Goal: Task Accomplishment & Management: Manage account settings

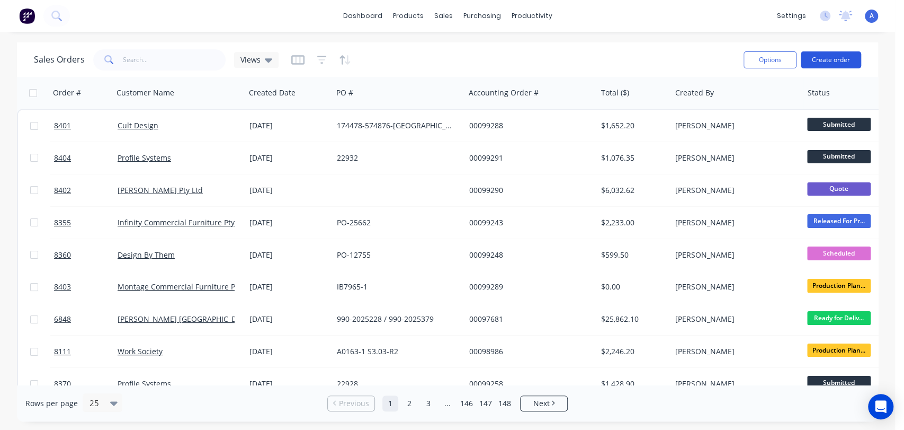
click at [827, 59] on button "Create order" at bounding box center [831, 59] width 60 height 17
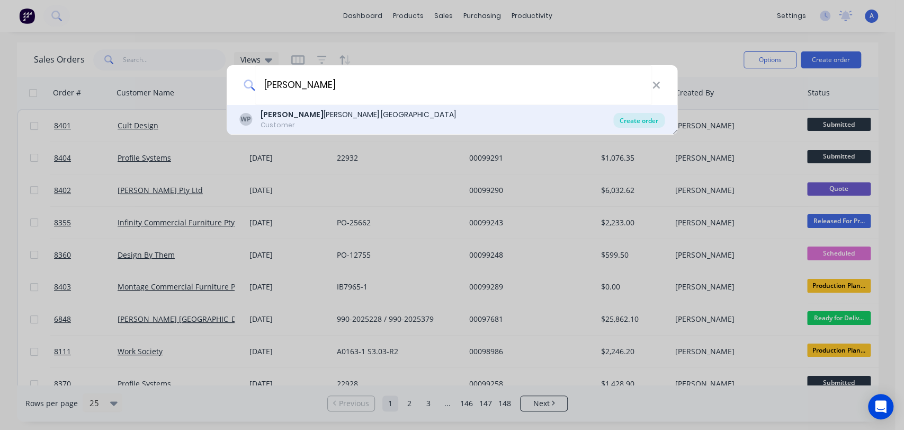
type input "wilk"
click at [642, 115] on div "Create order" at bounding box center [638, 120] width 51 height 15
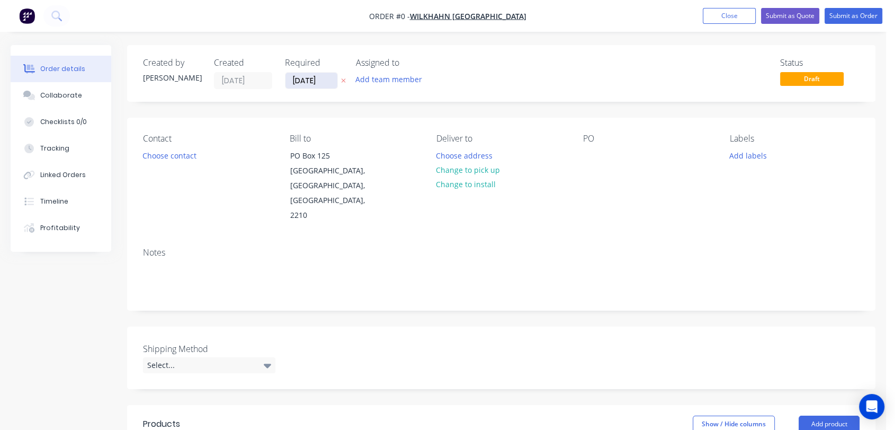
click at [327, 77] on input "[DATE]" at bounding box center [311, 81] width 52 height 16
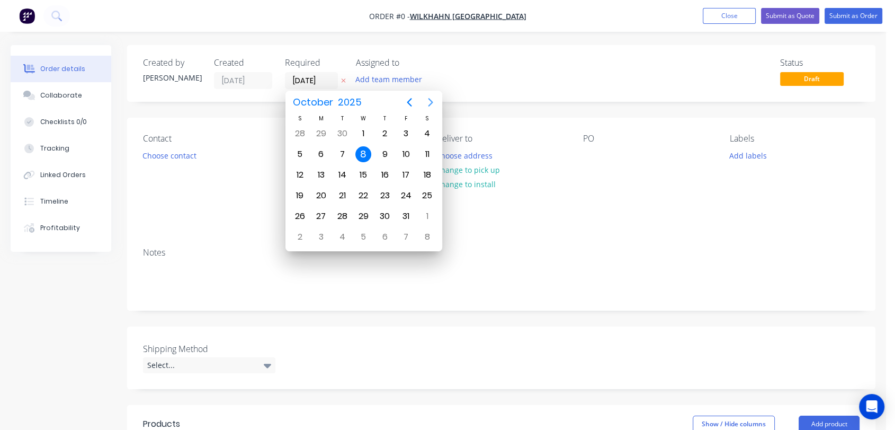
click at [432, 103] on icon "Next page" at bounding box center [430, 102] width 5 height 8
click at [364, 208] on div "31" at bounding box center [363, 216] width 16 height 16
type input "[DATE]"
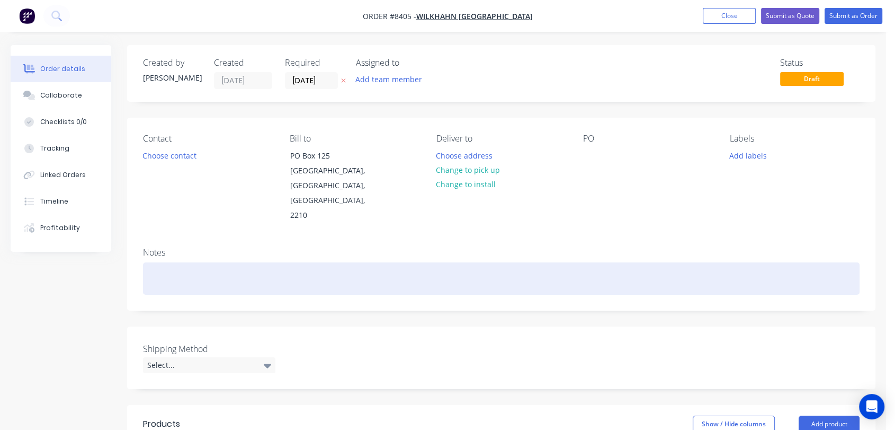
click at [174, 262] on div at bounding box center [501, 278] width 717 height 32
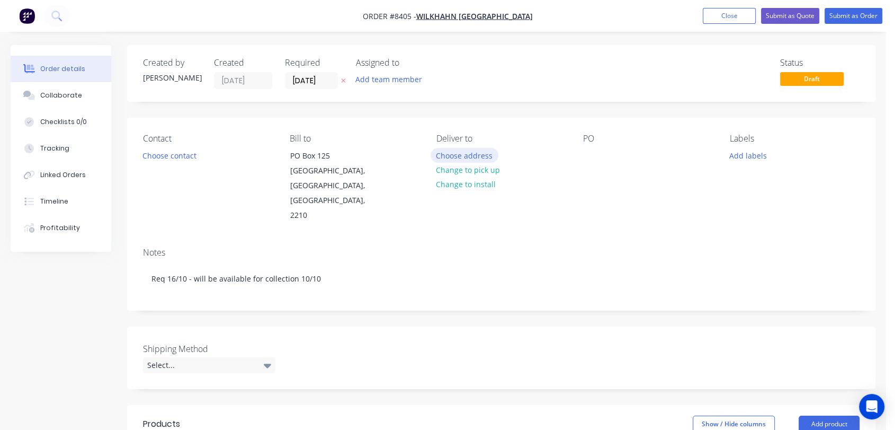
click at [475, 151] on button "Choose address" at bounding box center [465, 155] width 68 height 14
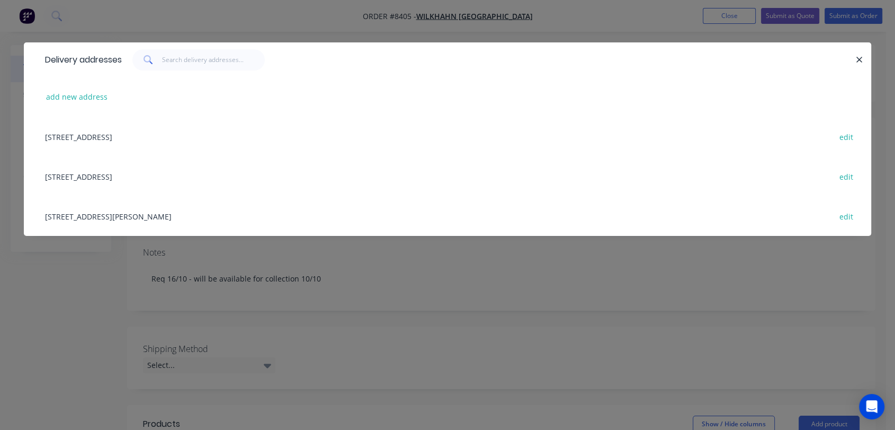
click at [79, 181] on div "Unit 8, 17 Willfox St, Condell Park, 2200 edit" at bounding box center [448, 176] width 816 height 40
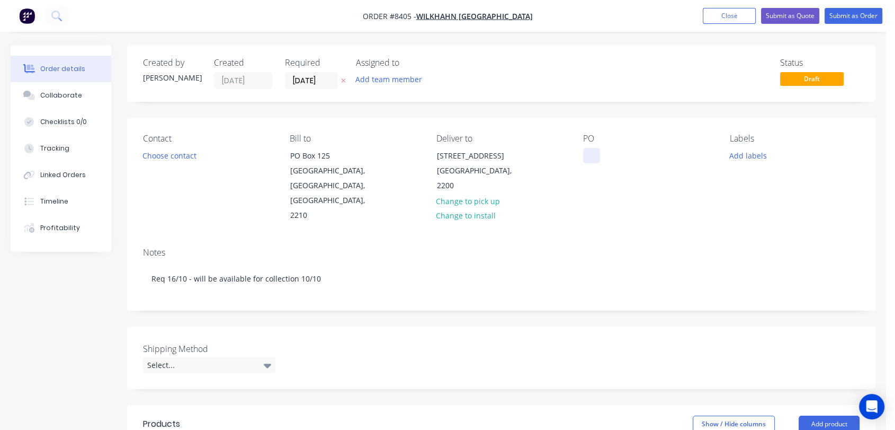
click at [589, 155] on div at bounding box center [591, 155] width 17 height 15
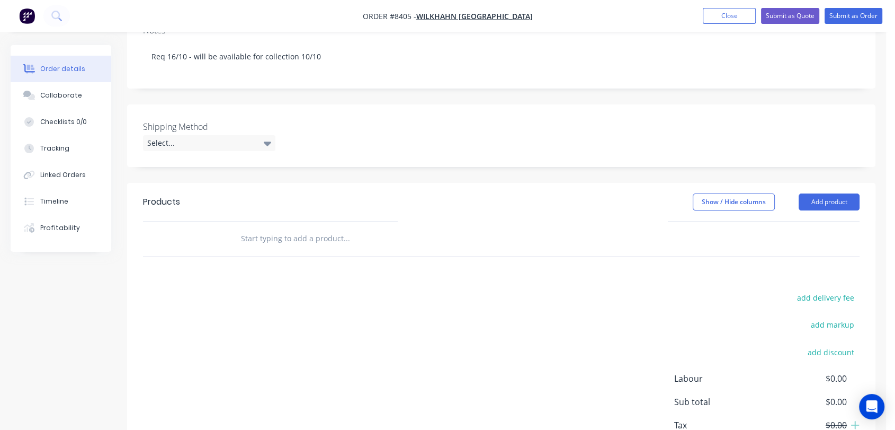
scroll to position [235, 0]
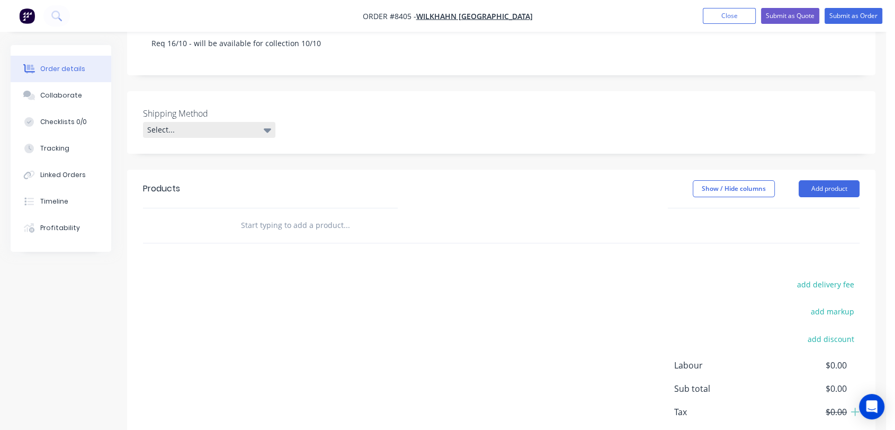
click at [171, 122] on div "Select..." at bounding box center [209, 130] width 132 height 16
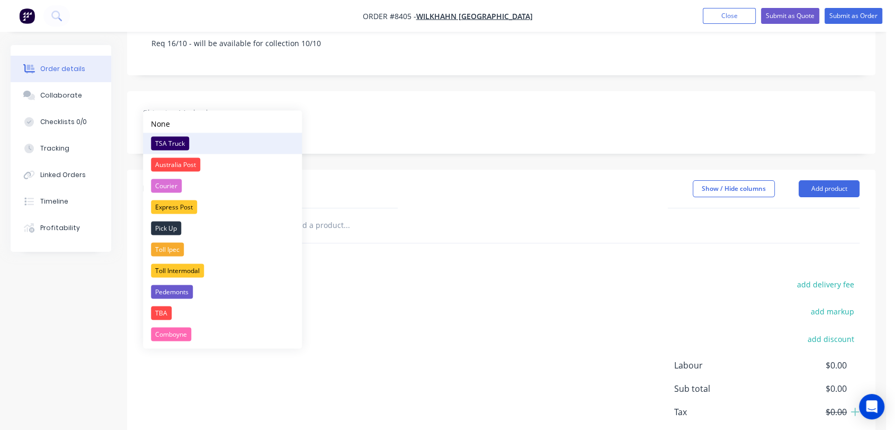
click at [174, 145] on div "TSA Truck" at bounding box center [170, 143] width 38 height 14
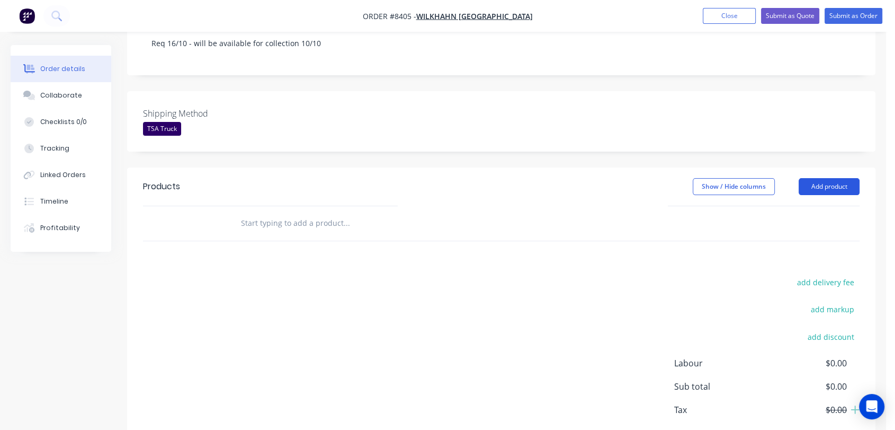
click at [831, 178] on button "Add product" at bounding box center [829, 186] width 61 height 17
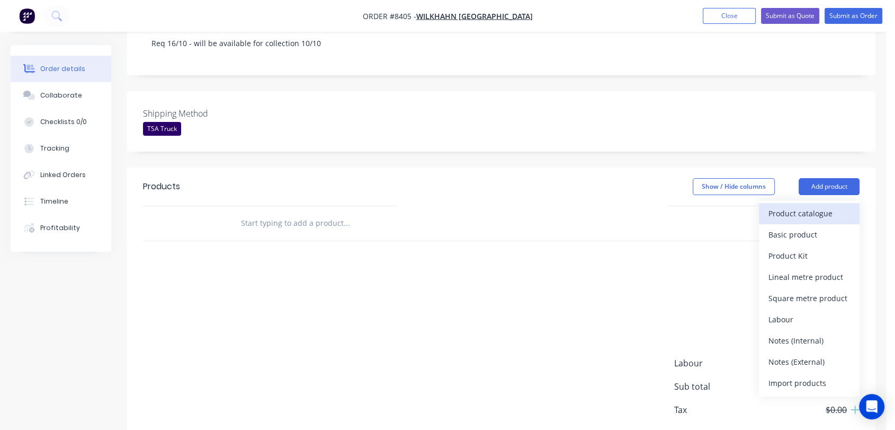
click at [798, 206] on div "Product catalogue" at bounding box center [810, 213] width 82 height 15
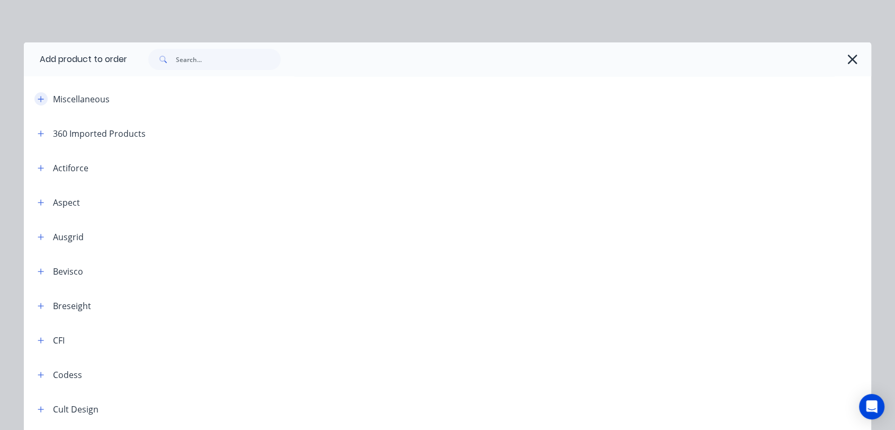
click at [35, 103] on button "button" at bounding box center [40, 98] width 13 height 13
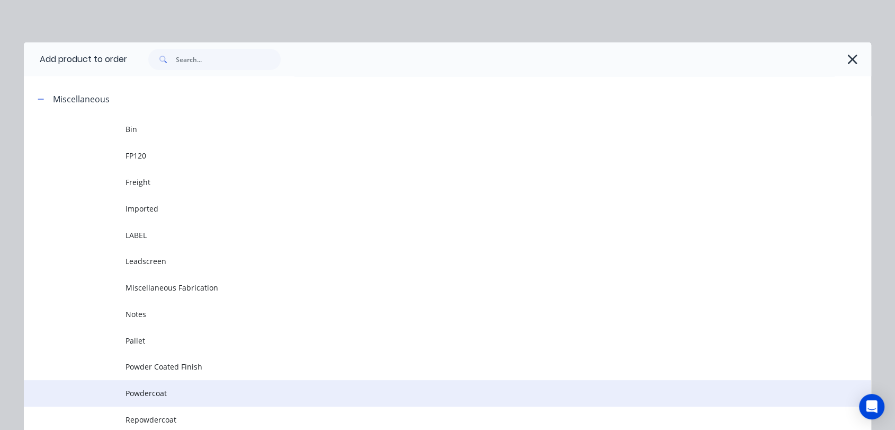
click at [153, 394] on span "Powdercoat" at bounding box center [424, 392] width 596 height 11
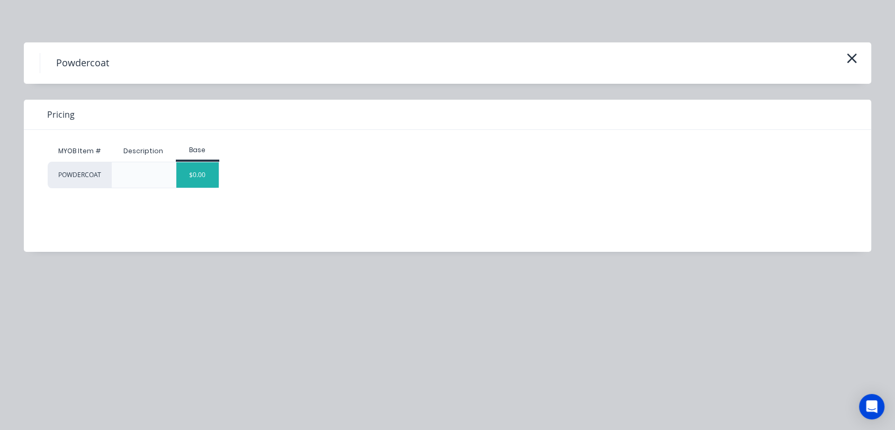
click at [202, 165] on div "$0.00" at bounding box center [197, 174] width 43 height 25
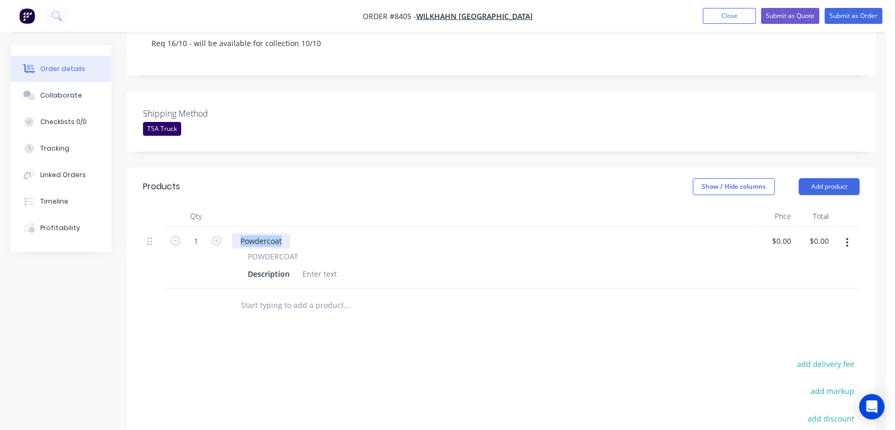
drag, startPoint x: 282, startPoint y: 208, endPoint x: 238, endPoint y: 209, distance: 43.4
click at [238, 233] on div "Powdercoat" at bounding box center [261, 240] width 58 height 15
click at [322, 266] on div at bounding box center [319, 273] width 43 height 15
paste div
click at [846, 237] on icon "button" at bounding box center [847, 243] width 3 height 12
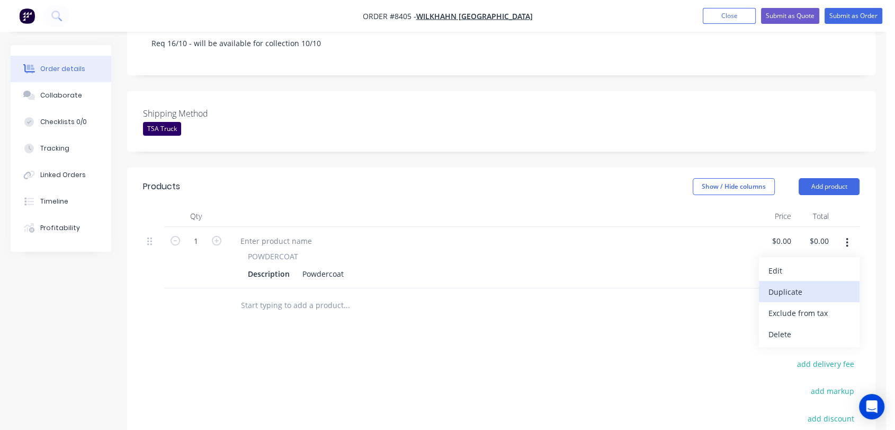
click at [821, 281] on button "Duplicate" at bounding box center [809, 291] width 101 height 21
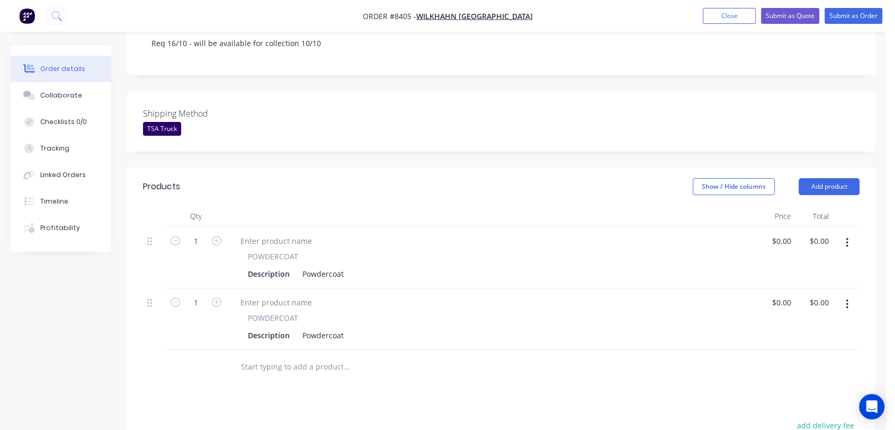
click at [846, 238] on icon "button" at bounding box center [847, 243] width 2 height 10
click at [817, 284] on div "Duplicate" at bounding box center [810, 291] width 82 height 15
click at [198, 233] on input "1" at bounding box center [196, 241] width 28 height 16
type input "8"
click at [346, 266] on div "Powdercoat" at bounding box center [323, 273] width 50 height 15
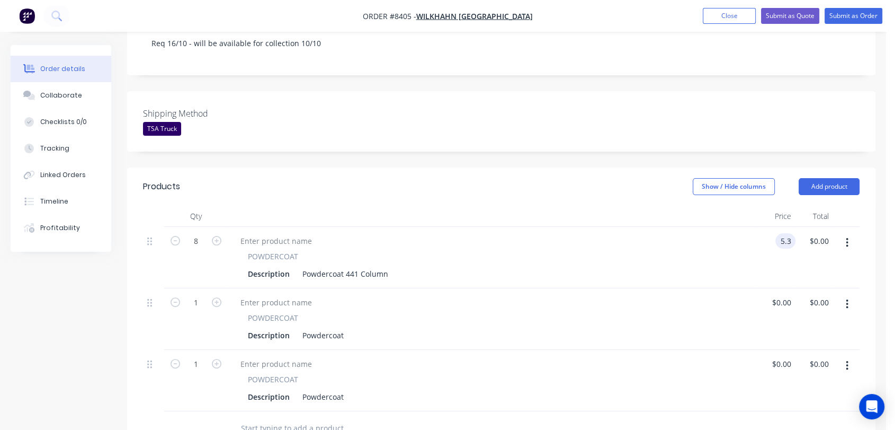
type input "$5.30"
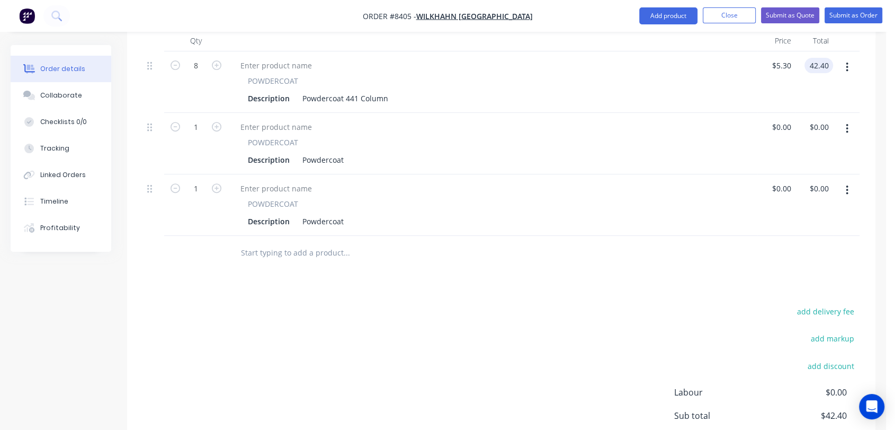
scroll to position [412, 0]
type input "$42.40"
click at [346, 151] on div "Powdercoat" at bounding box center [323, 158] width 50 height 15
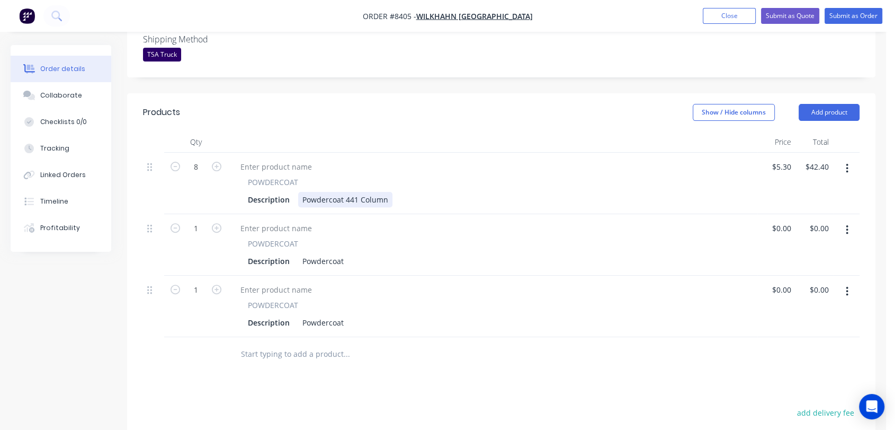
scroll to position [291, 0]
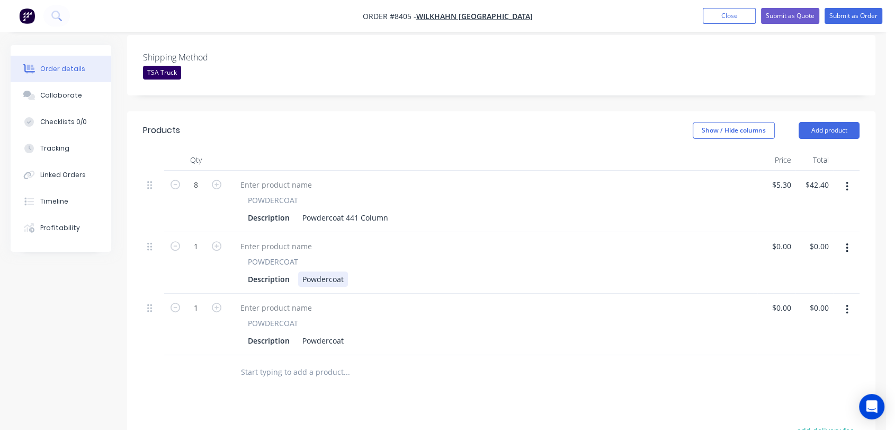
click at [345, 271] on div "Powdercoat" at bounding box center [323, 278] width 50 height 15
type input "$10.05"
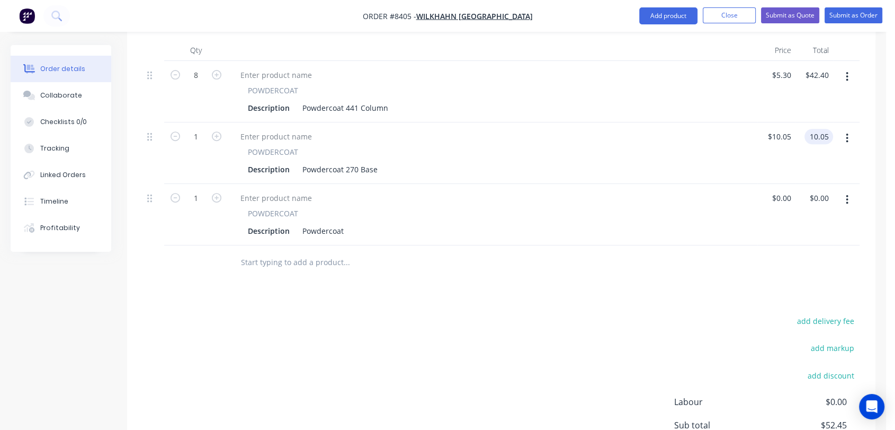
scroll to position [409, 0]
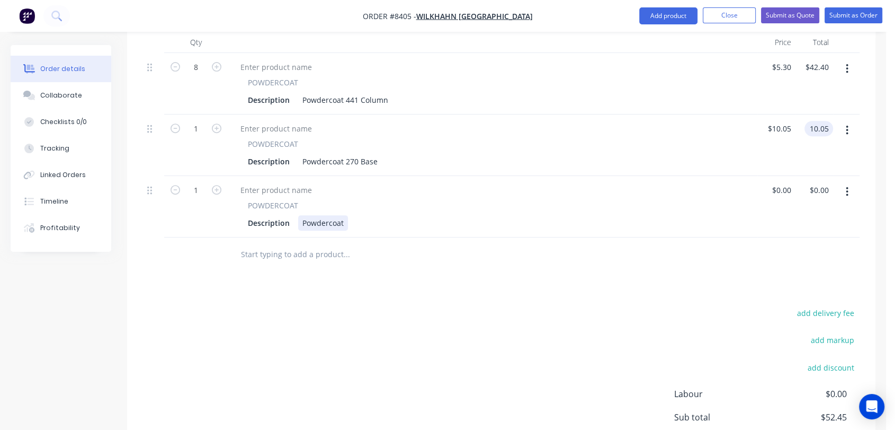
type input "$10.05"
click at [346, 215] on div "Powdercoat" at bounding box center [323, 222] width 50 height 15
click at [344, 215] on div "Powdercoat" at bounding box center [323, 222] width 50 height 15
type input "$7.65"
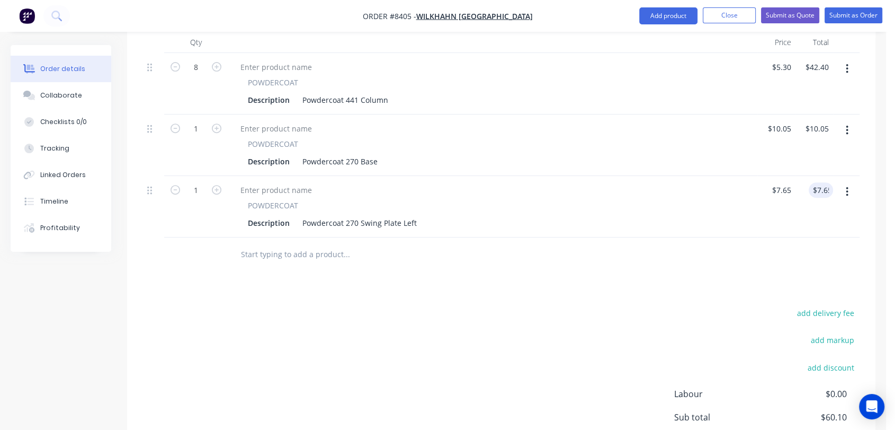
click at [843, 182] on button "button" at bounding box center [847, 191] width 25 height 19
click at [798, 233] on div "Duplicate" at bounding box center [810, 240] width 82 height 15
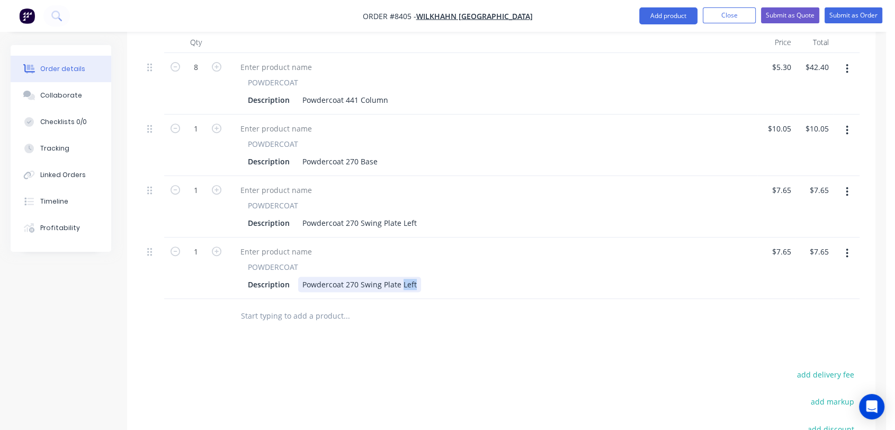
drag, startPoint x: 416, startPoint y: 255, endPoint x: 401, endPoint y: 249, distance: 15.6
click at [401, 276] on div "Powdercoat 270 Swing Plate Left" at bounding box center [359, 283] width 123 height 15
type input "$7.65"
click at [299, 305] on input "text" at bounding box center [346, 315] width 212 height 21
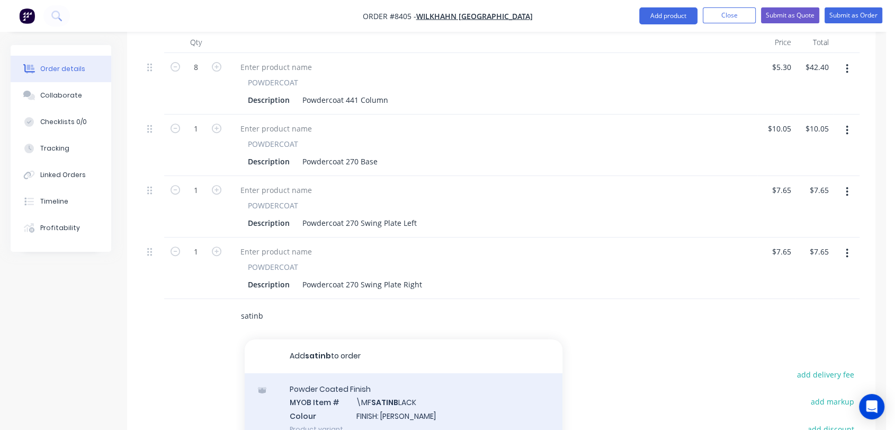
type input "satinb"
click at [385, 373] on div "Powder Coated Finish MYOB Item # \MF SATINB LACK Colour FINISH: Satin Black Pro…" at bounding box center [404, 409] width 318 height 72
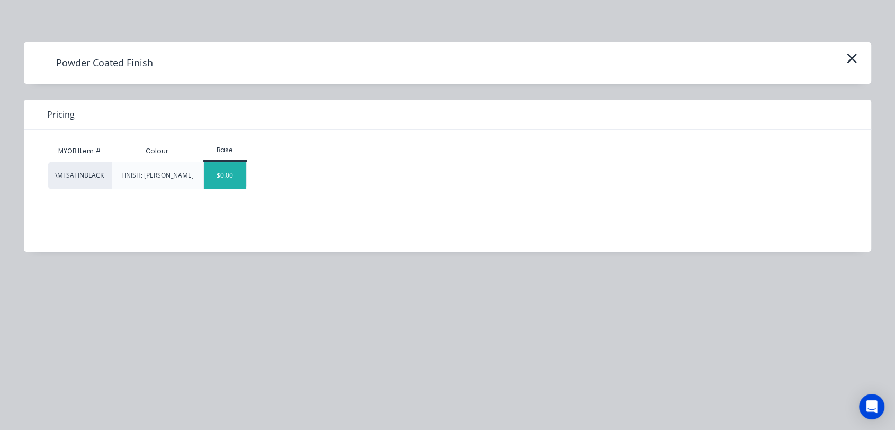
click at [225, 170] on div "$0.00" at bounding box center [225, 175] width 43 height 26
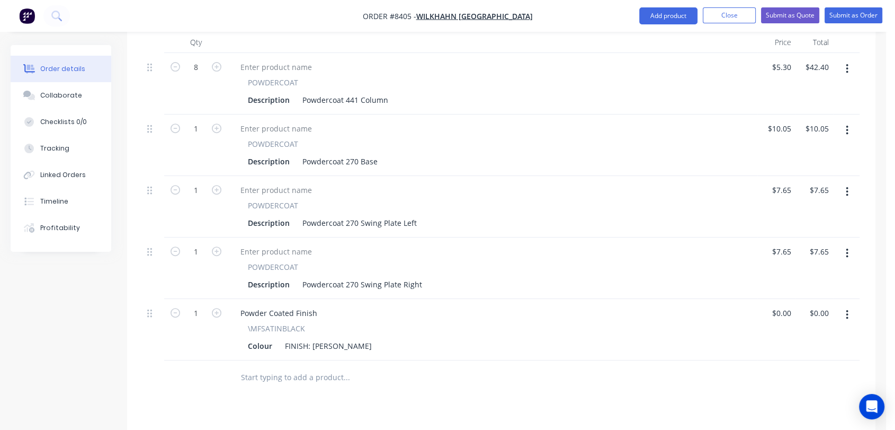
click at [317, 367] on input "text" at bounding box center [346, 377] width 212 height 21
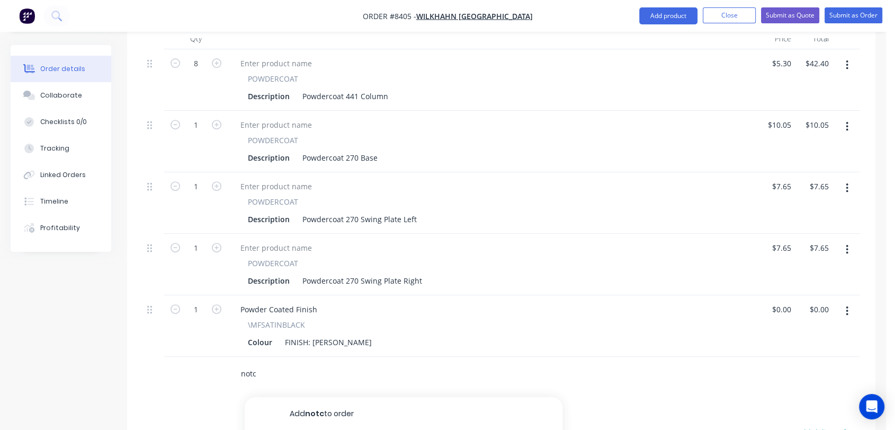
scroll to position [468, 0]
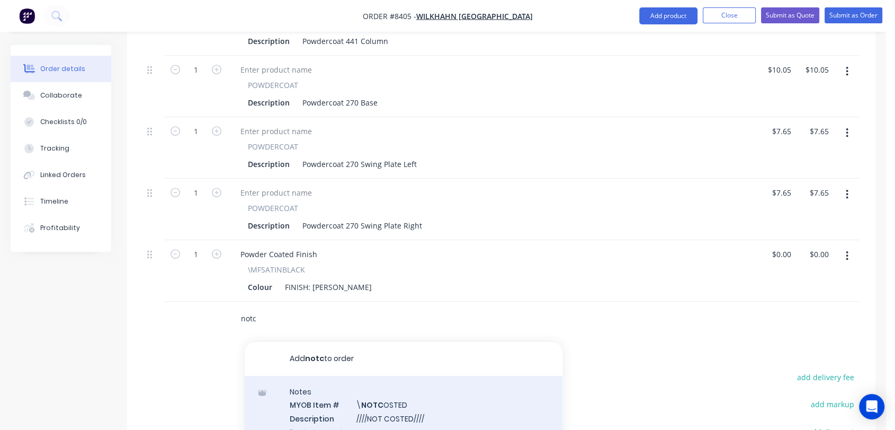
type input "notc"
click at [383, 379] on div "Notes MYOB Item # \ NOTC OSTED Description ////NOT COSTED//// Product variant" at bounding box center [404, 412] width 318 height 72
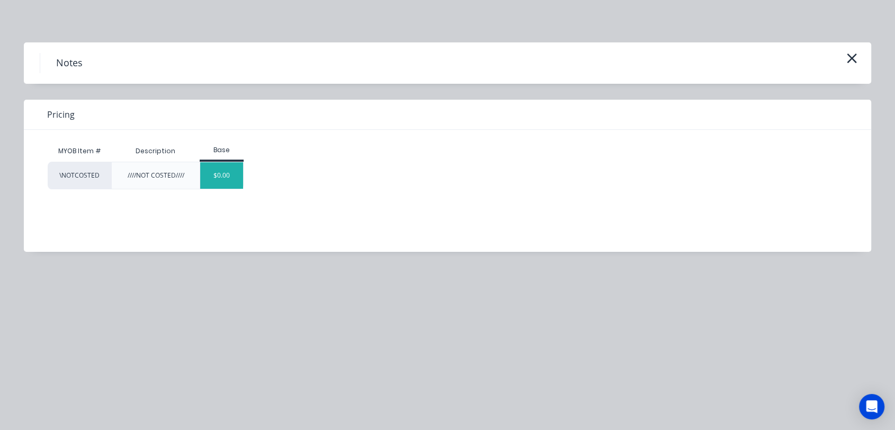
click at [224, 171] on div "$0.00" at bounding box center [221, 175] width 43 height 26
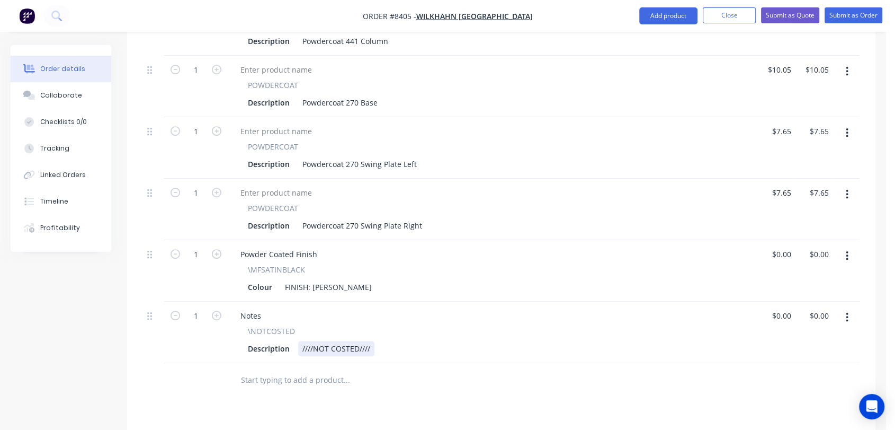
click at [371, 341] on div "////NOT COSTED////" at bounding box center [336, 348] width 76 height 15
click at [415, 341] on div "////NOT COSTED//// check Prices" at bounding box center [359, 348] width 122 height 15
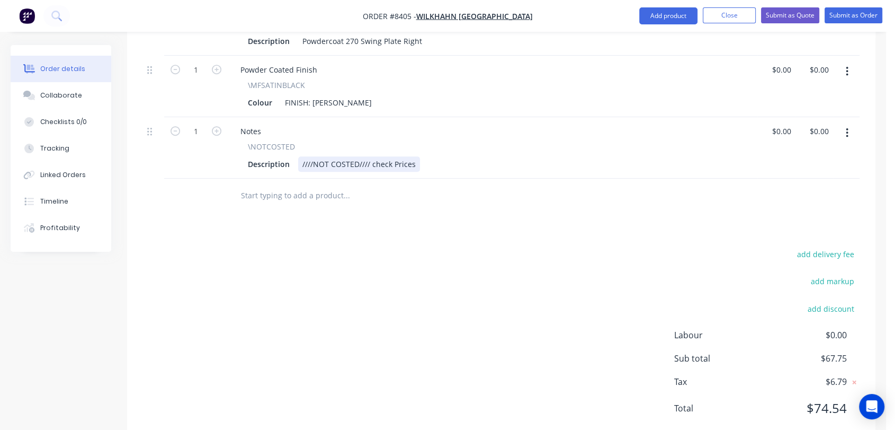
click at [410, 156] on div "////NOT COSTED//// check Prices" at bounding box center [359, 163] width 122 height 15
type input "$0.00"
click at [77, 92] on div "Collaborate" at bounding box center [61, 96] width 42 height 10
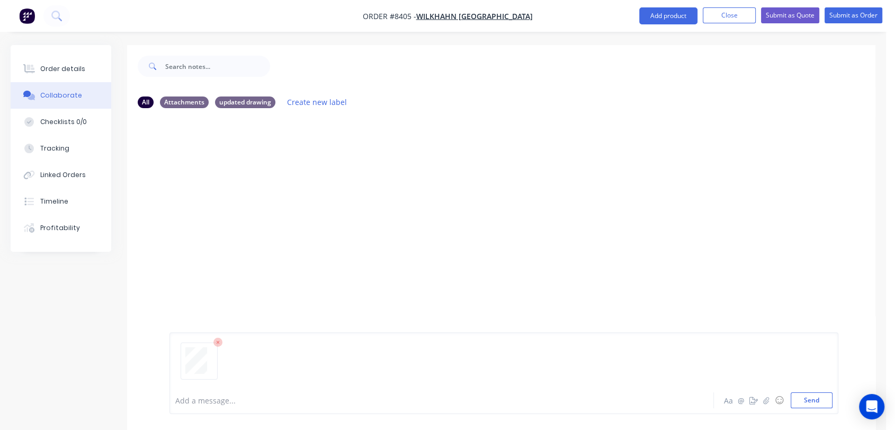
drag, startPoint x: 802, startPoint y: 399, endPoint x: 788, endPoint y: 394, distance: 15.0
click at [801, 399] on button "Send" at bounding box center [812, 400] width 42 height 16
click at [58, 68] on div "Order details" at bounding box center [62, 69] width 45 height 10
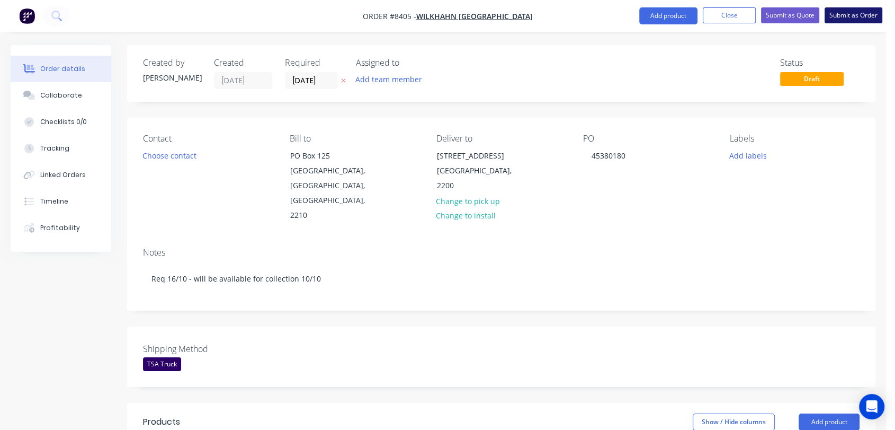
click at [864, 17] on button "Submit as Order" at bounding box center [854, 15] width 58 height 16
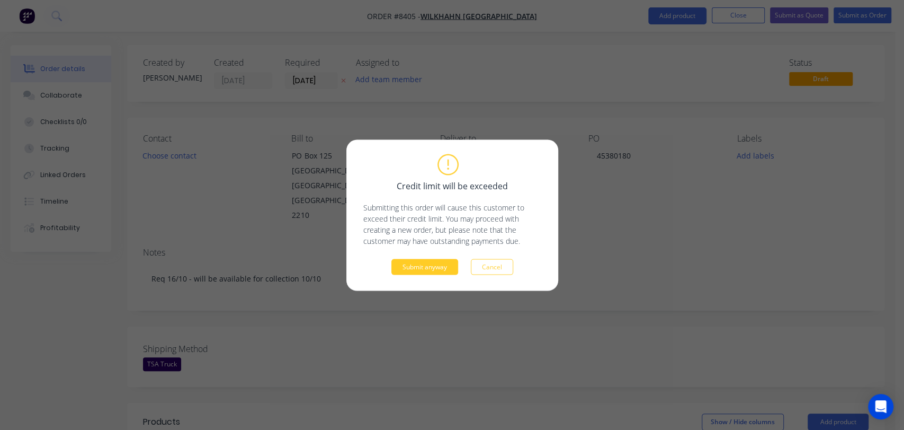
click at [430, 270] on button "Submit anyway" at bounding box center [424, 266] width 67 height 16
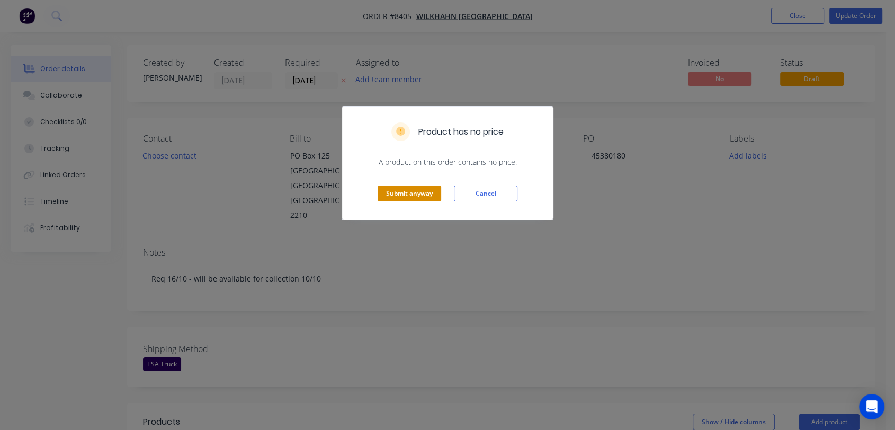
click at [407, 191] on button "Submit anyway" at bounding box center [410, 193] width 64 height 16
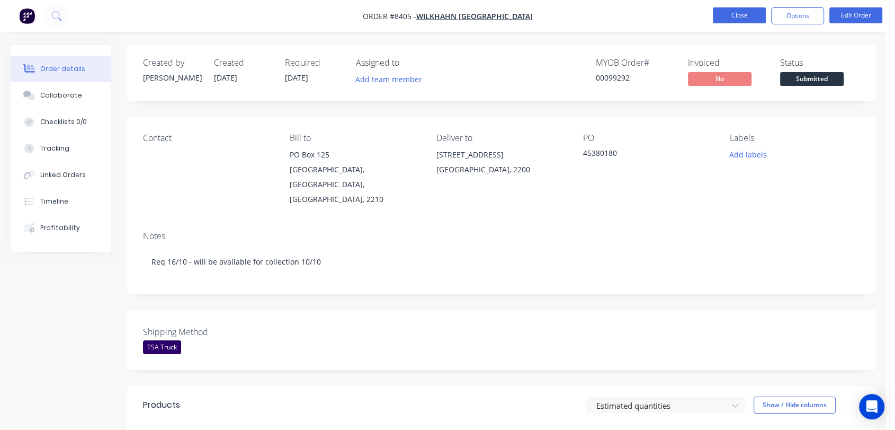
click at [754, 13] on button "Close" at bounding box center [739, 15] width 53 height 16
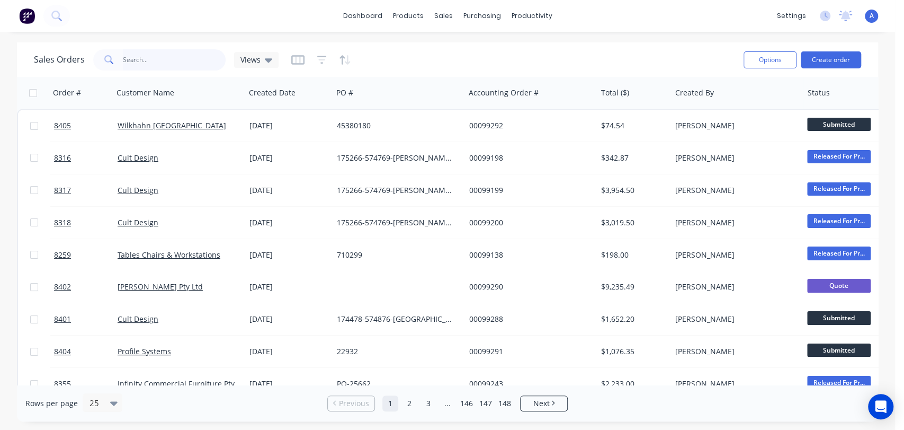
click at [185, 53] on input "text" at bounding box center [174, 59] width 103 height 21
type input "99142"
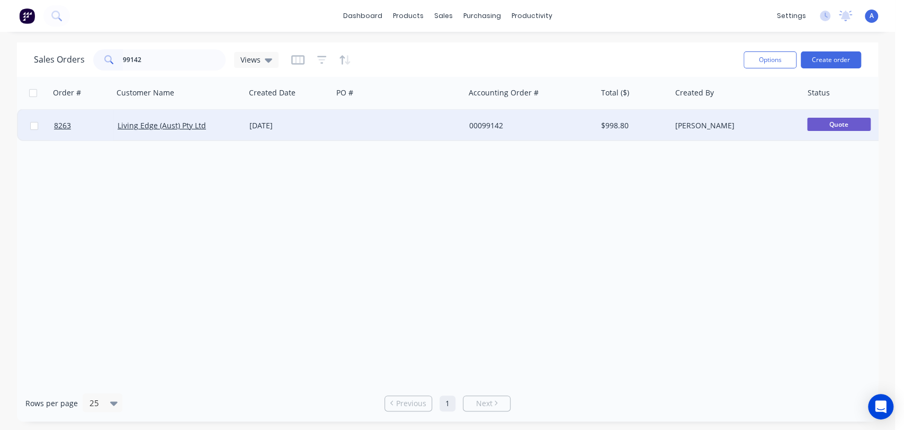
click at [394, 128] on div at bounding box center [399, 126] width 132 height 32
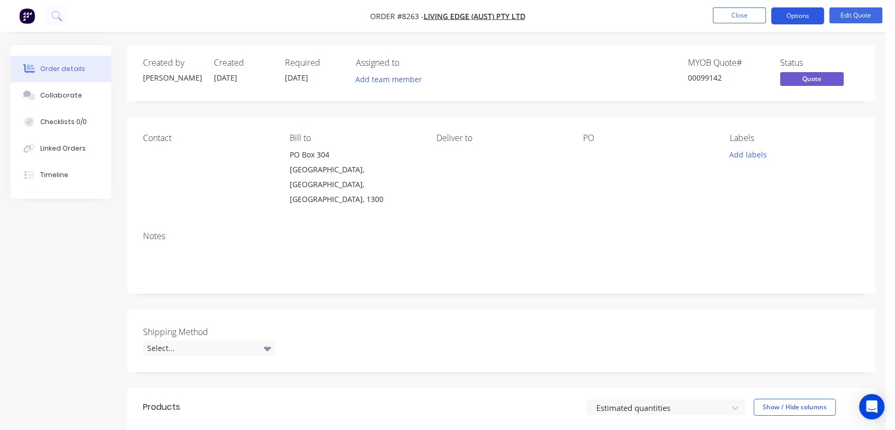
click at [806, 12] on button "Options" at bounding box center [797, 15] width 53 height 17
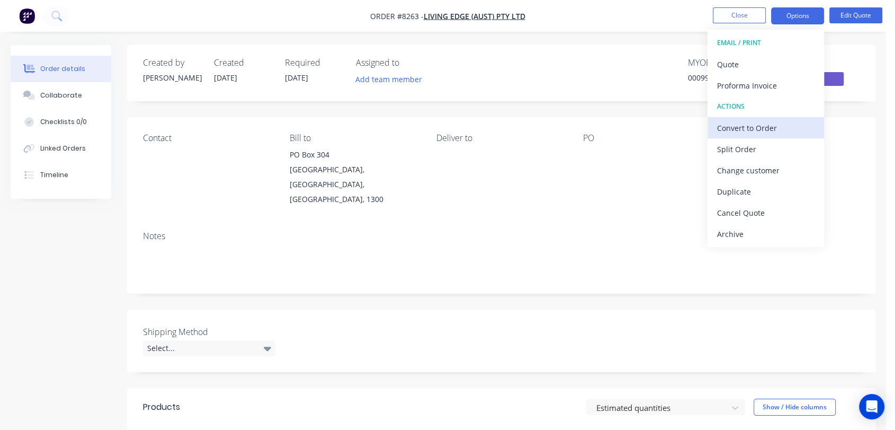
click at [746, 120] on div "Convert to Order" at bounding box center [765, 127] width 97 height 15
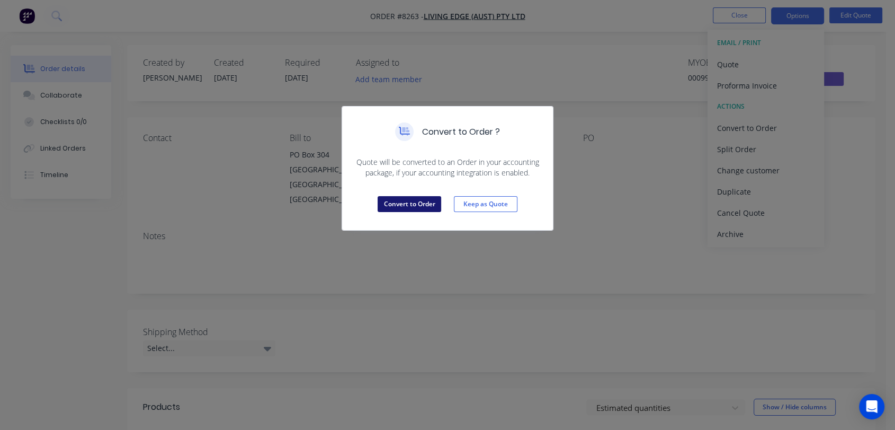
click at [404, 205] on button "Convert to Order" at bounding box center [410, 204] width 64 height 16
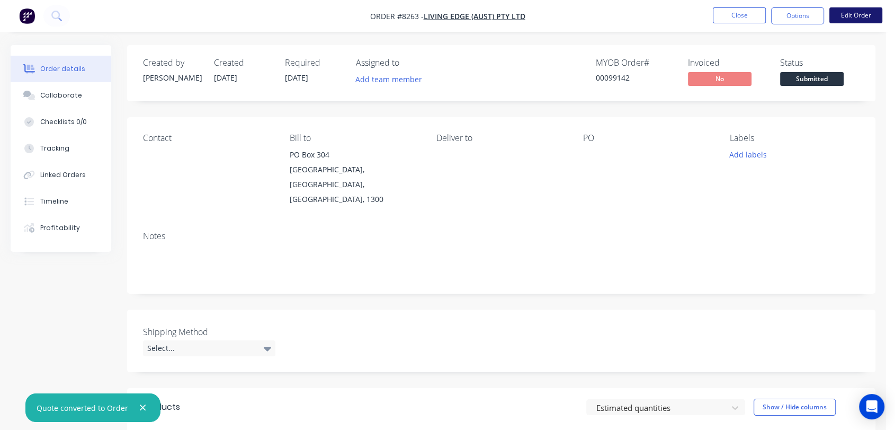
click at [869, 12] on button "Edit Order" at bounding box center [855, 15] width 53 height 16
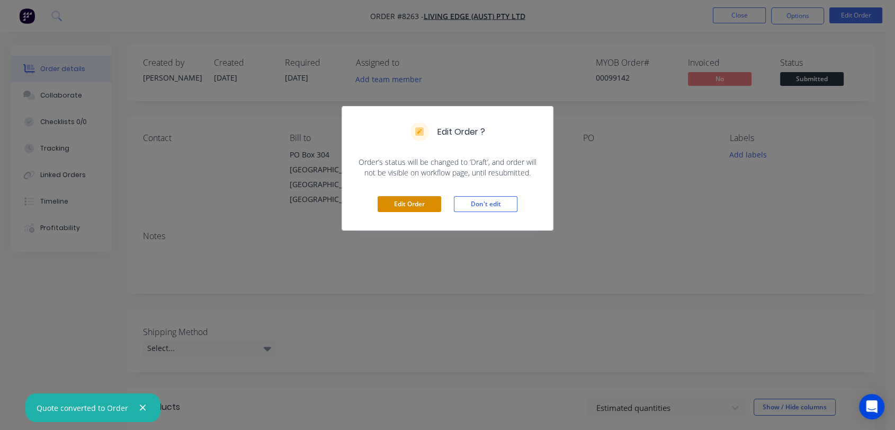
click at [420, 200] on button "Edit Order" at bounding box center [410, 204] width 64 height 16
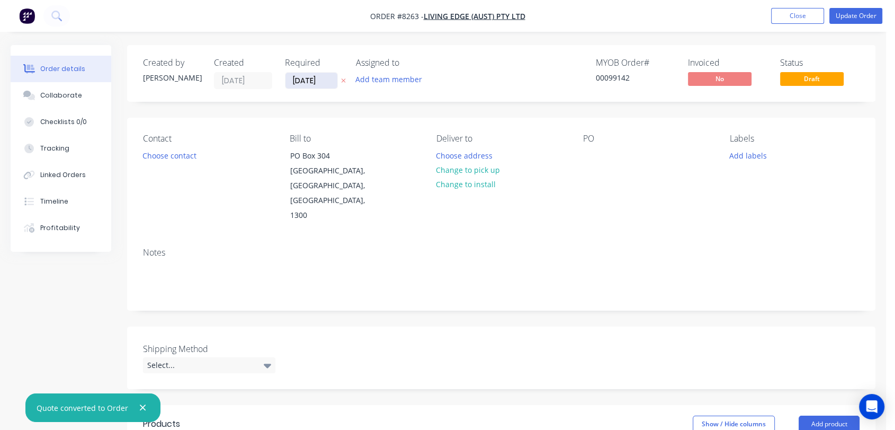
click at [328, 79] on input "25/09/25" at bounding box center [311, 81] width 52 height 16
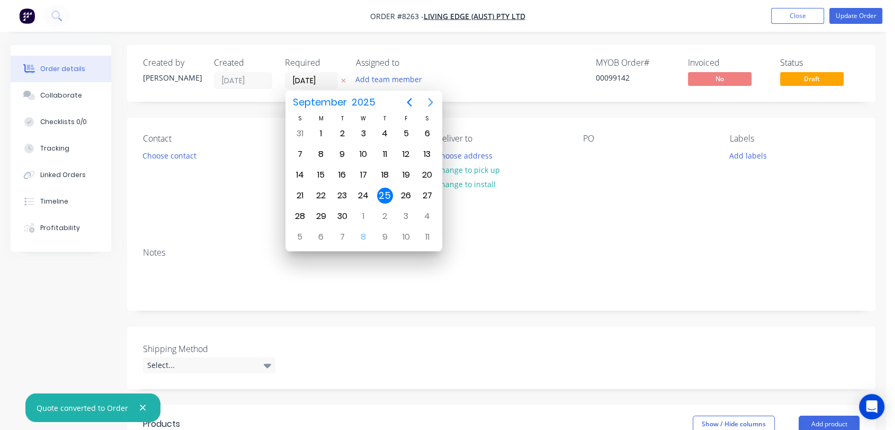
click at [425, 102] on icon "Next page" at bounding box center [430, 102] width 13 height 13
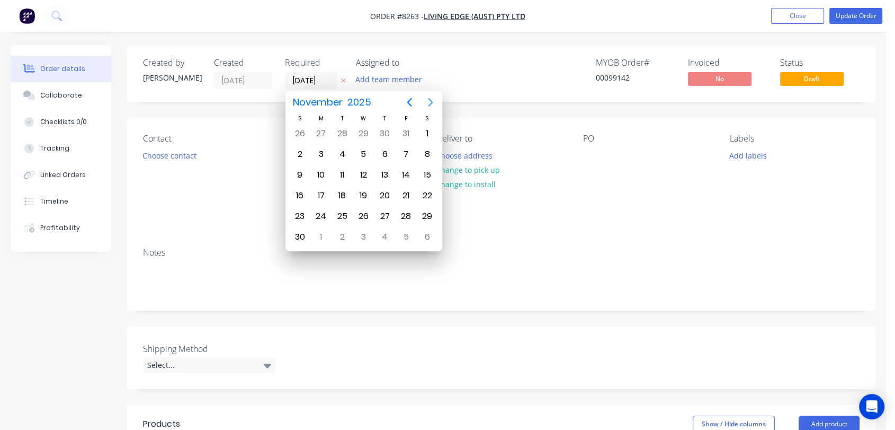
click at [433, 102] on icon "Next page" at bounding box center [430, 102] width 13 height 13
click at [363, 210] on div "31" at bounding box center [363, 216] width 16 height 16
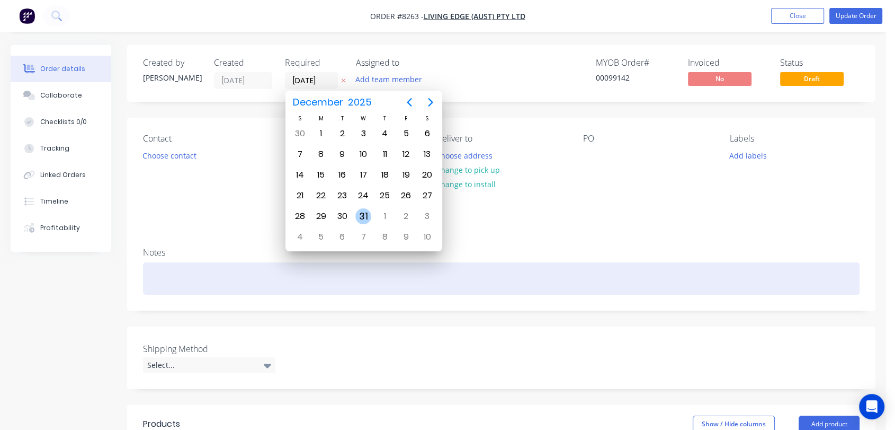
type input "[DATE]"
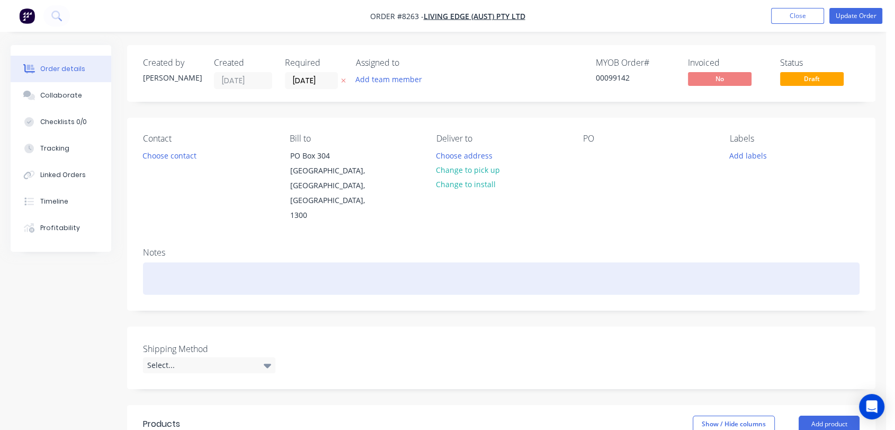
click at [197, 262] on div at bounding box center [501, 278] width 717 height 32
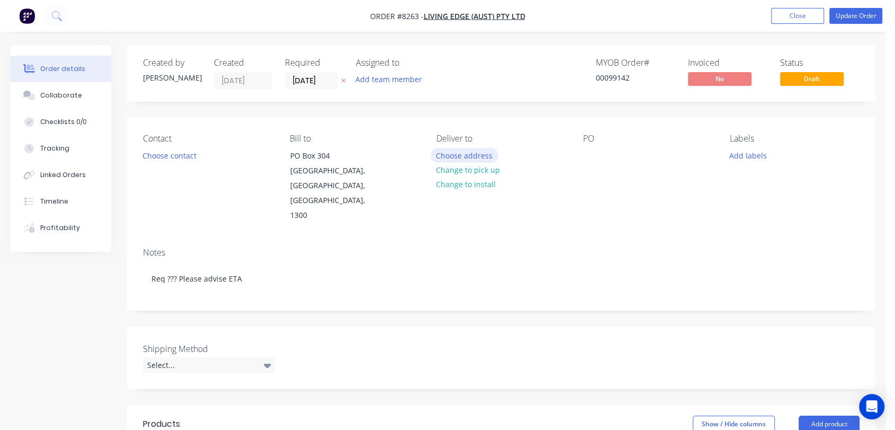
click at [462, 155] on button "Choose address" at bounding box center [465, 155] width 68 height 14
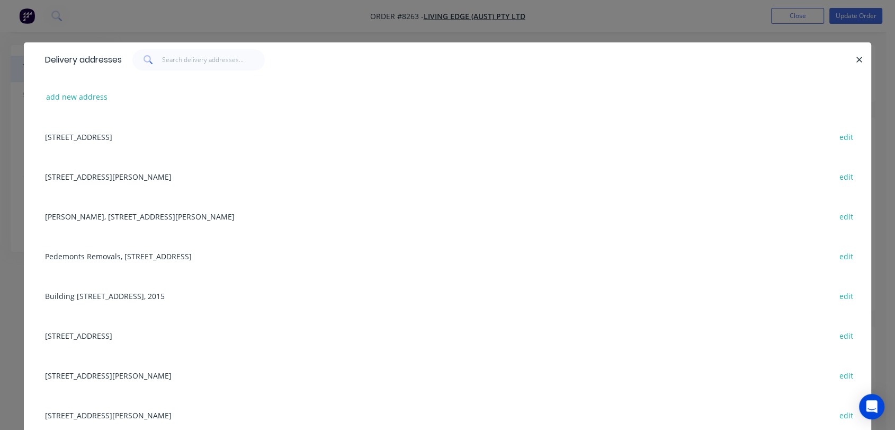
click at [138, 217] on div "DJ Lindsay, 13/6 Maunder St, Slacks Creek, 4127 edit" at bounding box center [448, 216] width 816 height 40
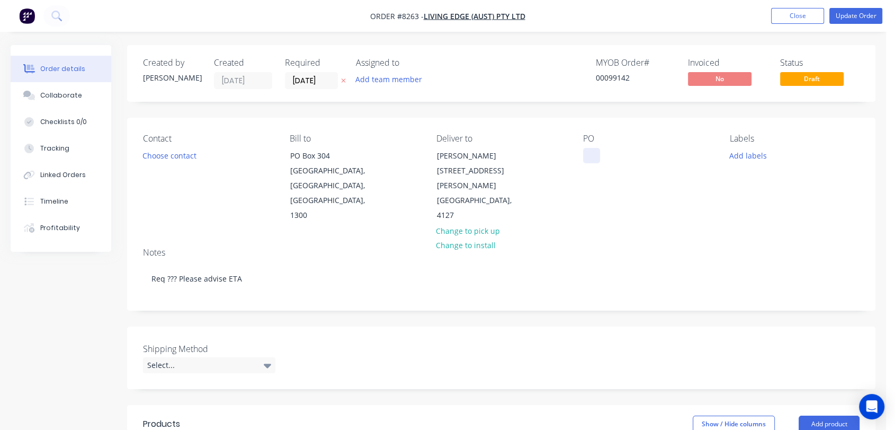
click at [585, 150] on div at bounding box center [591, 155] width 17 height 15
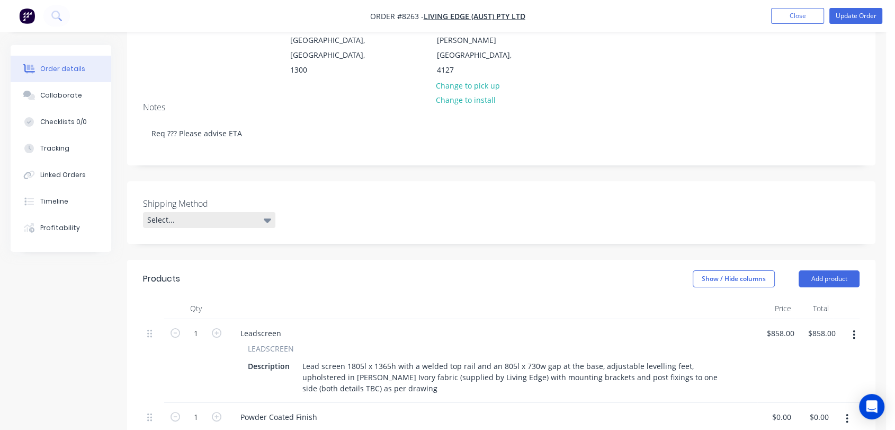
scroll to position [176, 0]
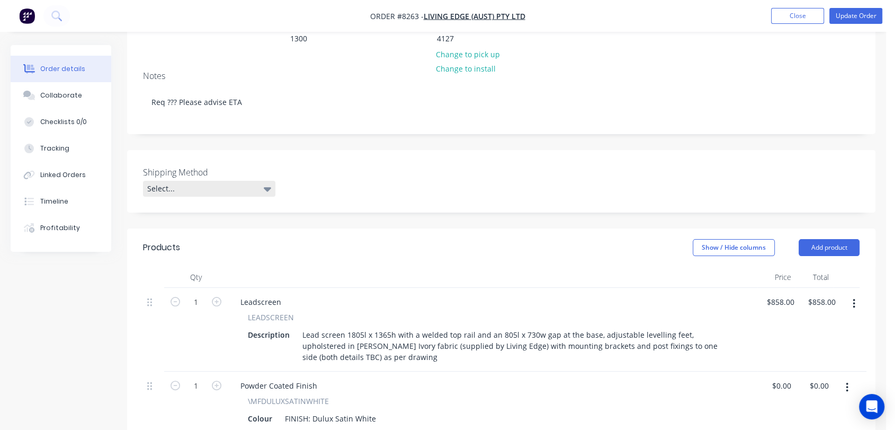
click at [219, 181] on div "Select..." at bounding box center [209, 189] width 132 height 16
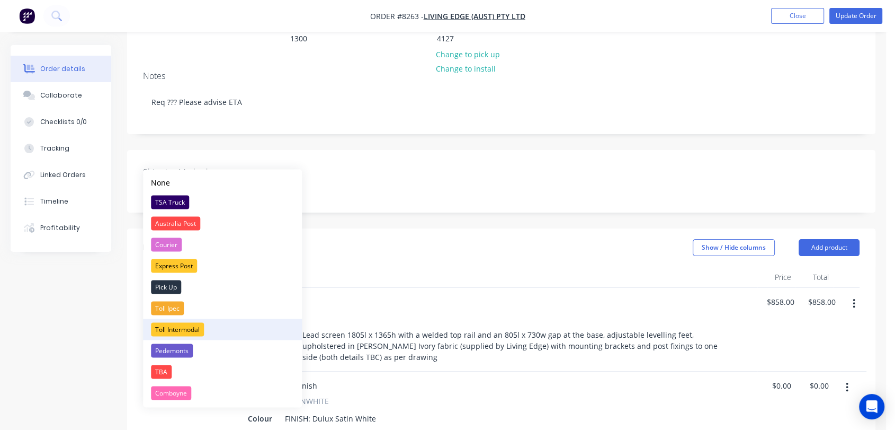
click at [191, 323] on div "Toll Intermodal" at bounding box center [177, 329] width 53 height 14
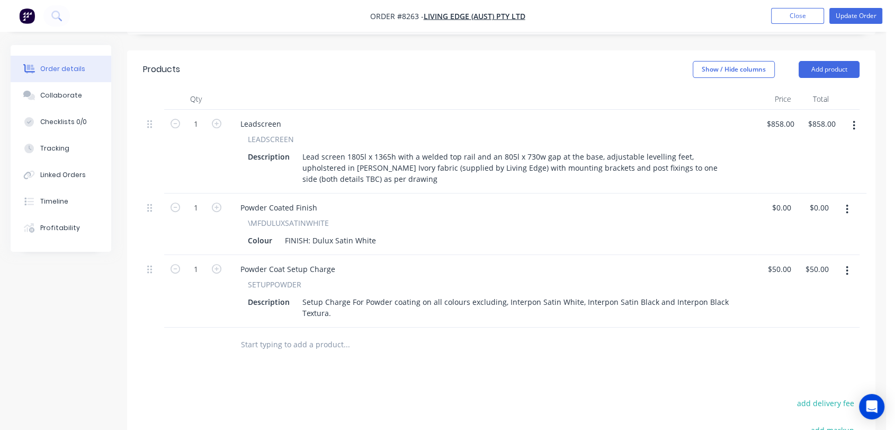
scroll to position [353, 0]
click at [300, 327] on div at bounding box center [418, 344] width 381 height 34
click at [291, 333] on input "text" at bounding box center [346, 343] width 212 height 21
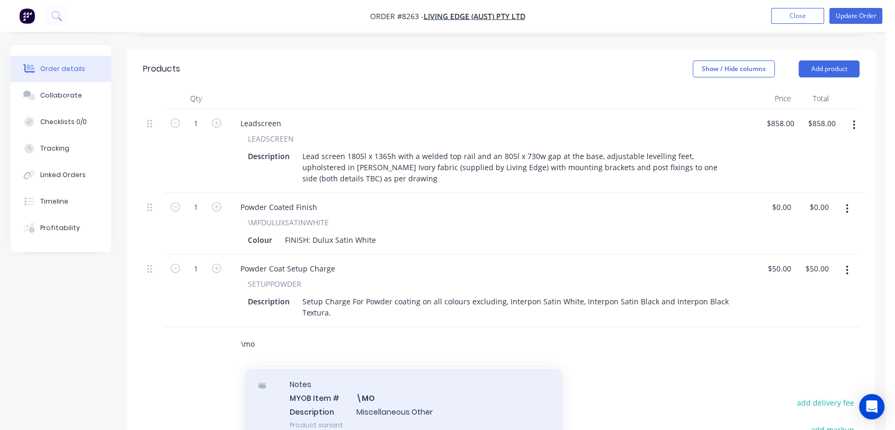
scroll to position [176, 0]
type input "\mo"
click at [394, 375] on div "Notes MYOB Item # \MO Description Miscellaneous Other Product variant" at bounding box center [404, 404] width 318 height 72
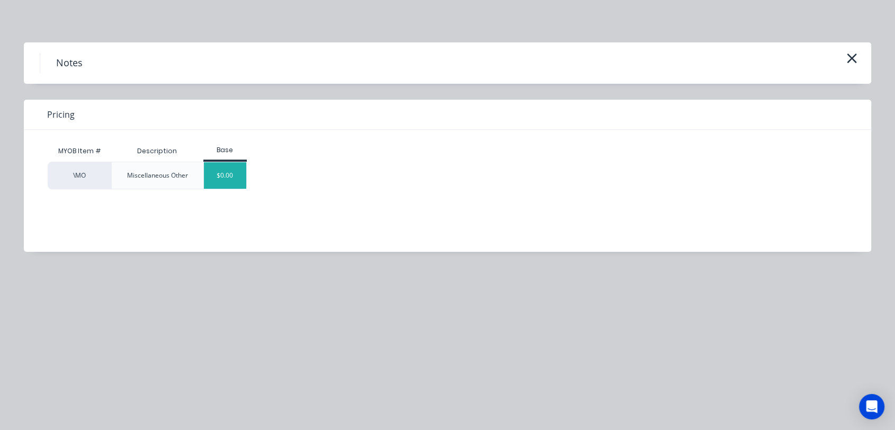
click at [222, 175] on div "$0.00" at bounding box center [225, 175] width 43 height 26
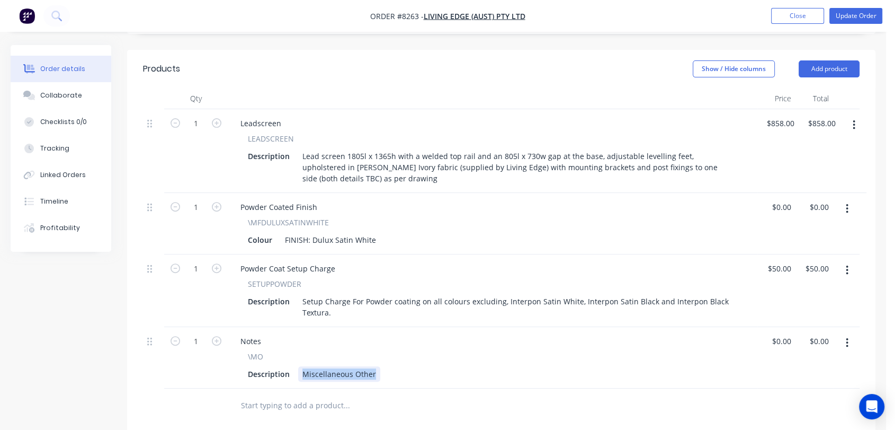
drag, startPoint x: 299, startPoint y: 344, endPoint x: 417, endPoint y: 351, distance: 117.8
click at [417, 351] on div "Notes \MO Description Miscellaneous Other" at bounding box center [493, 357] width 530 height 61
type input "$0.00"
click at [78, 91] on button "Collaborate" at bounding box center [61, 95] width 101 height 26
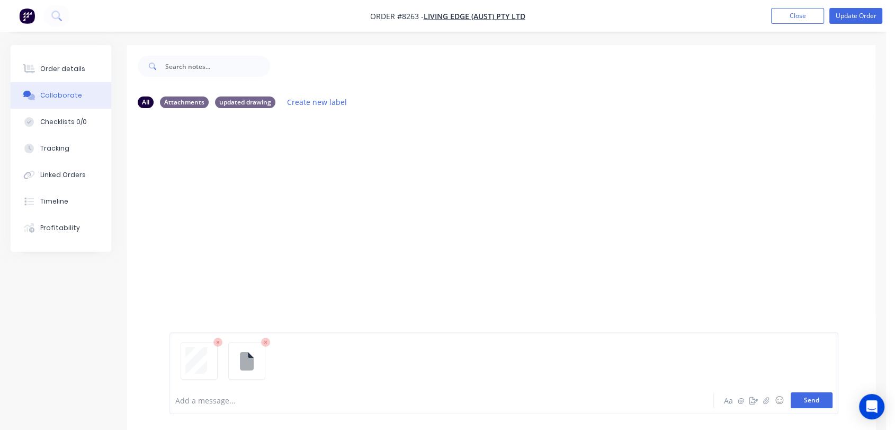
click at [814, 400] on button "Send" at bounding box center [812, 400] width 42 height 16
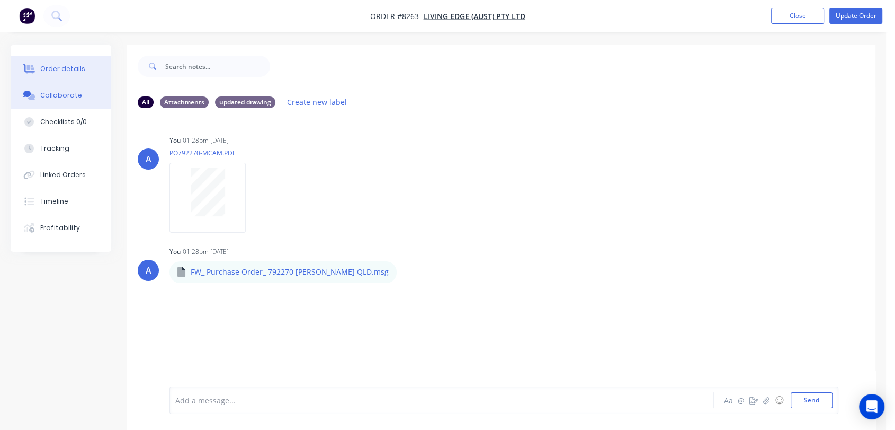
click at [59, 61] on button "Order details" at bounding box center [61, 69] width 101 height 26
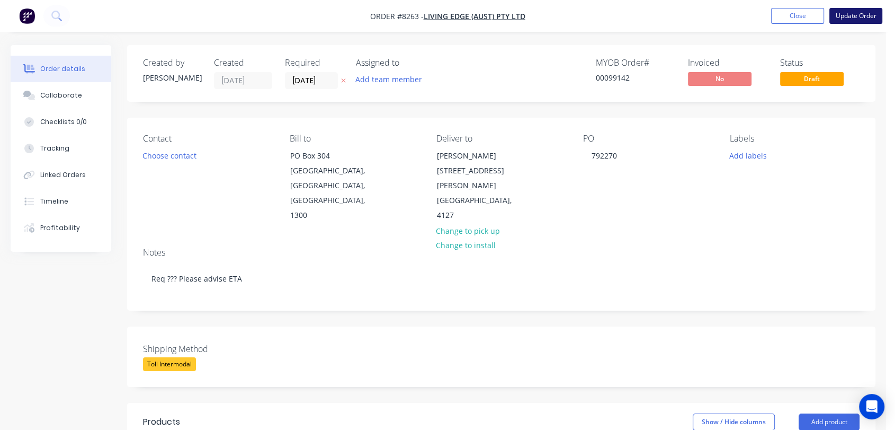
click at [856, 10] on button "Update Order" at bounding box center [855, 16] width 53 height 16
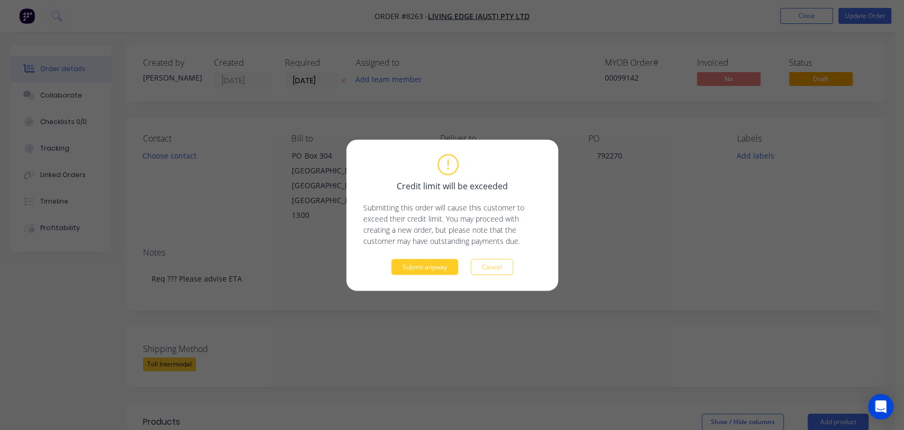
click at [423, 263] on button "Submit anyway" at bounding box center [424, 266] width 67 height 16
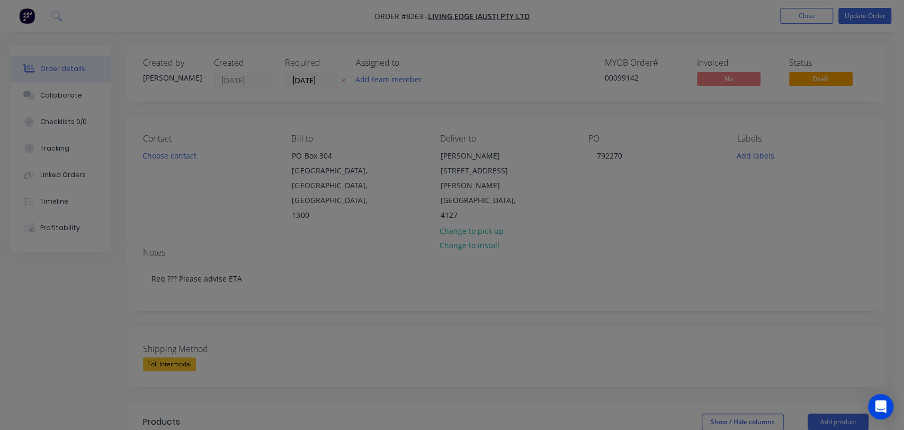
type input "$858.00"
type input "$50.00"
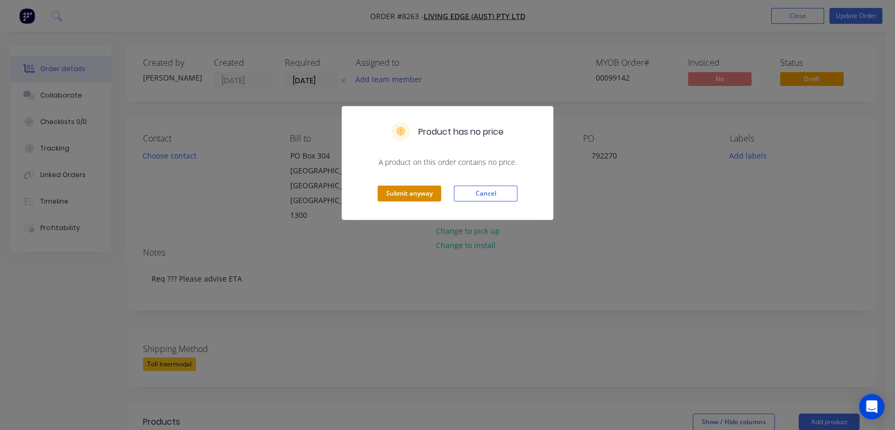
click at [406, 193] on button "Submit anyway" at bounding box center [410, 193] width 64 height 16
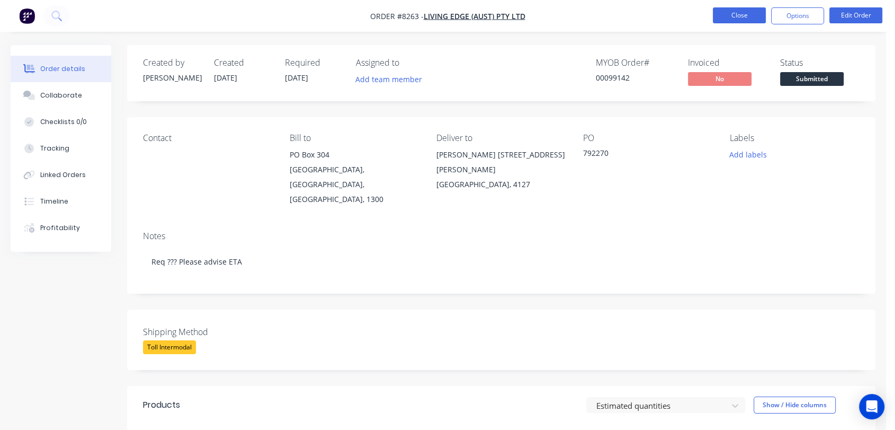
click at [746, 19] on button "Close" at bounding box center [739, 15] width 53 height 16
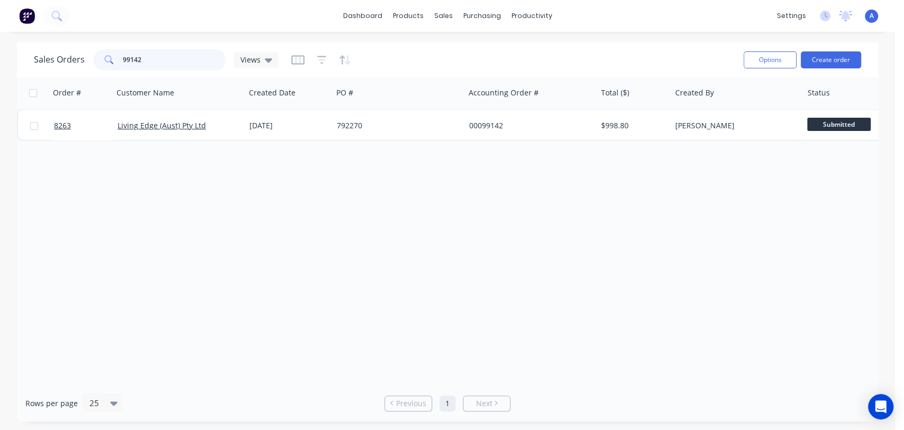
drag, startPoint x: 142, startPoint y: 59, endPoint x: 106, endPoint y: 61, distance: 36.6
click at [106, 61] on div "99142" at bounding box center [159, 59] width 132 height 21
type input "99165"
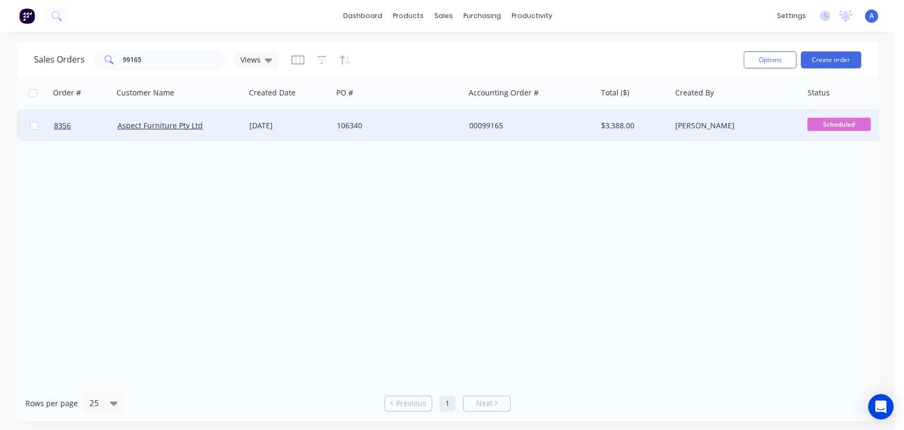
click at [368, 127] on div "106340" at bounding box center [396, 125] width 118 height 11
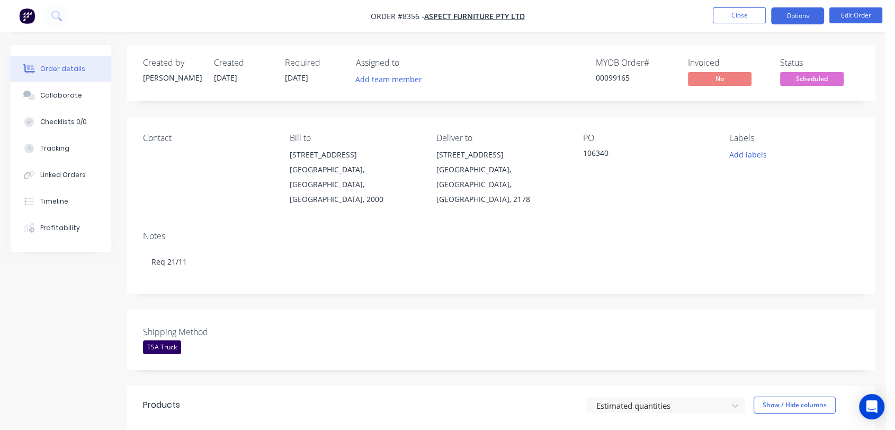
click at [802, 20] on button "Options" at bounding box center [797, 15] width 53 height 17
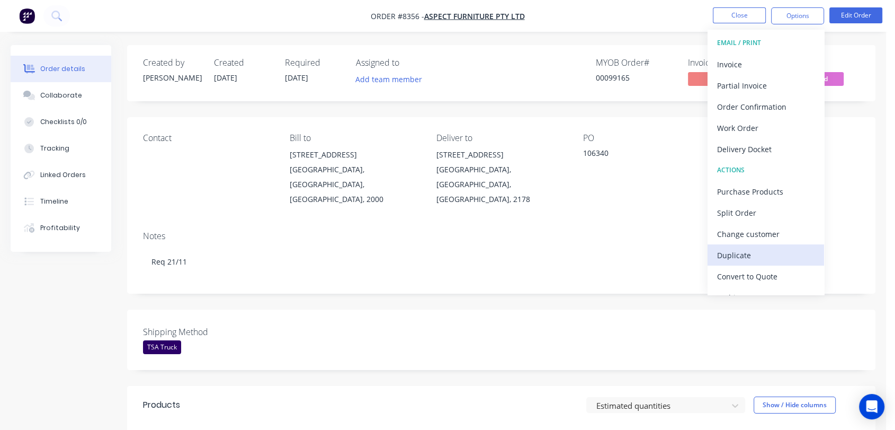
click at [733, 249] on div "Duplicate" at bounding box center [765, 254] width 97 height 15
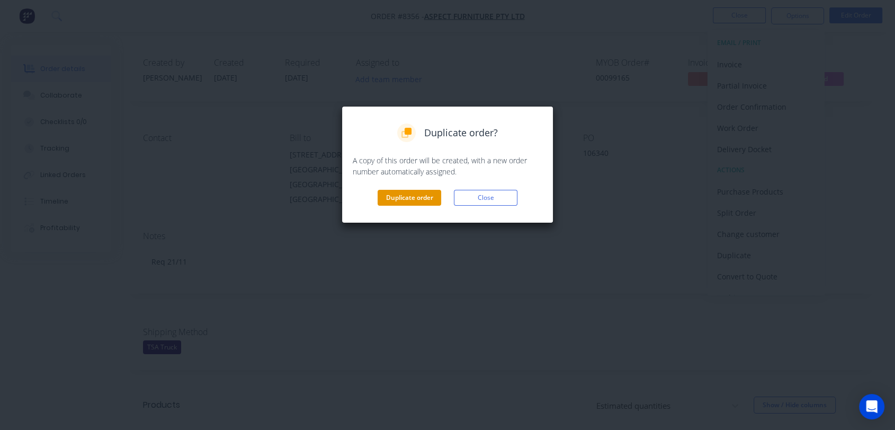
click at [417, 200] on button "Duplicate order" at bounding box center [410, 198] width 64 height 16
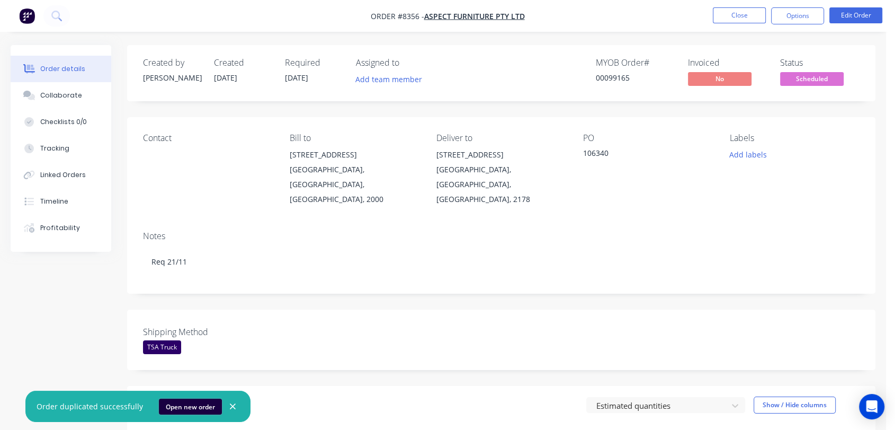
click at [175, 409] on button "Open new order" at bounding box center [190, 406] width 63 height 16
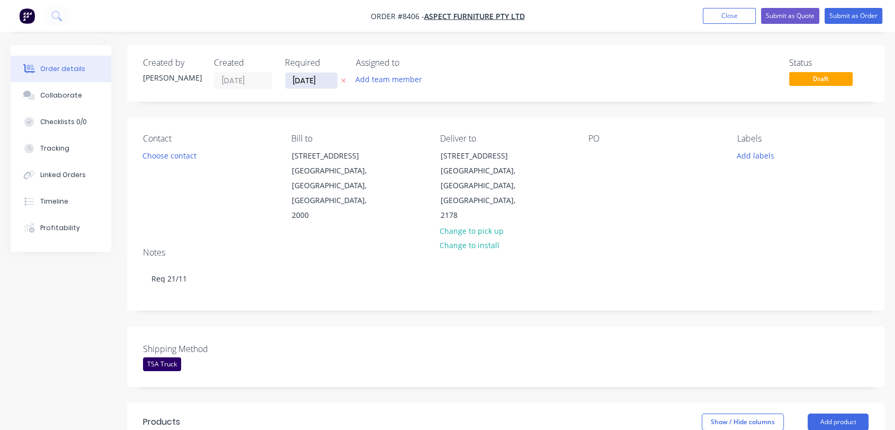
click at [325, 77] on input "[DATE]" at bounding box center [311, 81] width 52 height 16
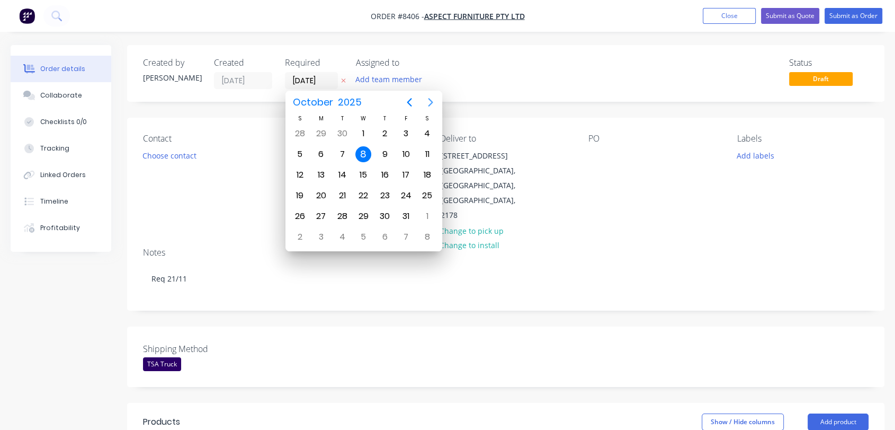
click at [430, 96] on icon "Next page" at bounding box center [430, 102] width 13 height 13
click at [358, 211] on div "31" at bounding box center [363, 216] width 16 height 16
type input "[DATE]"
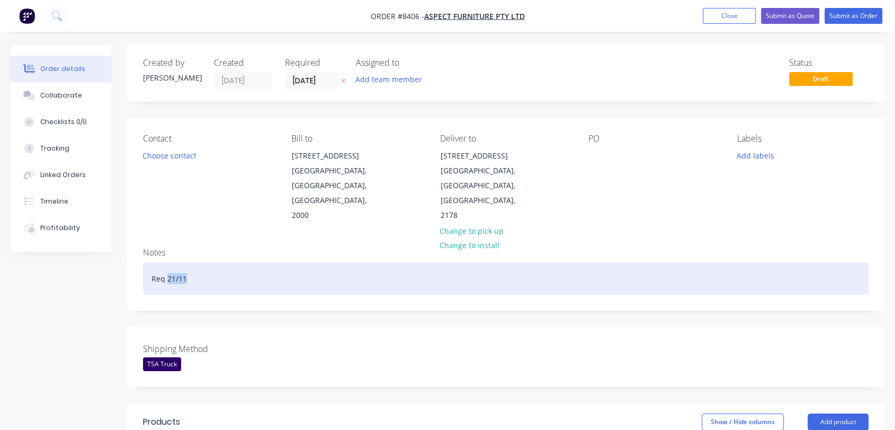
drag, startPoint x: 187, startPoint y: 247, endPoint x: 167, endPoint y: 249, distance: 20.2
click at [167, 262] on div "Req 21/11" at bounding box center [506, 278] width 726 height 32
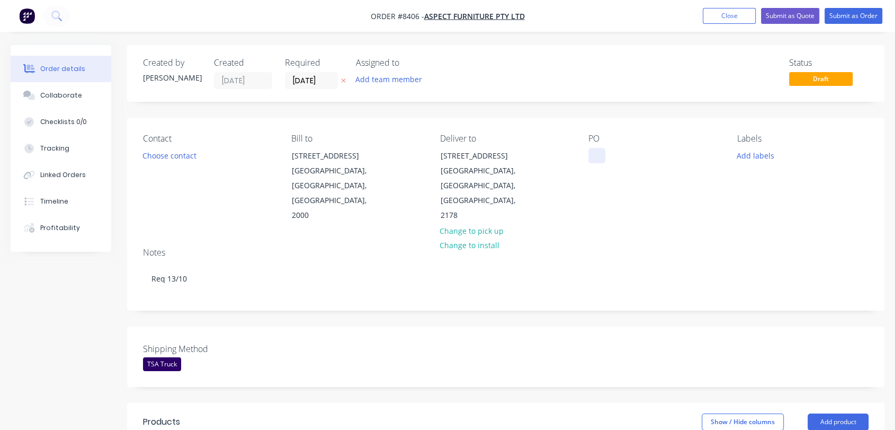
click at [598, 153] on div at bounding box center [596, 155] width 17 height 15
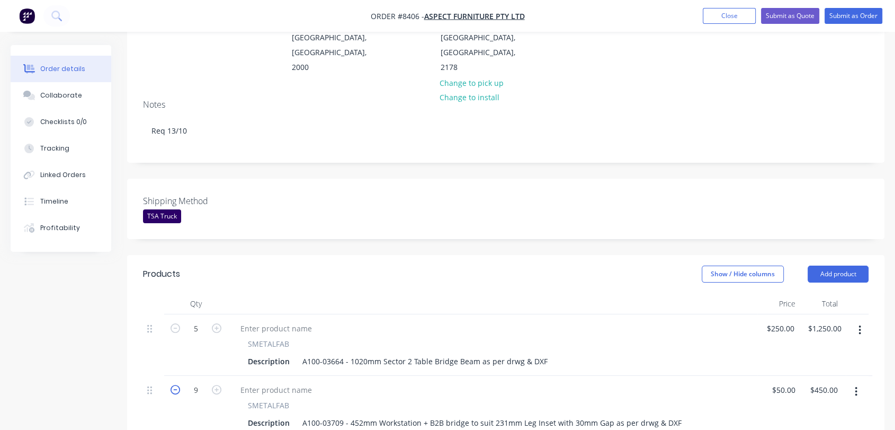
scroll to position [235, 0]
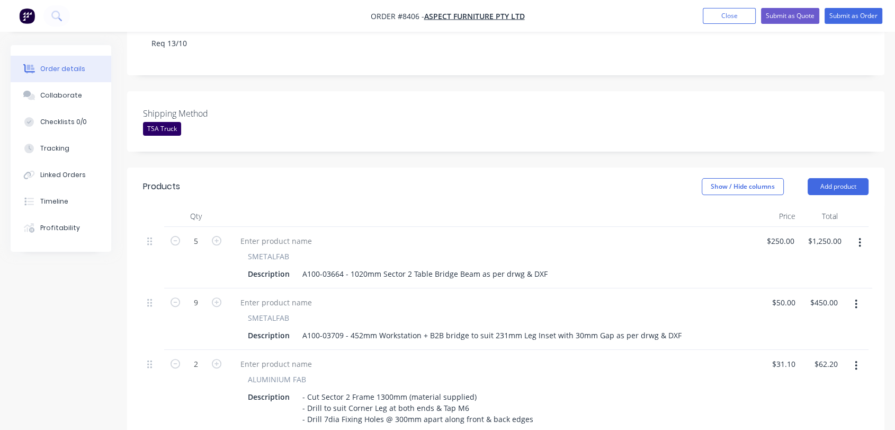
click at [860, 238] on icon "button" at bounding box center [860, 243] width 2 height 10
click at [813, 326] on div "Delete" at bounding box center [822, 333] width 82 height 15
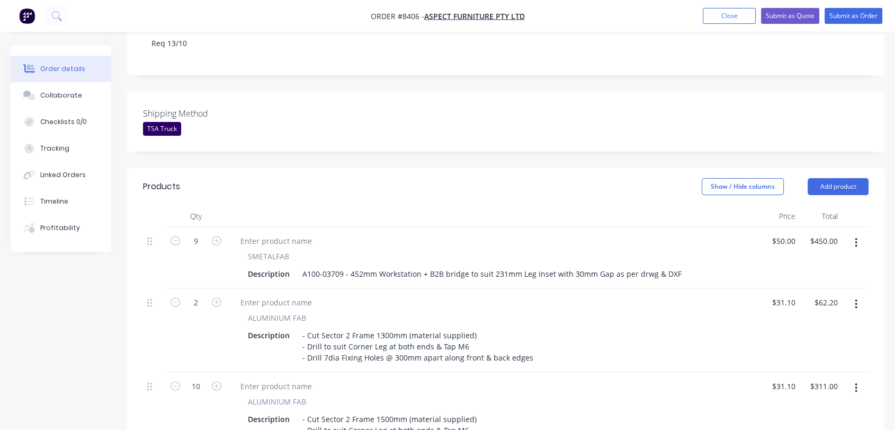
click at [857, 237] on icon "button" at bounding box center [856, 243] width 3 height 12
click at [798, 326] on div "Delete" at bounding box center [819, 333] width 82 height 15
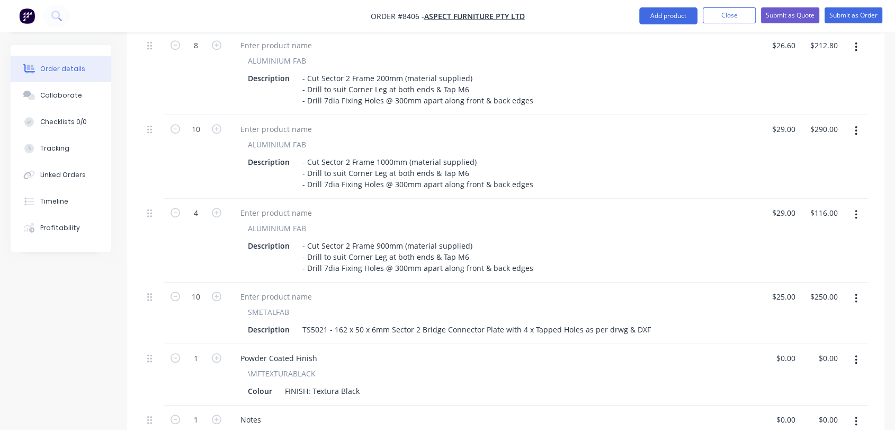
scroll to position [824, 0]
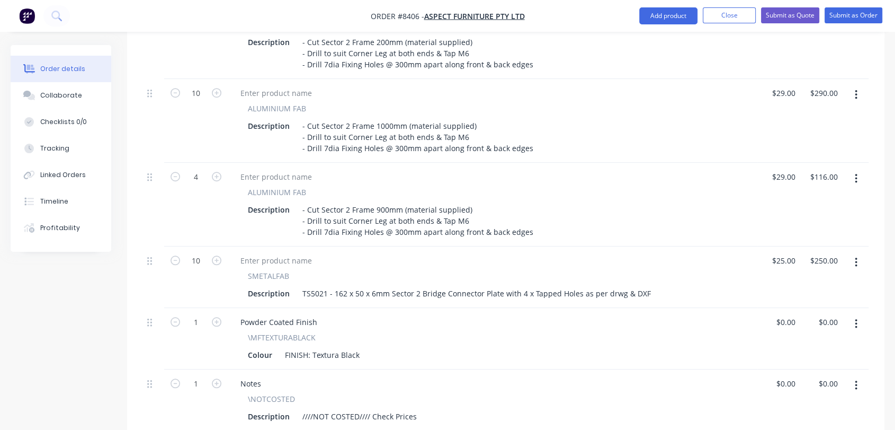
click at [853, 253] on button "button" at bounding box center [856, 262] width 25 height 19
click at [799, 346] on div "Delete" at bounding box center [819, 353] width 82 height 15
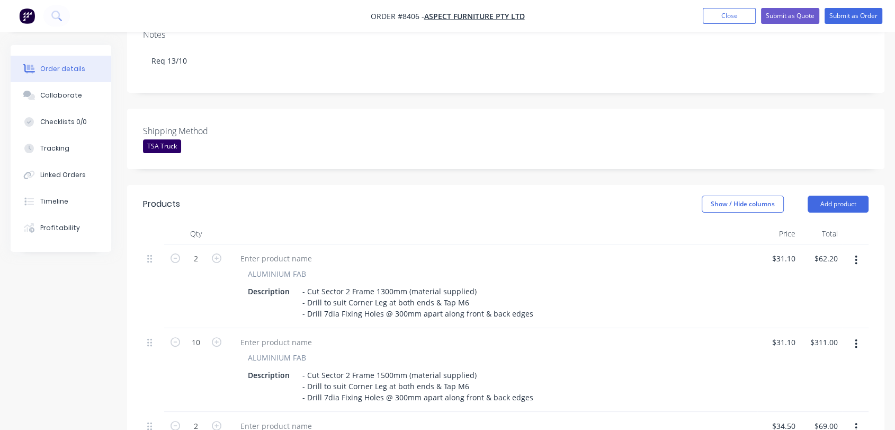
scroll to position [235, 0]
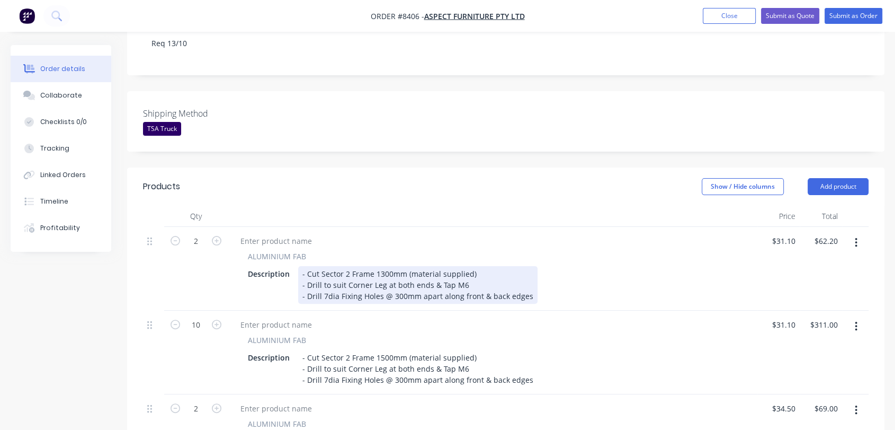
click at [380, 266] on div "- Cut Sector 2 Frame 1300mm (material supplied) - Drill to suit Corner Leg at b…" at bounding box center [417, 285] width 239 height 38
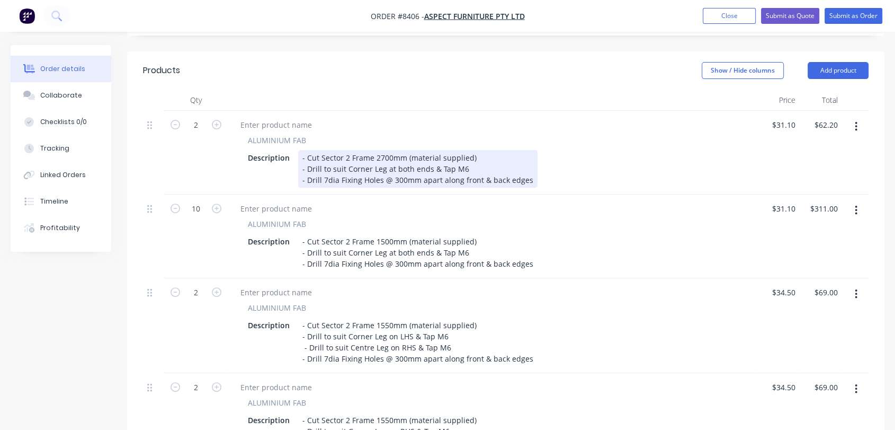
scroll to position [353, 0]
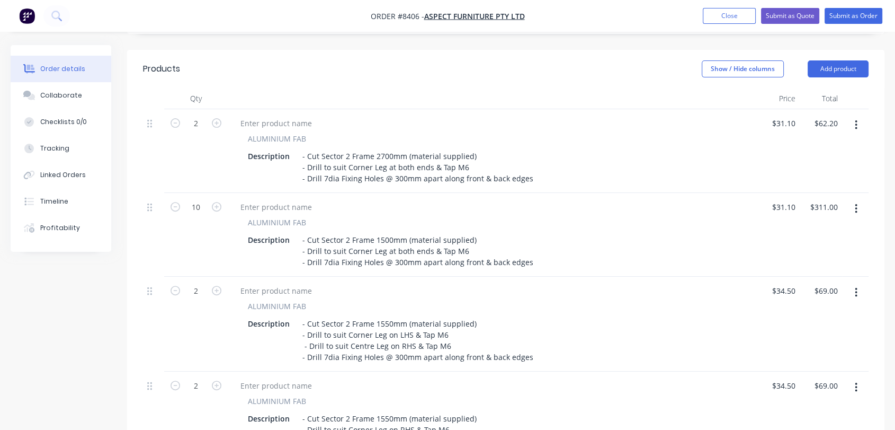
click at [856, 203] on icon "button" at bounding box center [856, 209] width 3 height 12
click at [784, 292] on div "Delete" at bounding box center [819, 299] width 82 height 15
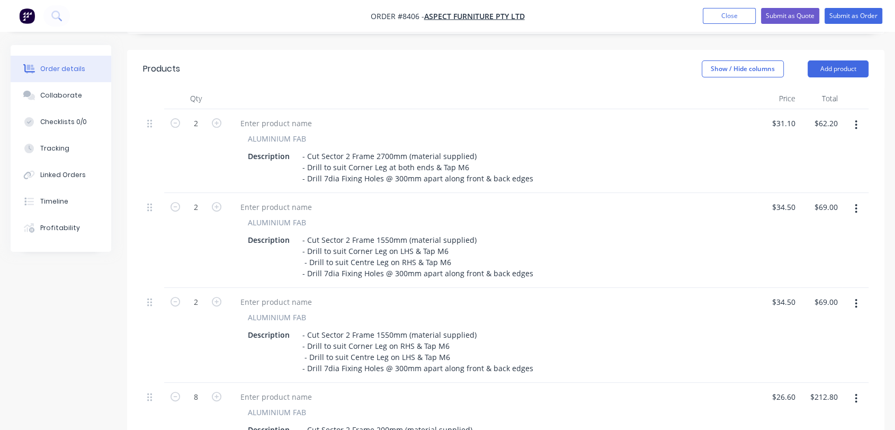
click at [854, 199] on button "button" at bounding box center [856, 208] width 25 height 19
click at [807, 289] on button "Delete" at bounding box center [818, 299] width 101 height 21
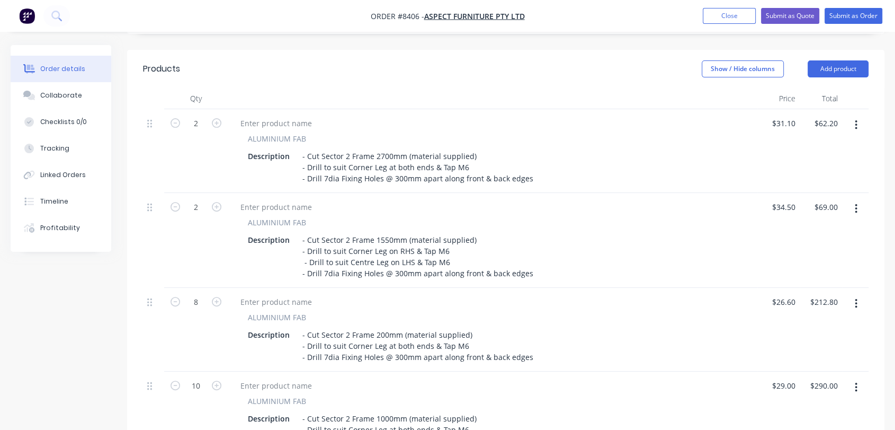
click at [856, 204] on icon "button" at bounding box center [856, 209] width 2 height 10
click at [797, 292] on div "Delete" at bounding box center [819, 299] width 82 height 15
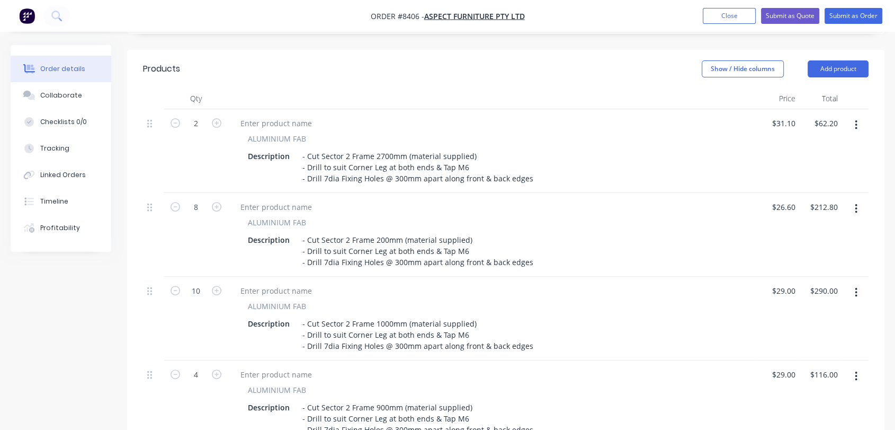
click at [855, 288] on icon "button" at bounding box center [856, 293] width 2 height 10
click at [810, 376] on div "Delete" at bounding box center [819, 383] width 82 height 15
click at [859, 283] on button "button" at bounding box center [856, 292] width 25 height 19
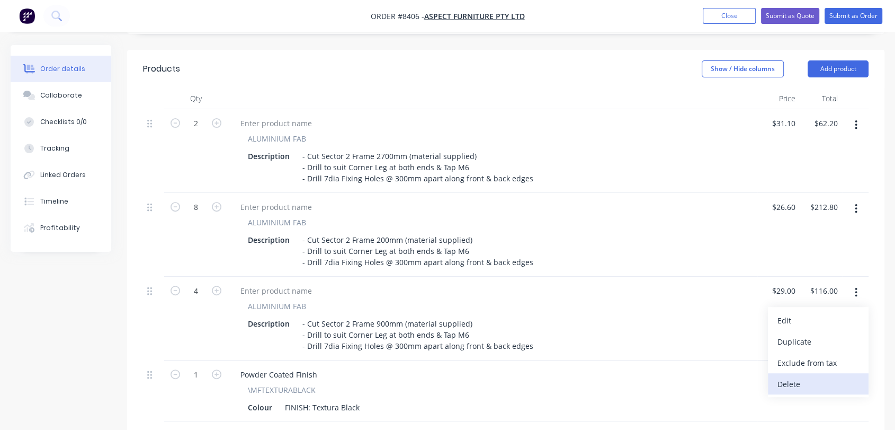
click at [803, 376] on div "Delete" at bounding box center [819, 383] width 82 height 15
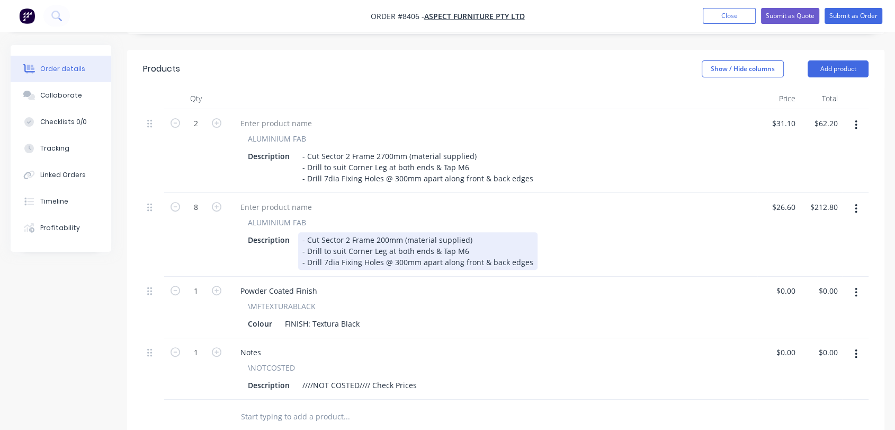
click at [377, 232] on div "- Cut Sector 2 Frame 200mm (material supplied) - Drill to suit Corner Leg at bo…" at bounding box center [417, 251] width 239 height 38
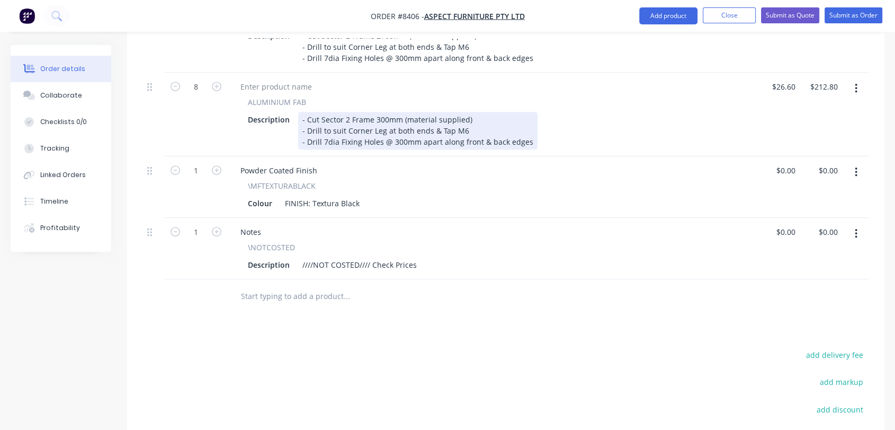
scroll to position [456, 0]
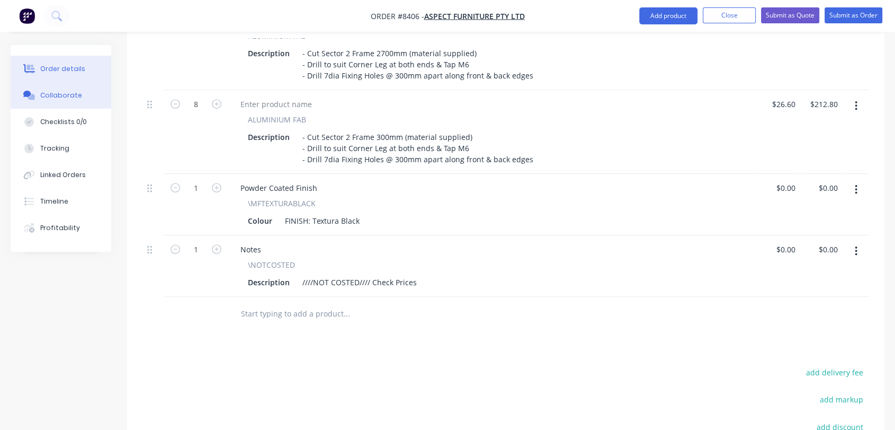
click at [78, 94] on button "Collaborate" at bounding box center [61, 95] width 101 height 26
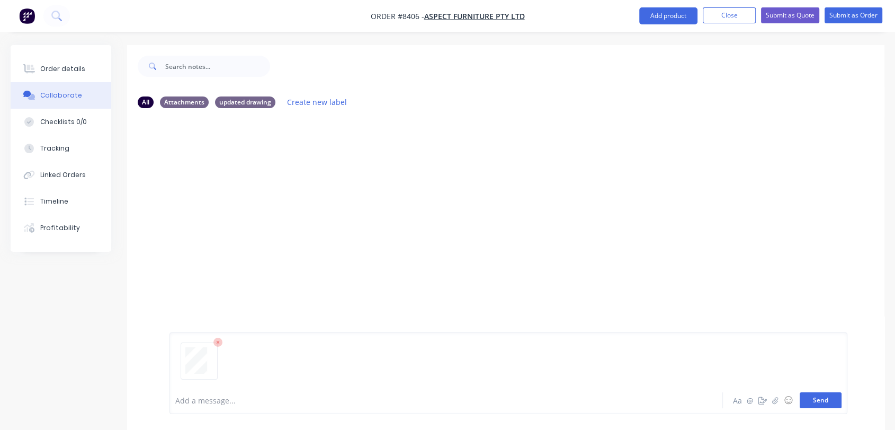
click at [818, 399] on button "Send" at bounding box center [821, 400] width 42 height 16
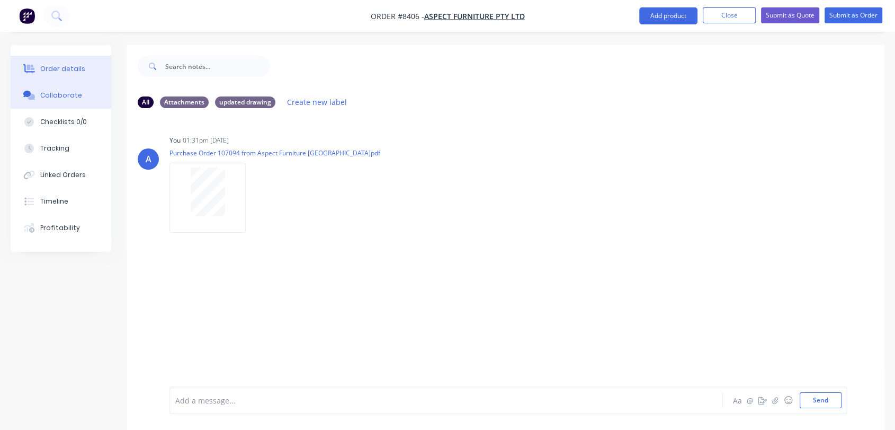
click at [66, 65] on div "Order details" at bounding box center [62, 69] width 45 height 10
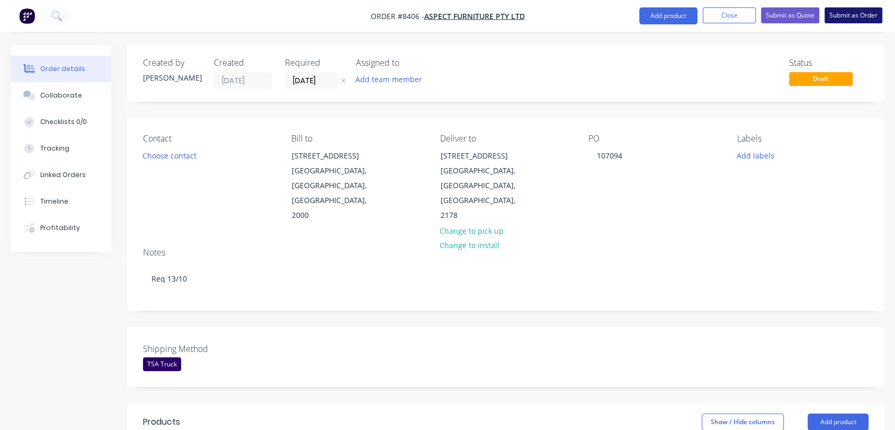
click at [865, 10] on button "Submit as Order" at bounding box center [854, 15] width 58 height 16
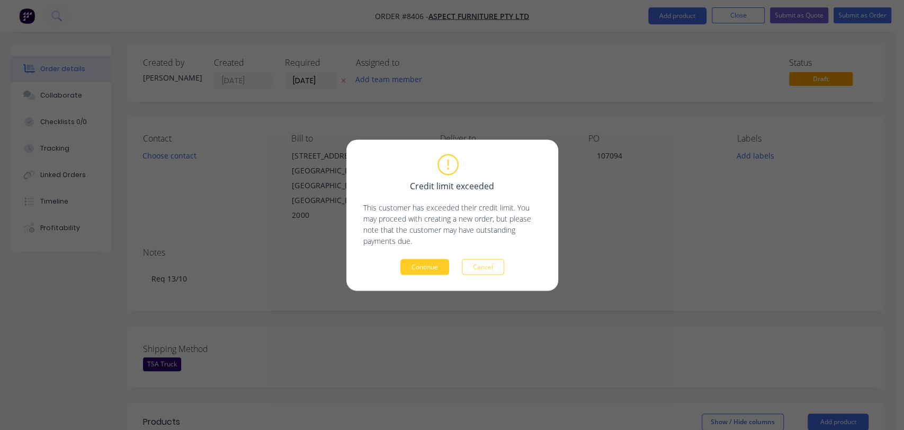
click at [431, 264] on button "Continue" at bounding box center [424, 266] width 49 height 16
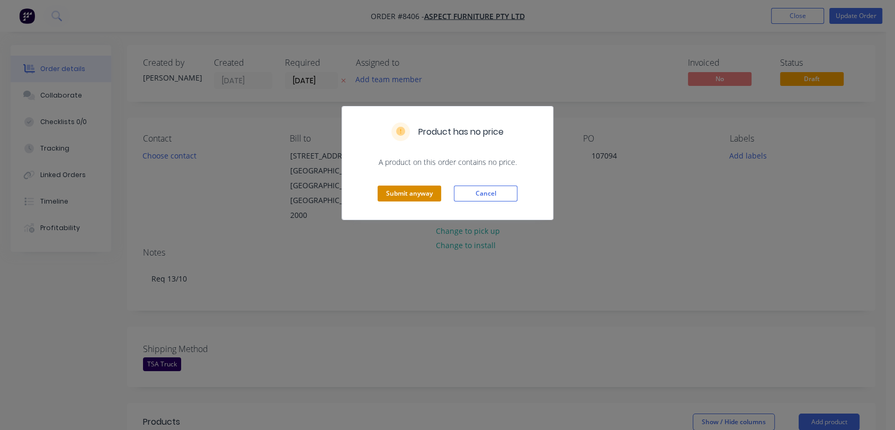
click at [401, 195] on button "Submit anyway" at bounding box center [410, 193] width 64 height 16
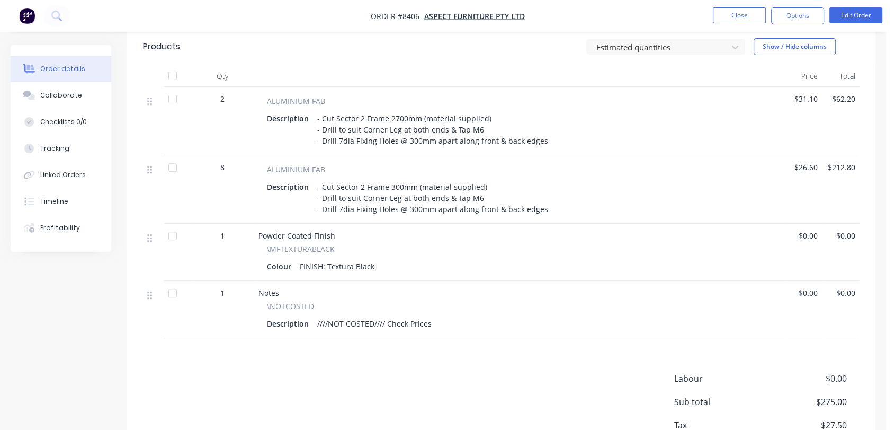
scroll to position [299, 0]
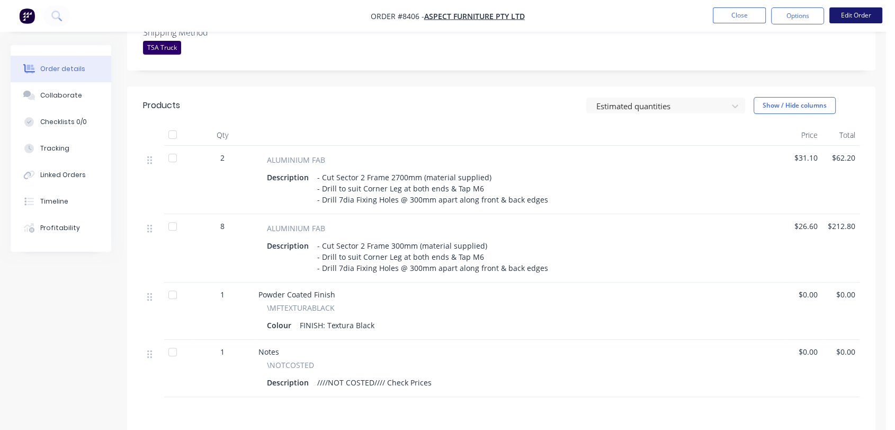
click at [838, 12] on button "Edit Order" at bounding box center [855, 15] width 53 height 16
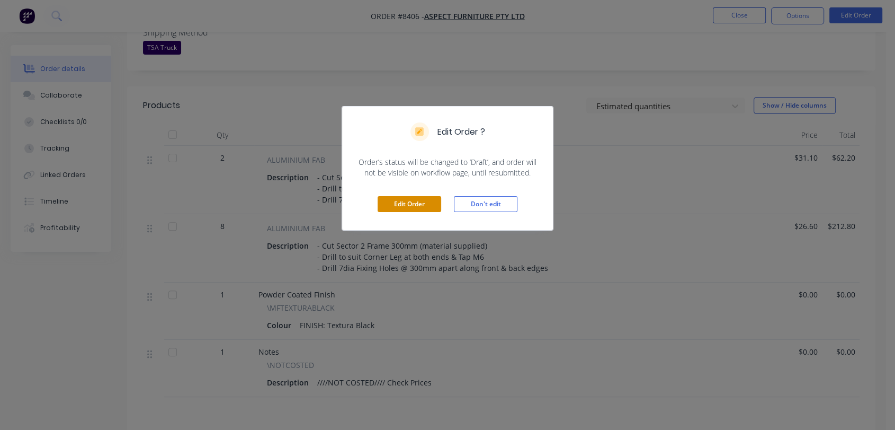
click at [414, 205] on button "Edit Order" at bounding box center [410, 204] width 64 height 16
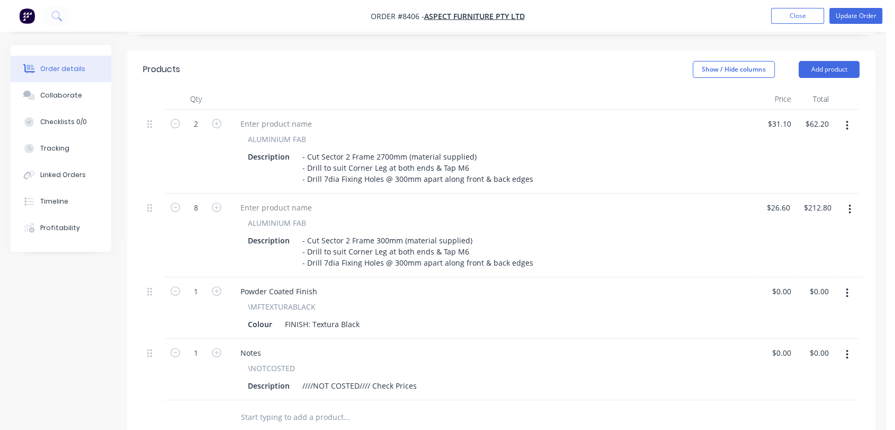
scroll to position [353, 0]
click at [199, 199] on input "8" at bounding box center [196, 207] width 28 height 16
type input "2"
type input "$53.20"
click at [855, 6] on nav "Order #8406 - Aspect Furniture Pty Ltd Add product Close Update Order" at bounding box center [447, 16] width 895 height 32
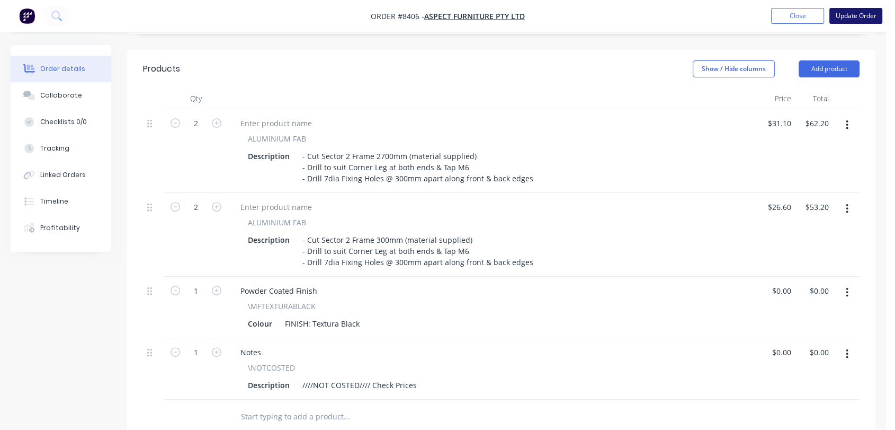
click at [870, 14] on button "Update Order" at bounding box center [855, 16] width 53 height 16
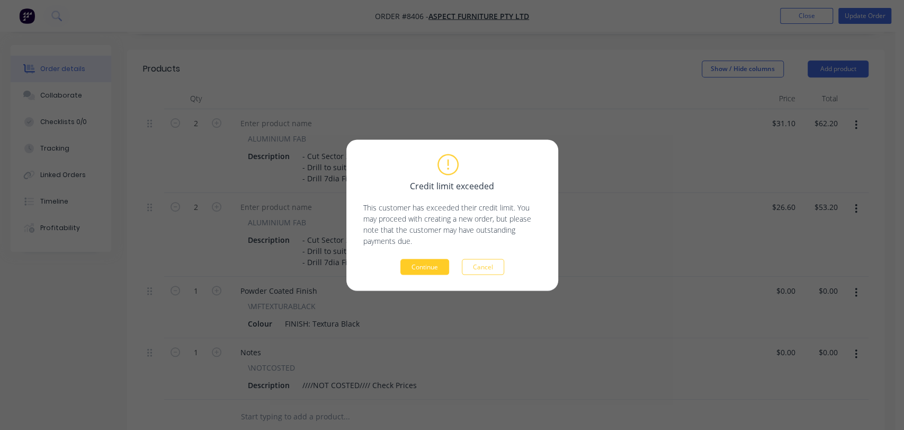
click at [422, 265] on button "Continue" at bounding box center [424, 266] width 49 height 16
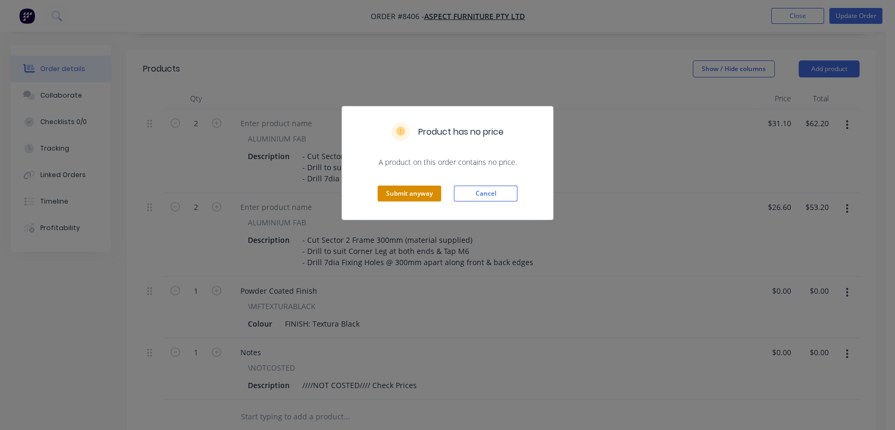
click at [420, 193] on button "Submit anyway" at bounding box center [410, 193] width 64 height 16
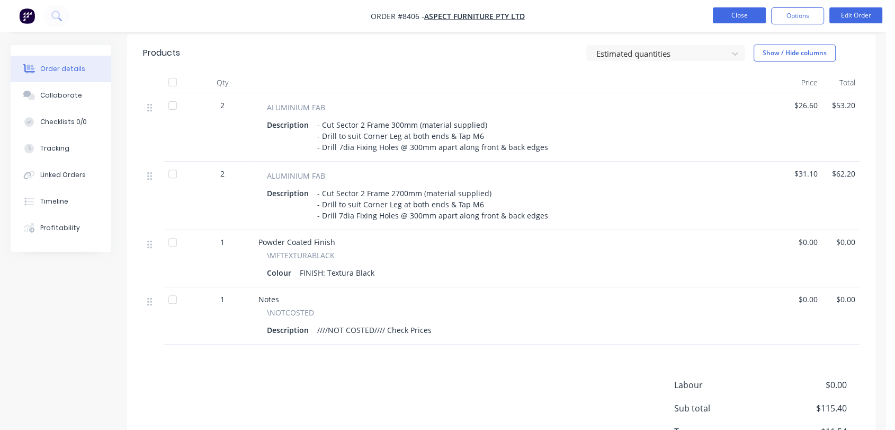
click at [744, 16] on button "Close" at bounding box center [739, 15] width 53 height 16
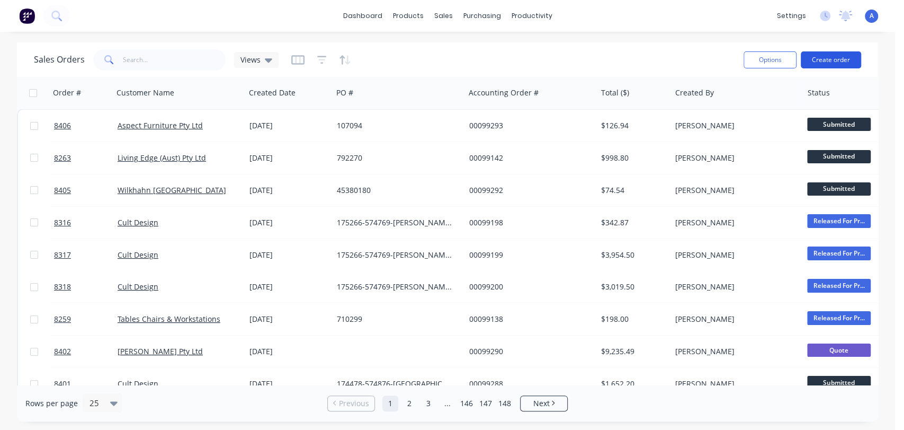
click at [850, 57] on button "Create order" at bounding box center [831, 59] width 60 height 17
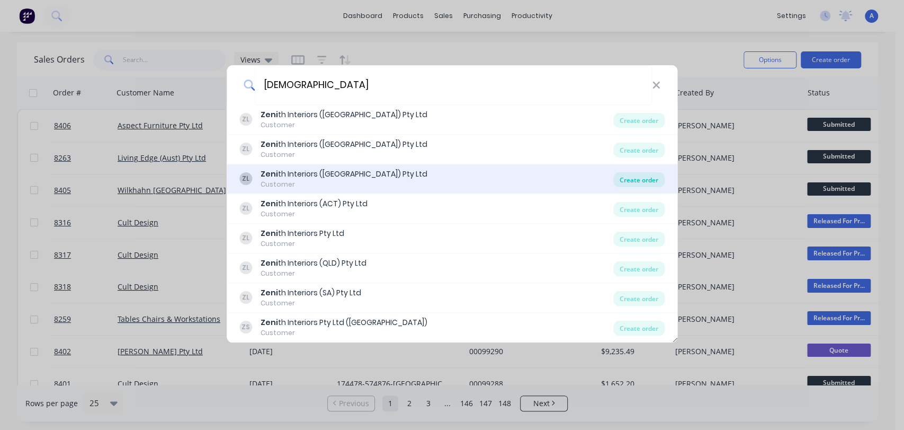
type input "[DEMOGRAPHIC_DATA]"
click at [627, 175] on div "Create order" at bounding box center [638, 179] width 51 height 15
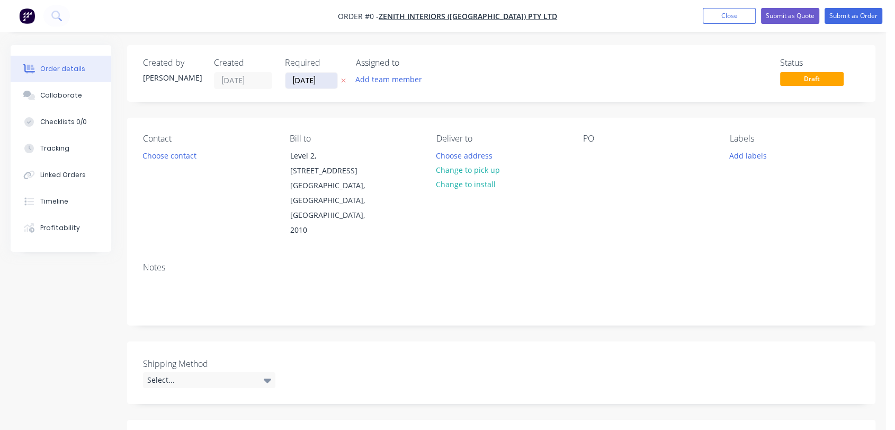
click at [331, 73] on input "[DATE]" at bounding box center [311, 81] width 52 height 16
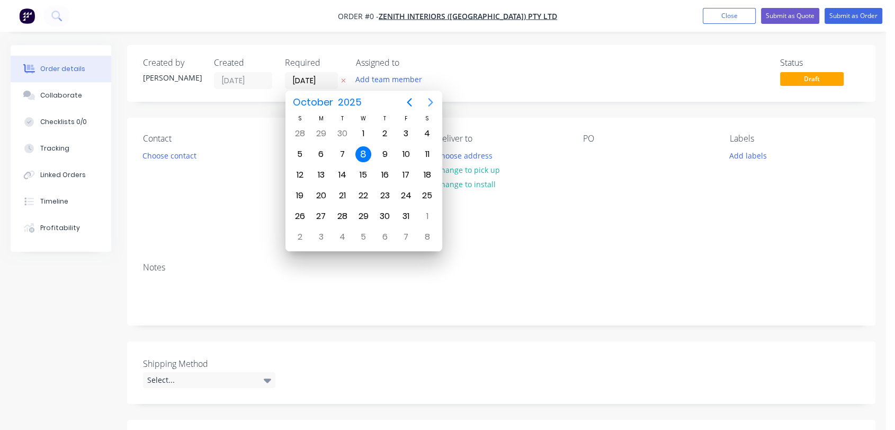
click at [430, 99] on icon "Next page" at bounding box center [430, 102] width 5 height 8
click at [360, 208] on div "31" at bounding box center [363, 216] width 16 height 16
type input "[DATE]"
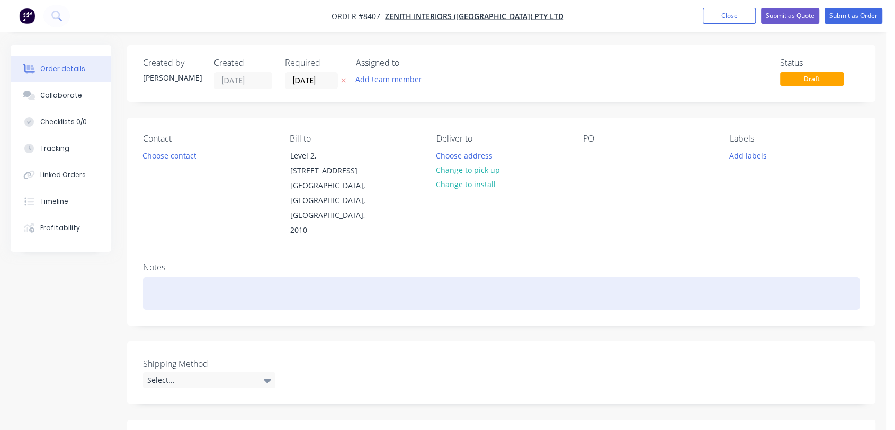
click at [174, 277] on div at bounding box center [501, 293] width 717 height 32
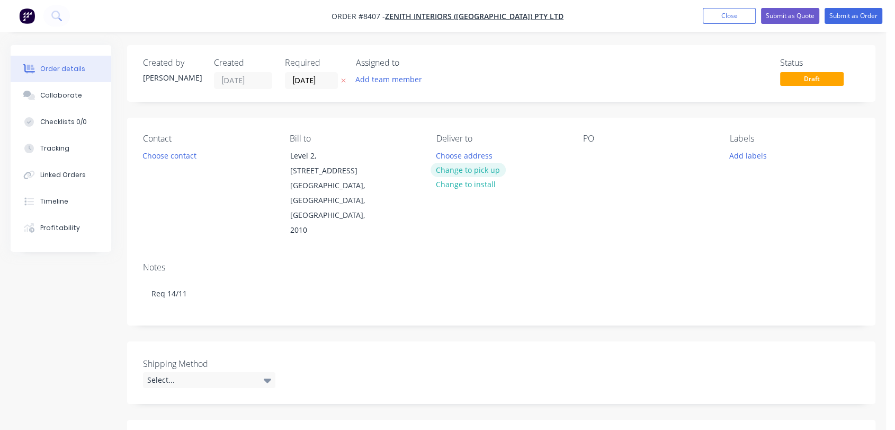
click at [477, 166] on button "Change to pick up" at bounding box center [468, 170] width 75 height 14
click at [590, 150] on div at bounding box center [591, 155] width 17 height 15
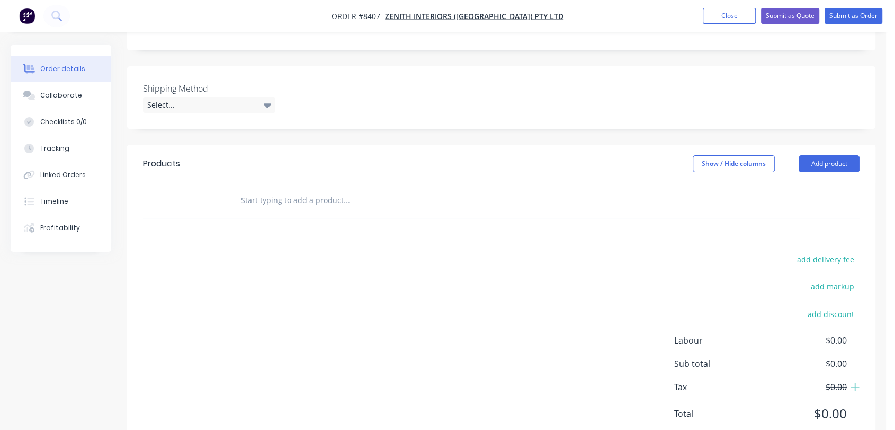
scroll to position [280, 0]
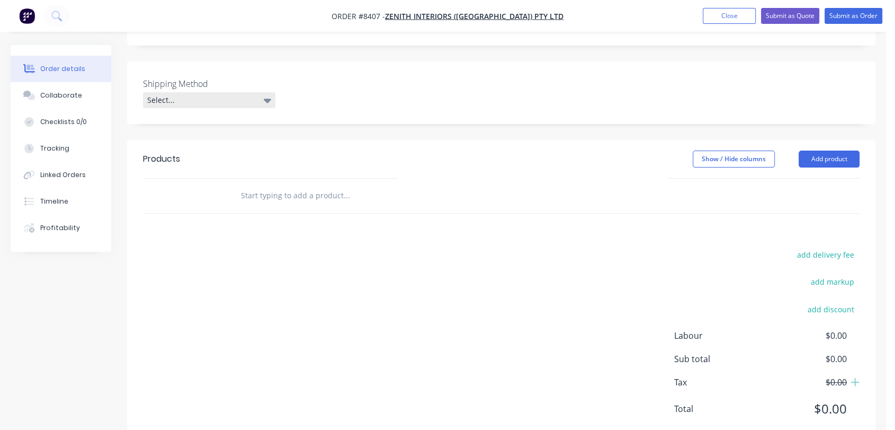
click at [209, 92] on div "Select..." at bounding box center [209, 100] width 132 height 16
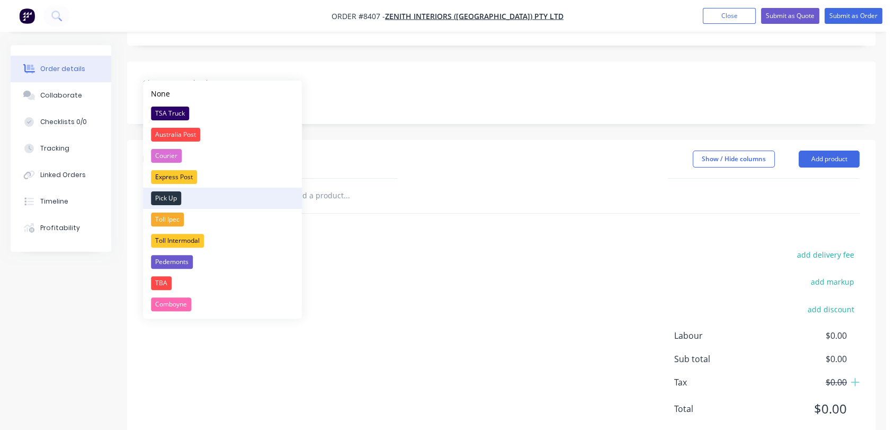
click at [174, 195] on div "Pick Up" at bounding box center [166, 198] width 30 height 14
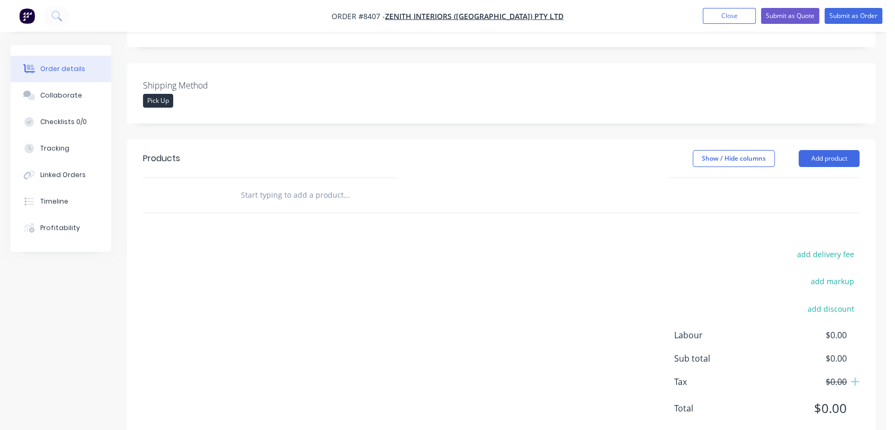
click at [297, 184] on input "text" at bounding box center [346, 194] width 212 height 21
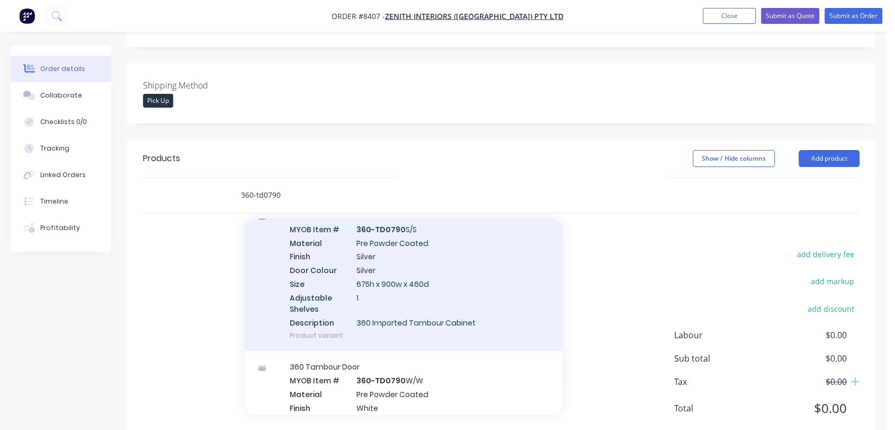
scroll to position [335, 0]
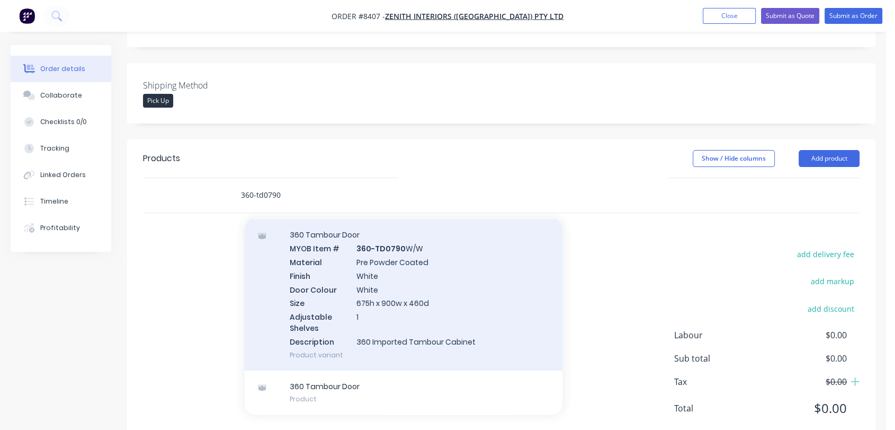
type input "360-td0790"
click at [409, 277] on div "360 Tambour Door MYOB Item # 360-TD0790 W/W Material Pre Powder Coated Finish W…" at bounding box center [404, 294] width 318 height 151
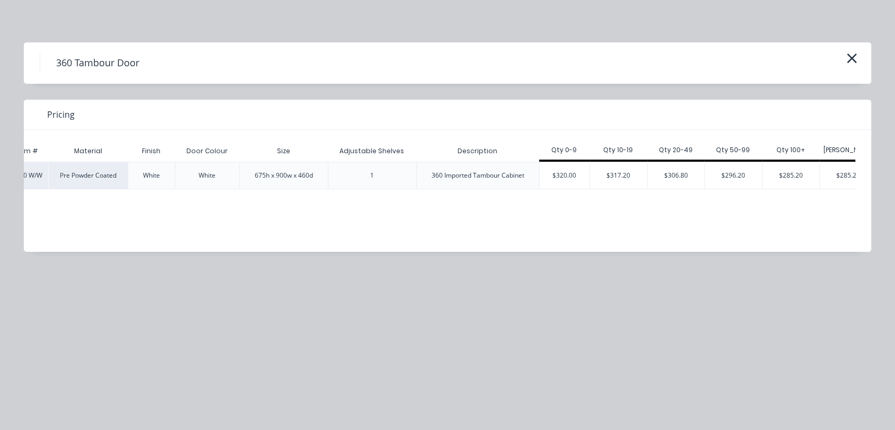
scroll to position [0, 84]
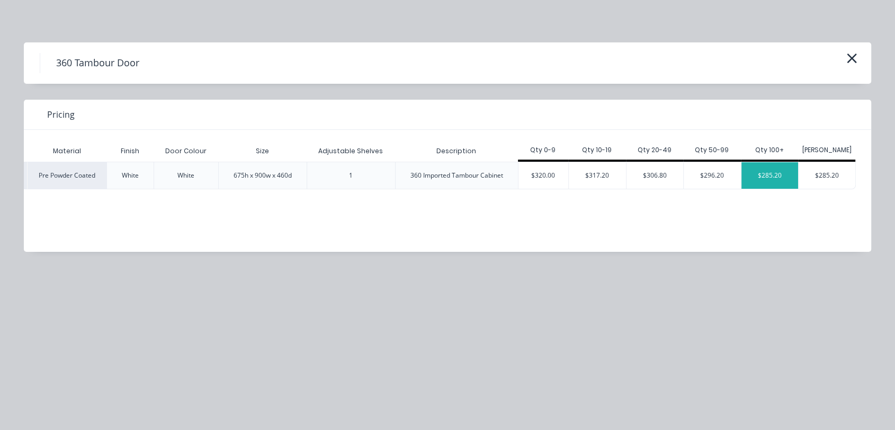
click at [771, 177] on div "$285.20" at bounding box center [770, 175] width 57 height 26
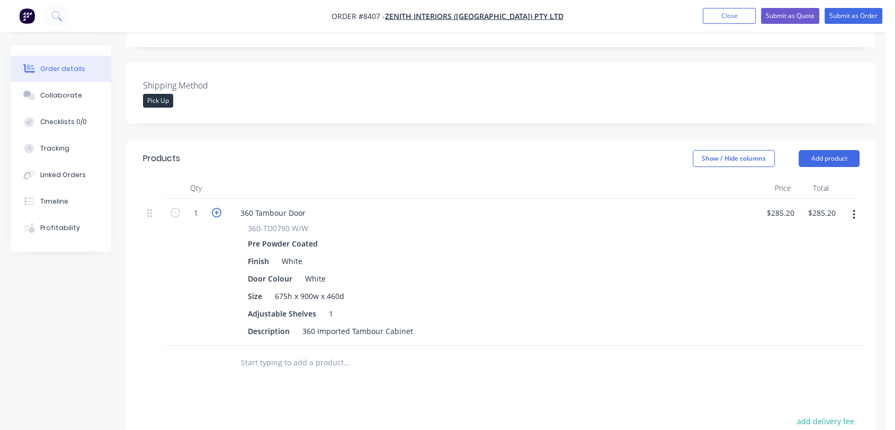
click at [215, 208] on icon "button" at bounding box center [217, 213] width 10 height 10
type input "2"
type input "$570.40"
click at [215, 208] on icon "button" at bounding box center [217, 213] width 10 height 10
type input "3"
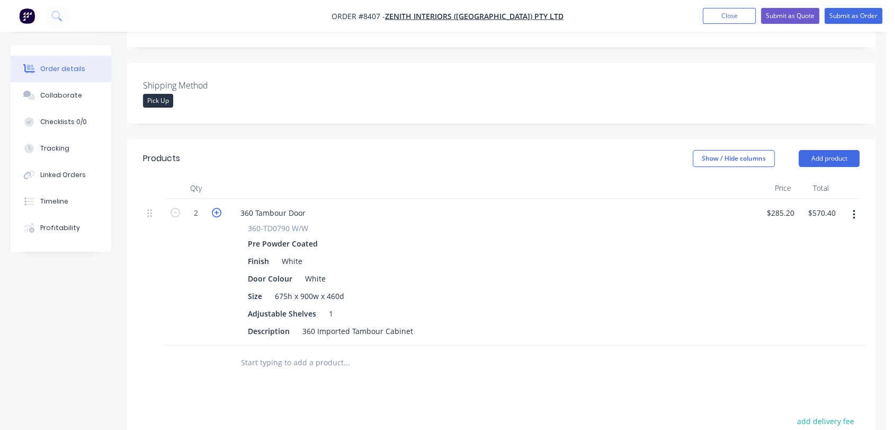
type input "$855.60"
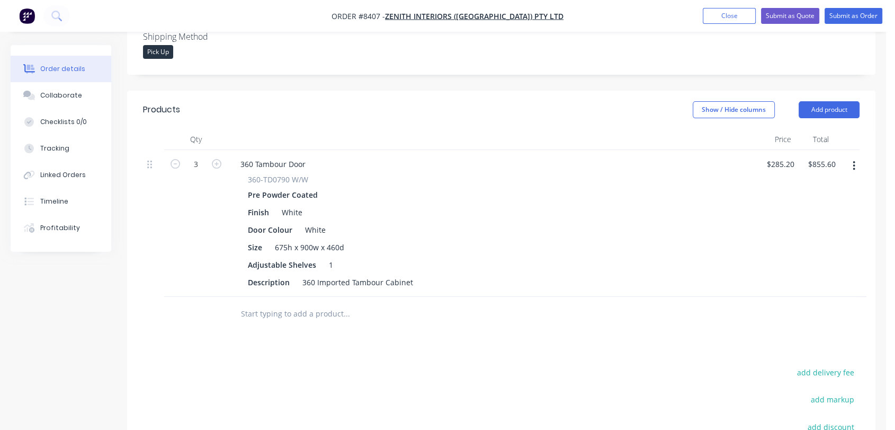
scroll to position [396, 0]
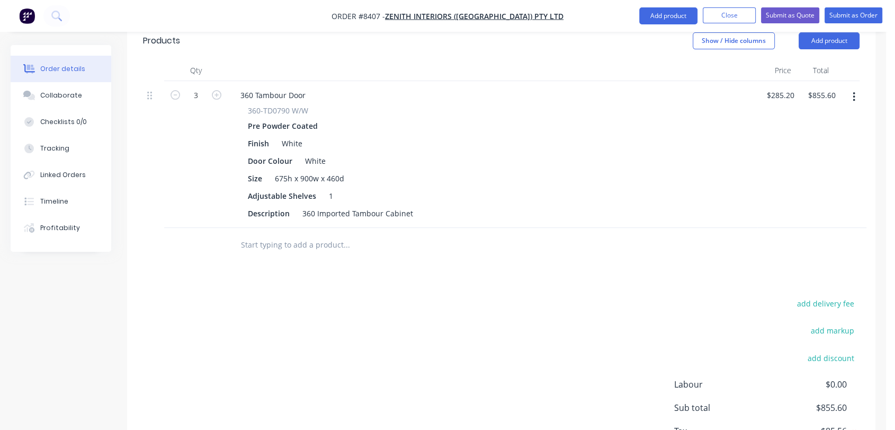
click at [280, 234] on input "text" at bounding box center [346, 244] width 212 height 21
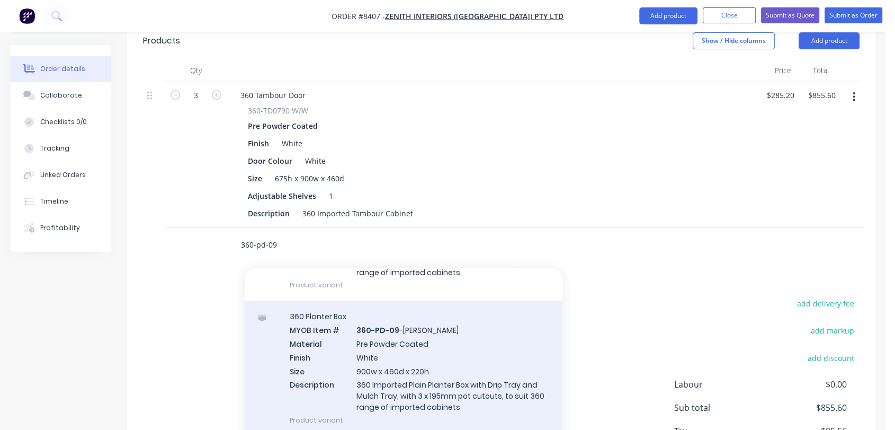
scroll to position [691, 0]
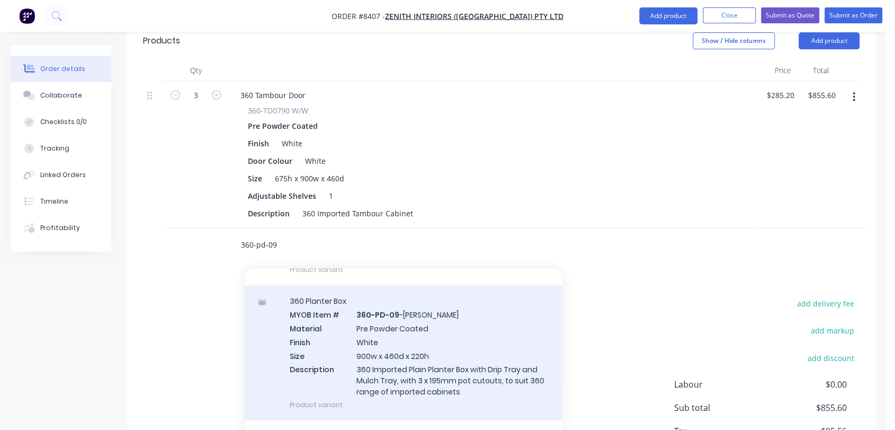
type input "360-pd-09"
click at [440, 330] on div "360 Planter Box MYOB Item # 360-PD-09 -[PERSON_NAME] Material Pre Powder Coated…" at bounding box center [404, 352] width 318 height 135
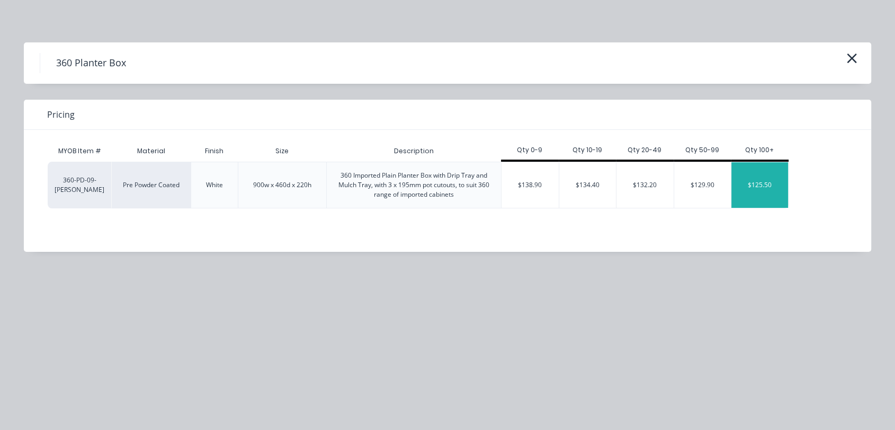
click at [738, 175] on div "$125.50" at bounding box center [759, 185] width 57 height 46
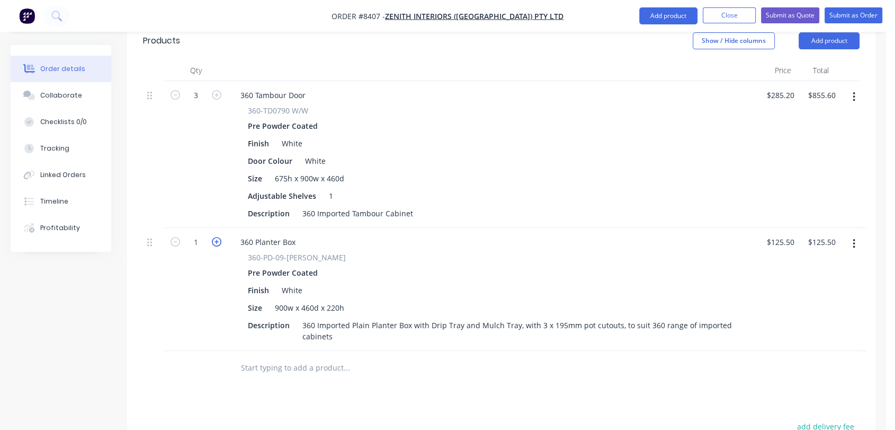
click at [219, 237] on icon "button" at bounding box center [217, 242] width 10 height 10
type input "2"
type input "$251.00"
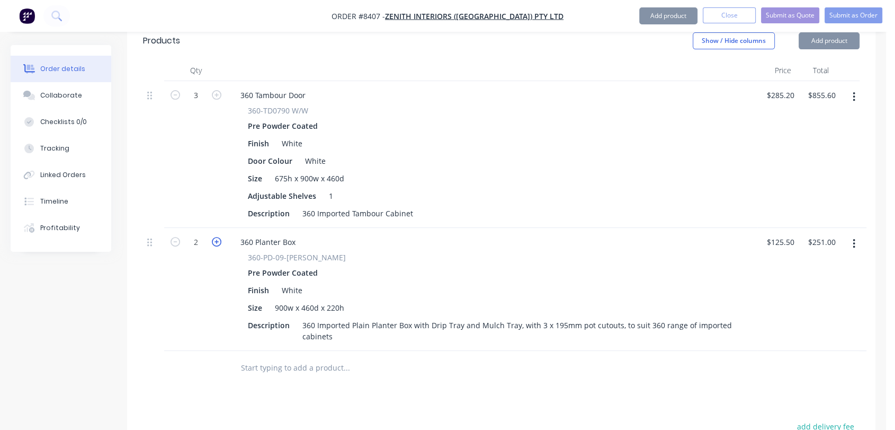
click at [219, 237] on icon "button" at bounding box center [217, 242] width 10 height 10
type input "3"
type input "$376.50"
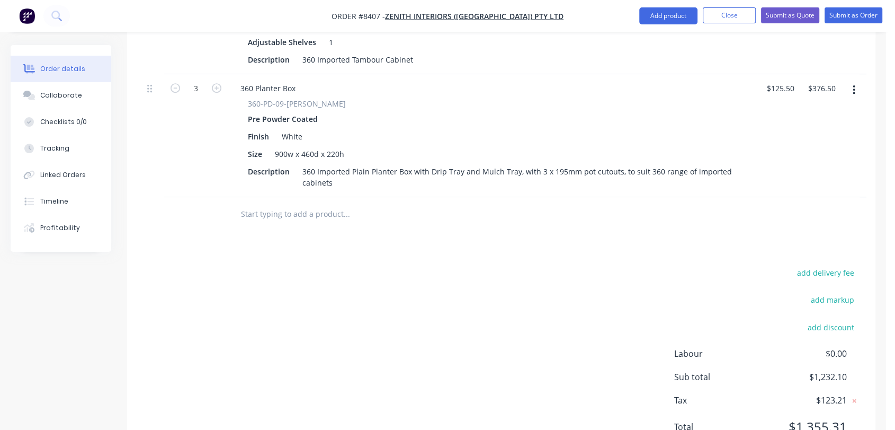
scroll to position [568, 0]
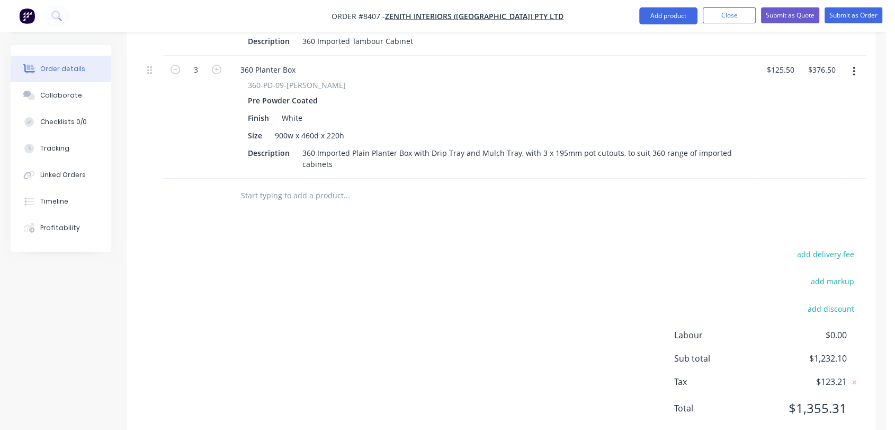
click at [307, 185] on input "text" at bounding box center [346, 195] width 212 height 21
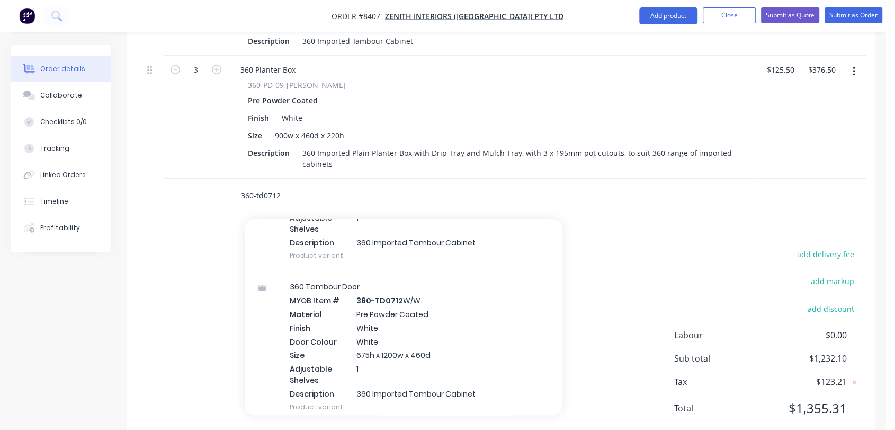
scroll to position [294, 0]
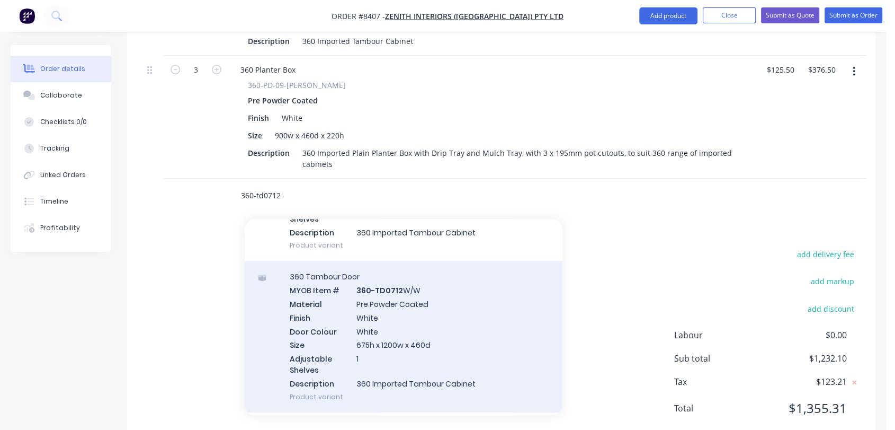
type input "360-td0712"
click at [431, 315] on div "360 Tambour Door MYOB Item # 360-TD0712 W/W Material Pre Powder Coated Finish W…" at bounding box center [404, 336] width 318 height 151
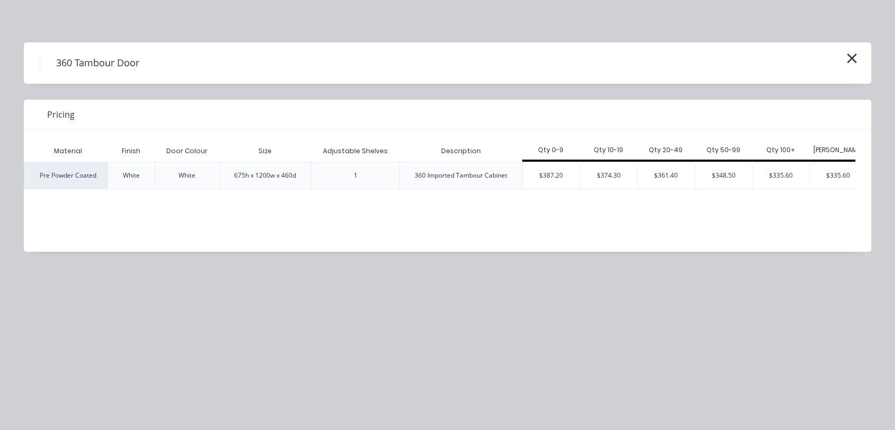
scroll to position [0, 94]
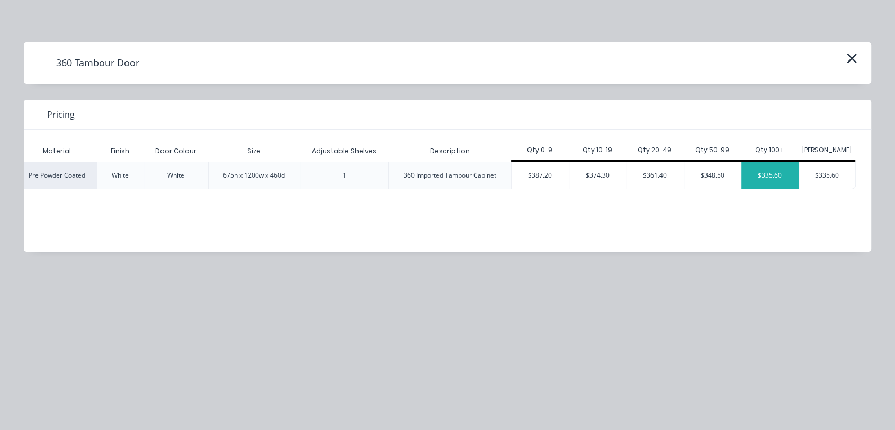
click at [771, 177] on div "$335.60" at bounding box center [770, 175] width 57 height 26
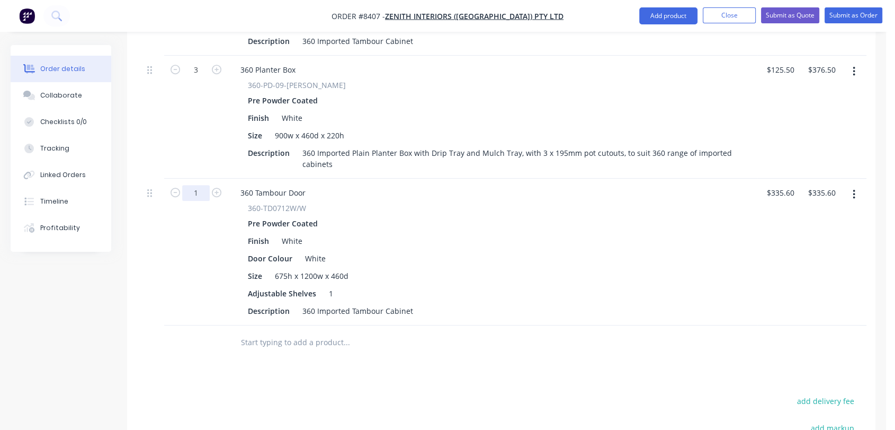
click at [203, 185] on input "1" at bounding box center [196, 193] width 28 height 16
type input "10"
type input "$3,356.00"
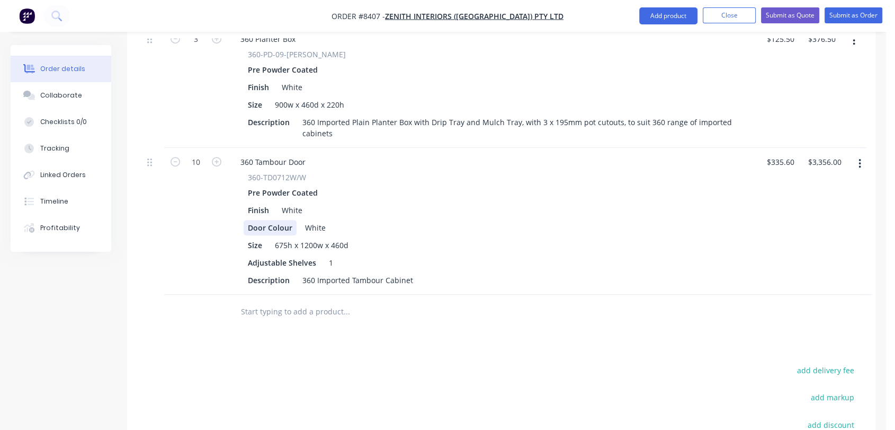
scroll to position [627, 0]
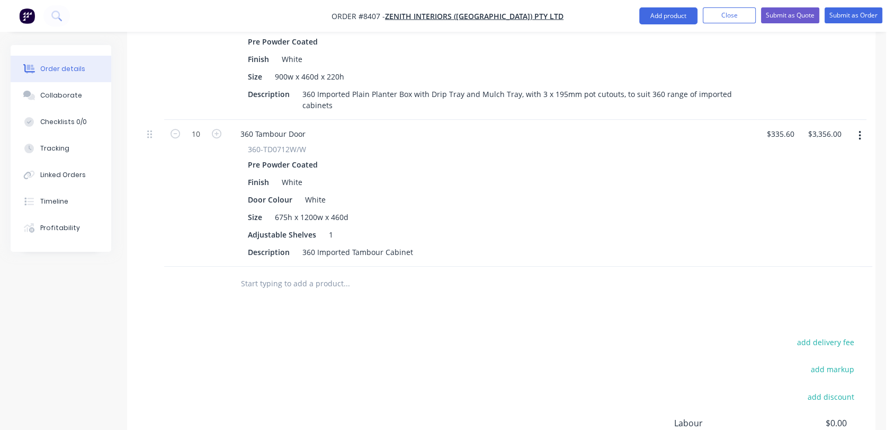
click at [285, 273] on input "text" at bounding box center [346, 283] width 212 height 21
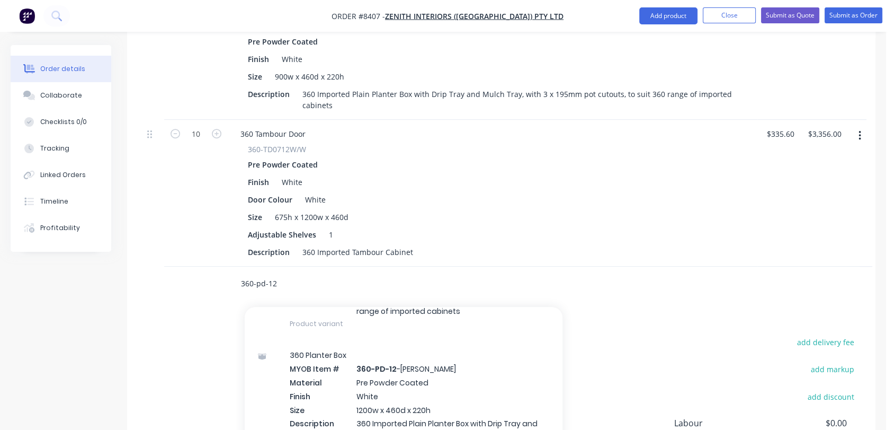
scroll to position [692, 0]
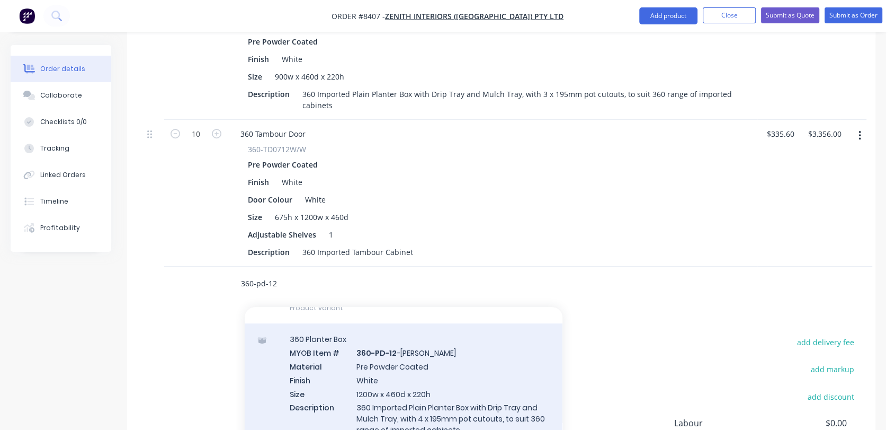
type input "360-pd-12"
click at [433, 361] on div "360 Planter Box MYOB Item # 360-PD-12 -[PERSON_NAME] Material Pre Powder Coated…" at bounding box center [404, 390] width 318 height 135
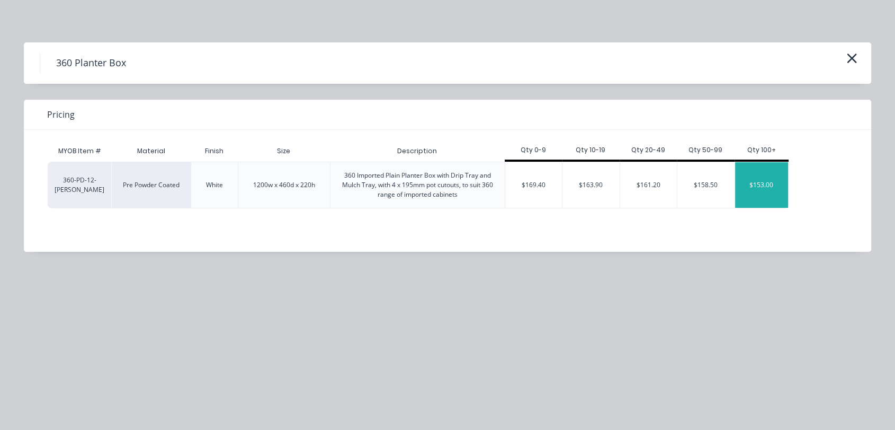
click at [763, 187] on div "$153.00" at bounding box center [761, 185] width 53 height 46
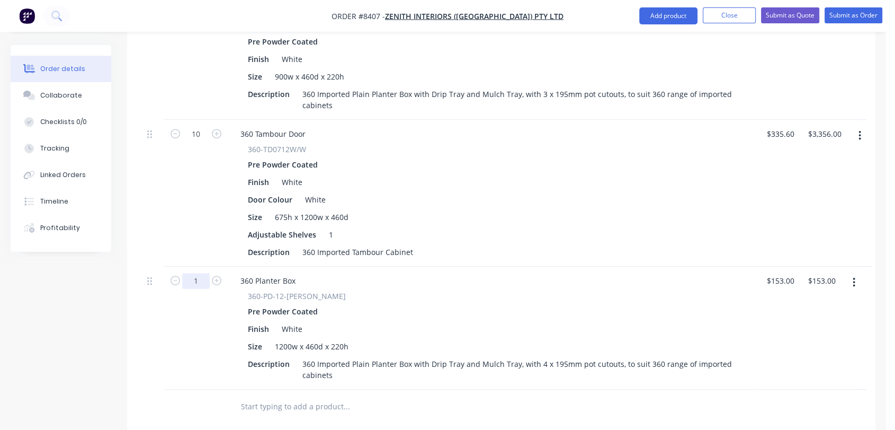
click at [202, 273] on input "1" at bounding box center [196, 281] width 28 height 16
type input "10"
type input "$1,530.00"
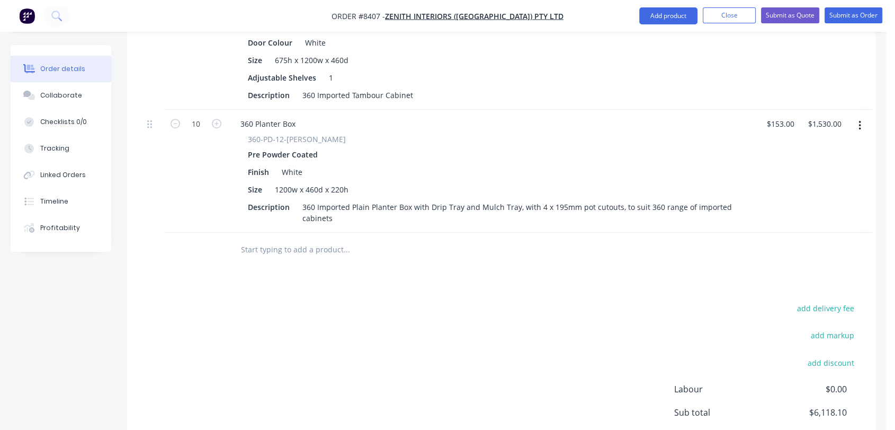
scroll to position [803, 0]
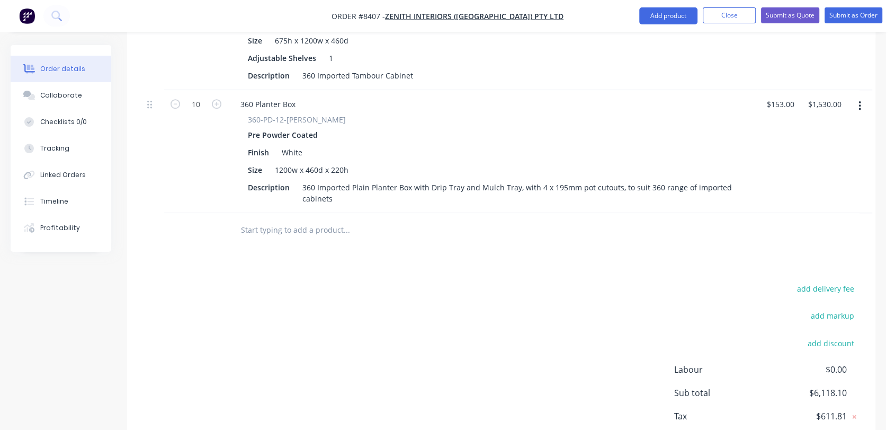
click at [268, 219] on input "text" at bounding box center [346, 229] width 212 height 21
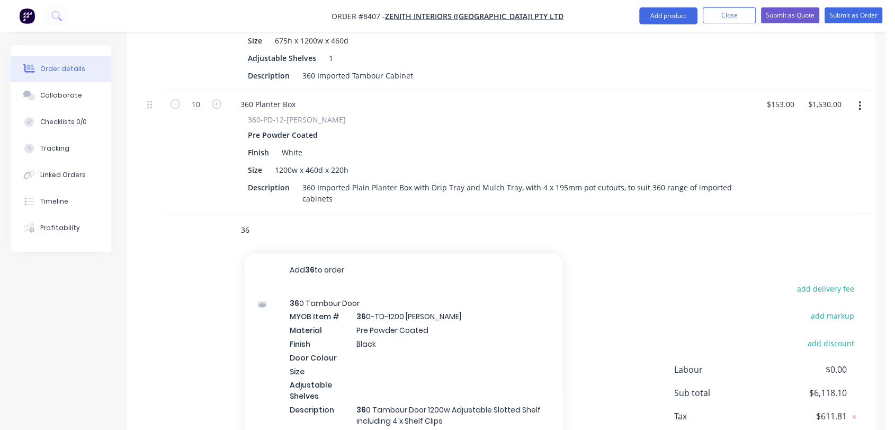
type input "3"
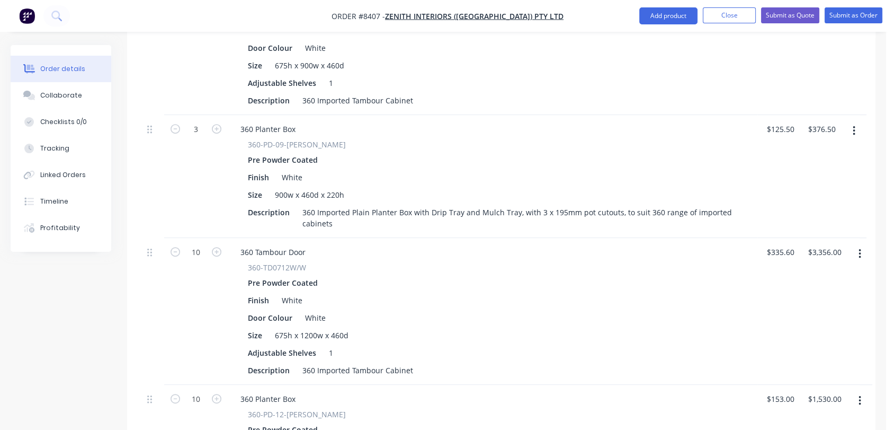
scroll to position [568, 0]
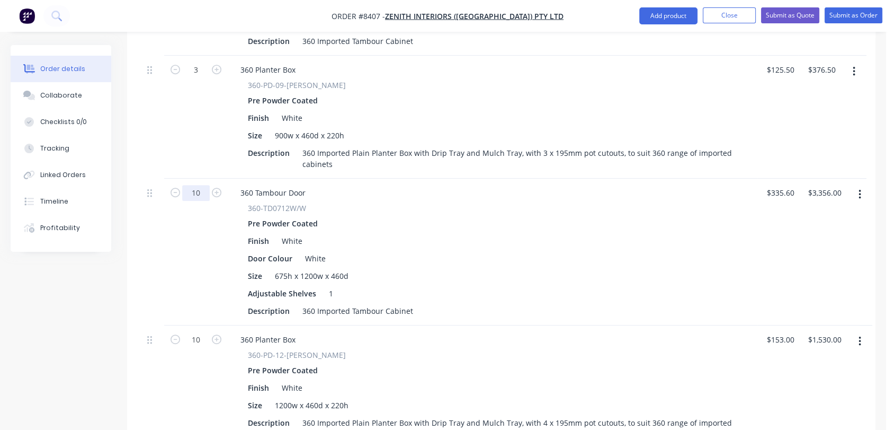
click at [202, 185] on input "10" at bounding box center [196, 193] width 28 height 16
type input "17"
type input "$5,705.20"
click at [204, 332] on input "10" at bounding box center [196, 340] width 28 height 16
type input "17"
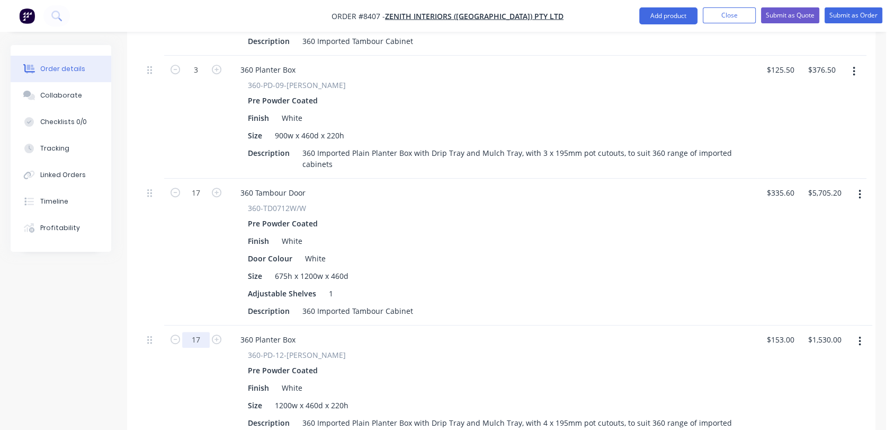
type input "$2,601.00"
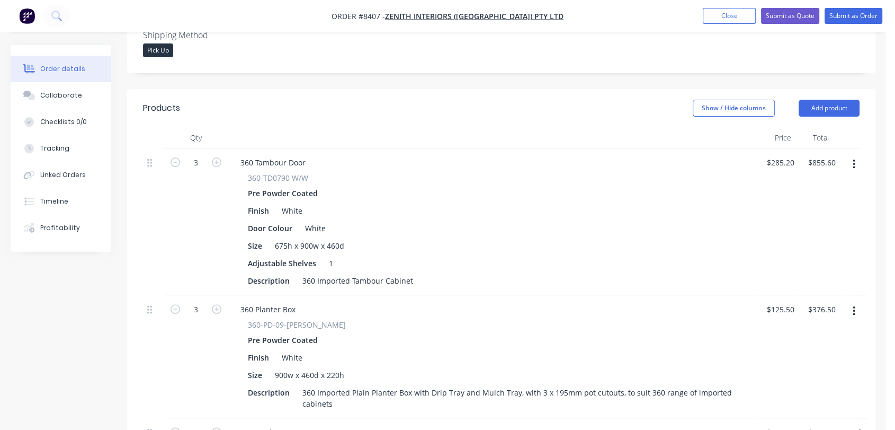
scroll to position [308, 0]
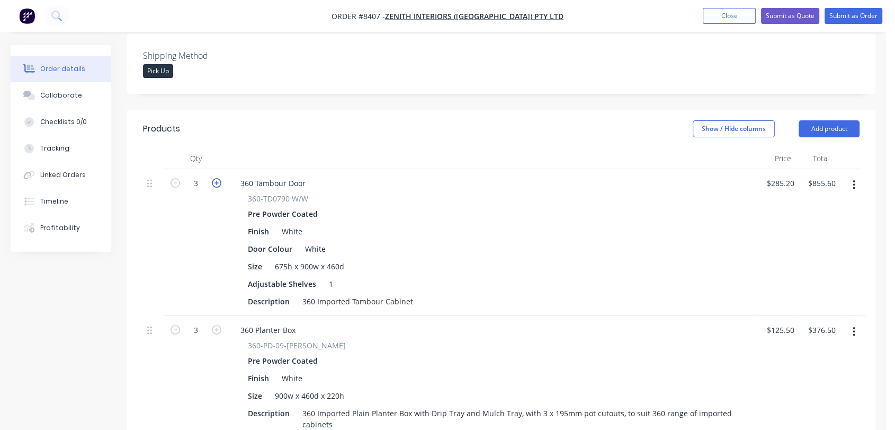
click at [218, 178] on icon "button" at bounding box center [217, 183] width 10 height 10
type input "4"
type input "$1,140.80"
click at [218, 178] on icon "button" at bounding box center [217, 183] width 10 height 10
type input "5"
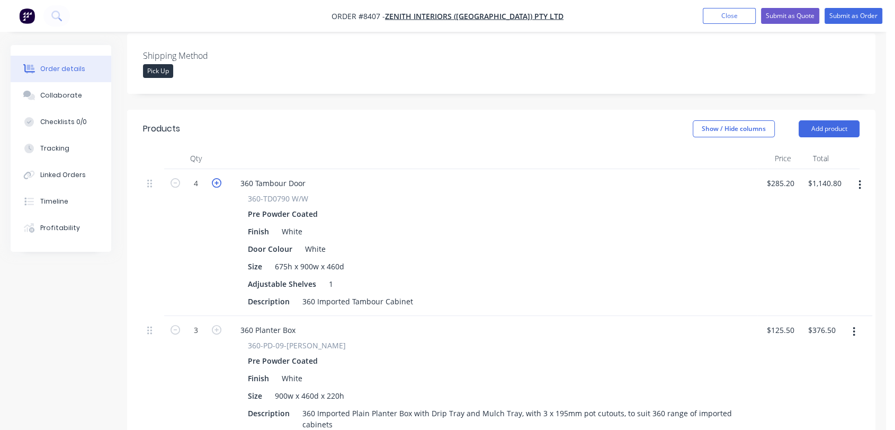
type input "$1,426.00"
click at [218, 178] on icon "button" at bounding box center [217, 183] width 10 height 10
type input "6"
type input "$1,711.20"
click at [219, 178] on icon "button" at bounding box center [217, 183] width 10 height 10
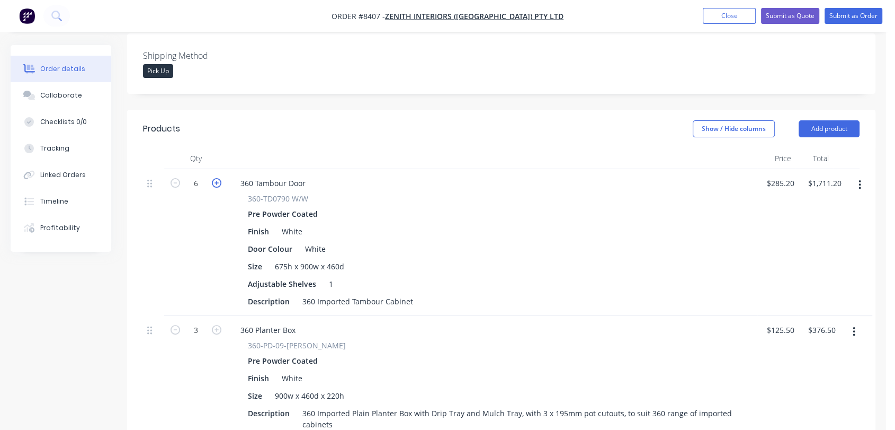
type input "7"
type input "$1,996.40"
click at [218, 325] on icon "button" at bounding box center [217, 330] width 10 height 10
type input "4"
type input "$502.00"
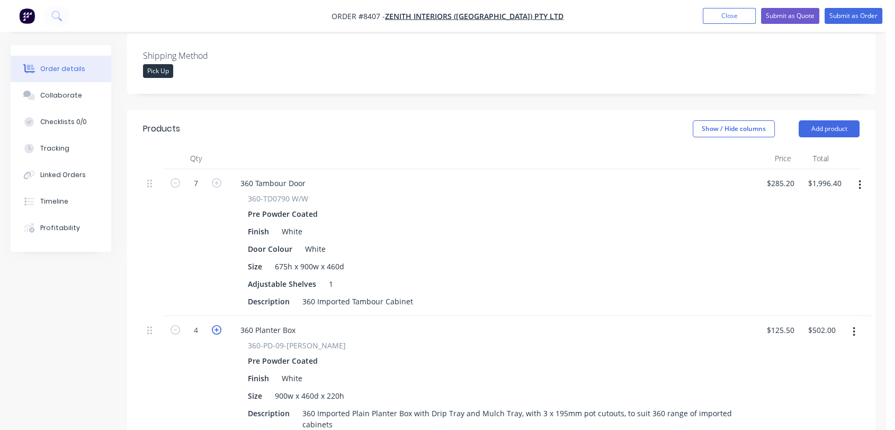
click at [218, 325] on icon "button" at bounding box center [217, 330] width 10 height 10
type input "5"
type input "$627.50"
click at [218, 325] on icon "button" at bounding box center [217, 330] width 10 height 10
type input "6"
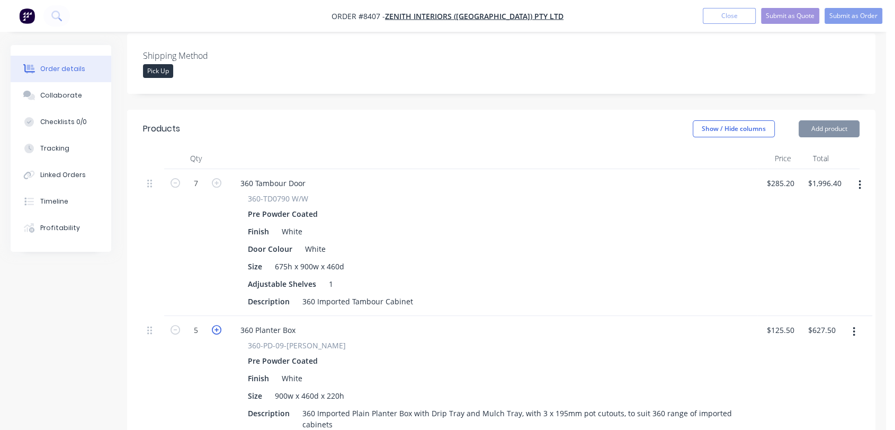
type input "$753.00"
click at [218, 325] on icon "button" at bounding box center [217, 330] width 10 height 10
type input "7"
type input "$878.50"
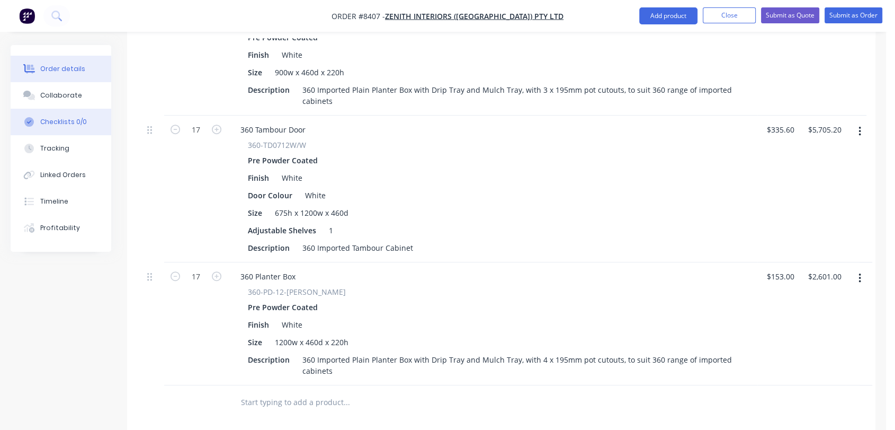
scroll to position [602, 0]
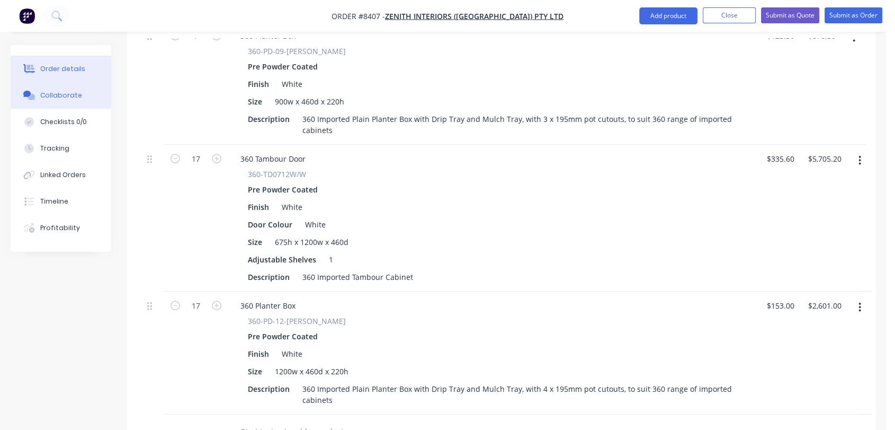
click at [59, 99] on div "Collaborate" at bounding box center [61, 96] width 42 height 10
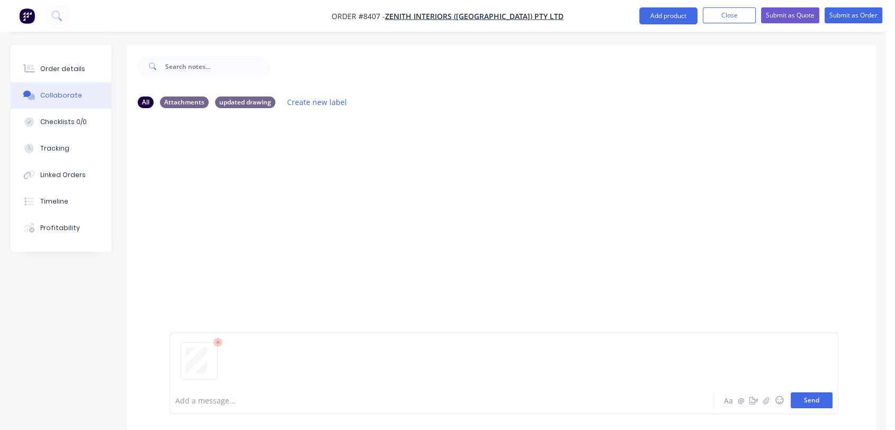
click at [816, 394] on button "Send" at bounding box center [812, 400] width 42 height 16
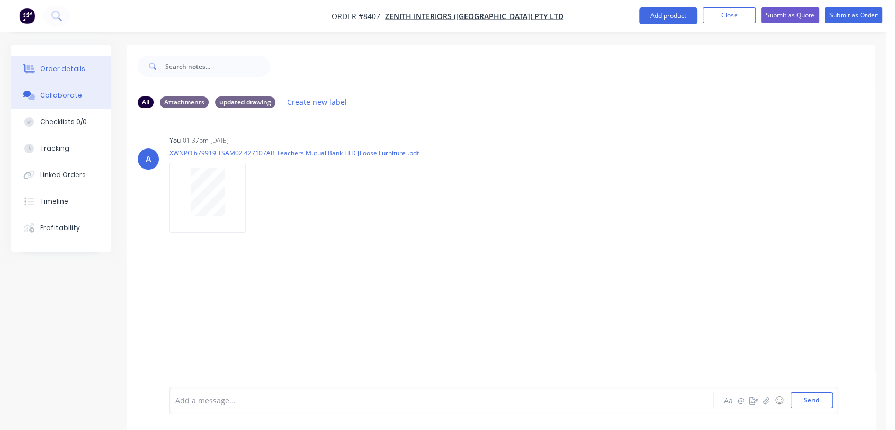
click at [80, 65] on div "Order details" at bounding box center [62, 69] width 45 height 10
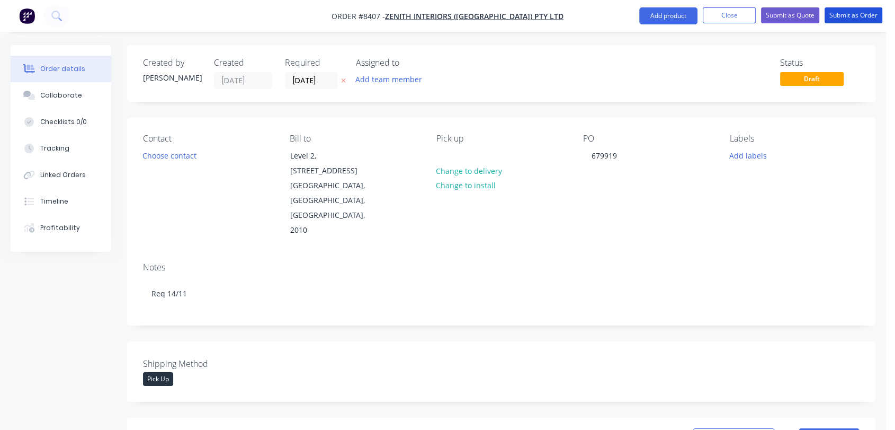
drag, startPoint x: 849, startPoint y: 13, endPoint x: 520, endPoint y: 175, distance: 366.4
click at [849, 13] on button "Submit as Order" at bounding box center [854, 15] width 58 height 16
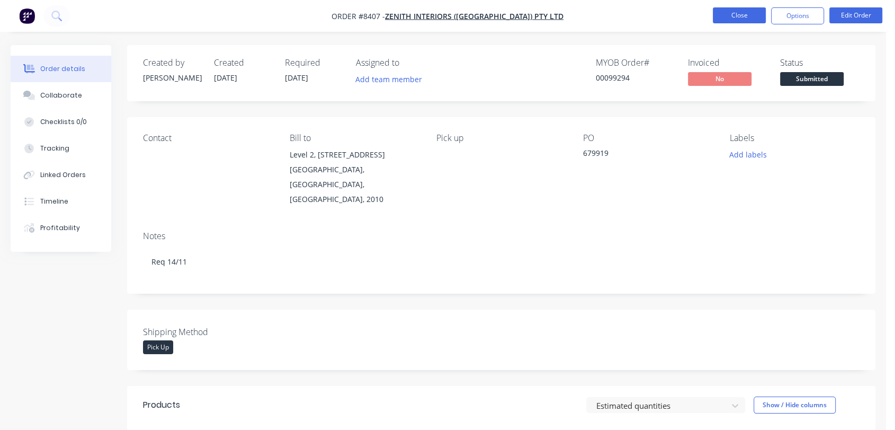
click at [749, 11] on button "Close" at bounding box center [739, 15] width 53 height 16
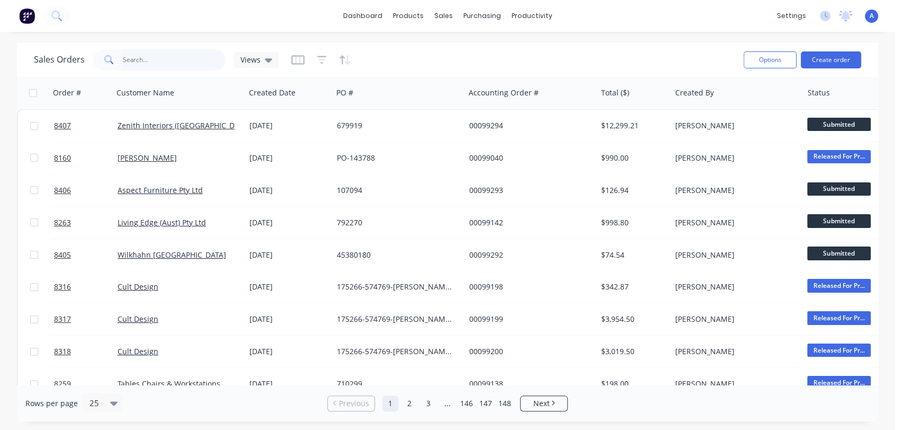
click at [148, 56] on input "text" at bounding box center [174, 59] width 103 height 21
type input "99236"
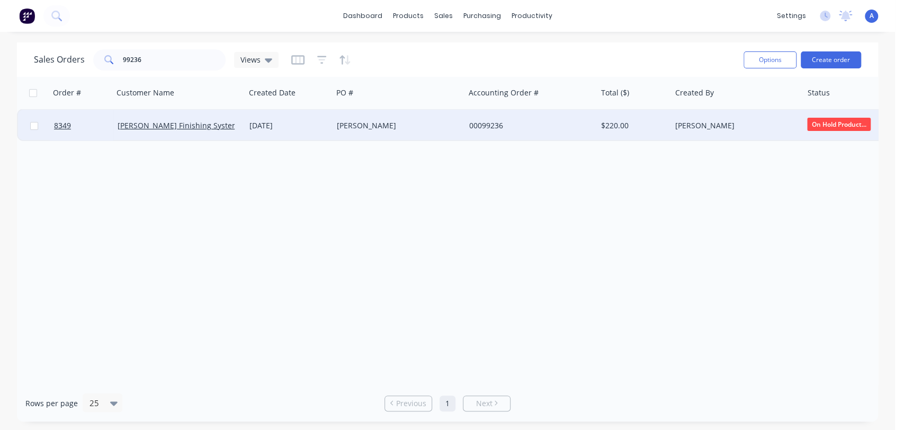
click at [403, 126] on div "[PERSON_NAME]" at bounding box center [396, 125] width 118 height 11
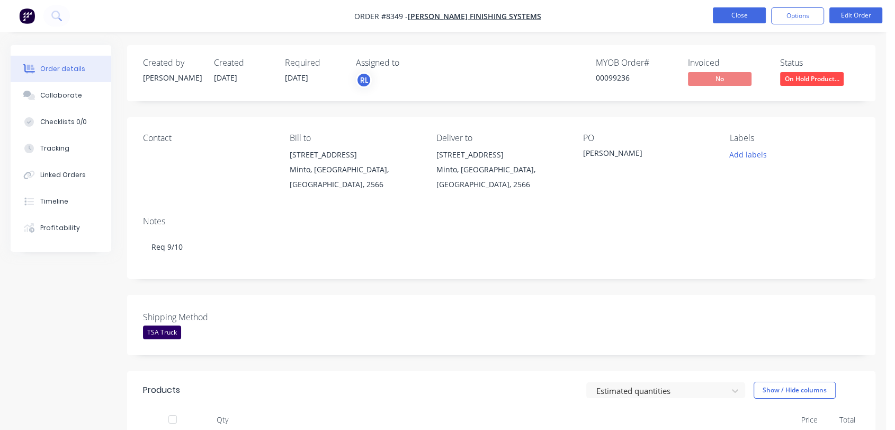
click at [743, 13] on button "Close" at bounding box center [739, 15] width 53 height 16
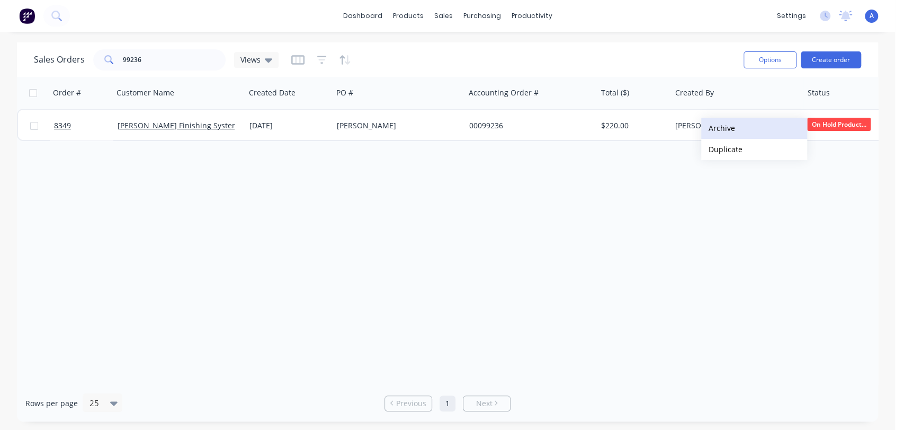
click at [726, 129] on button "Archive" at bounding box center [754, 128] width 106 height 21
